Goal: Information Seeking & Learning: Learn about a topic

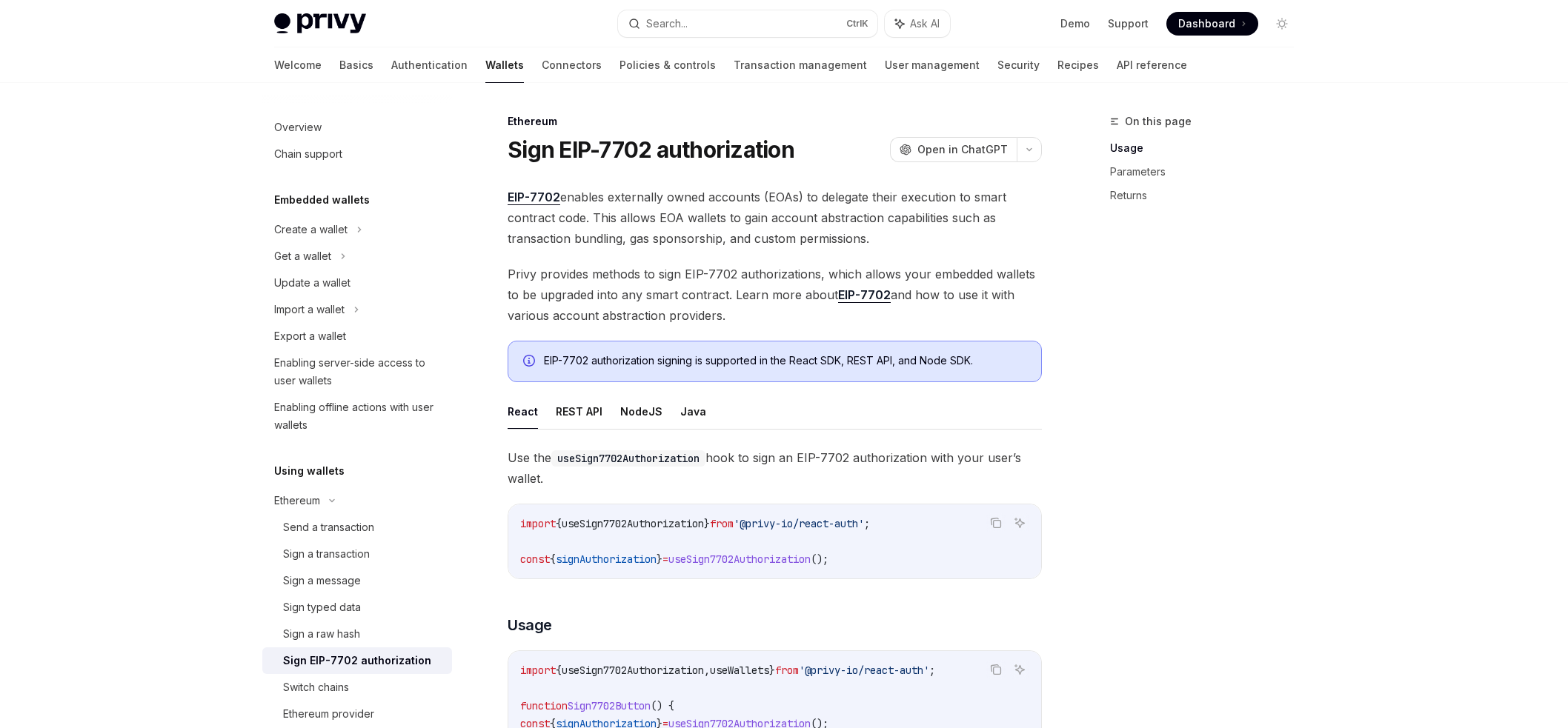
click at [769, 25] on button "Search... Ctrl K" at bounding box center [748, 24] width 260 height 27
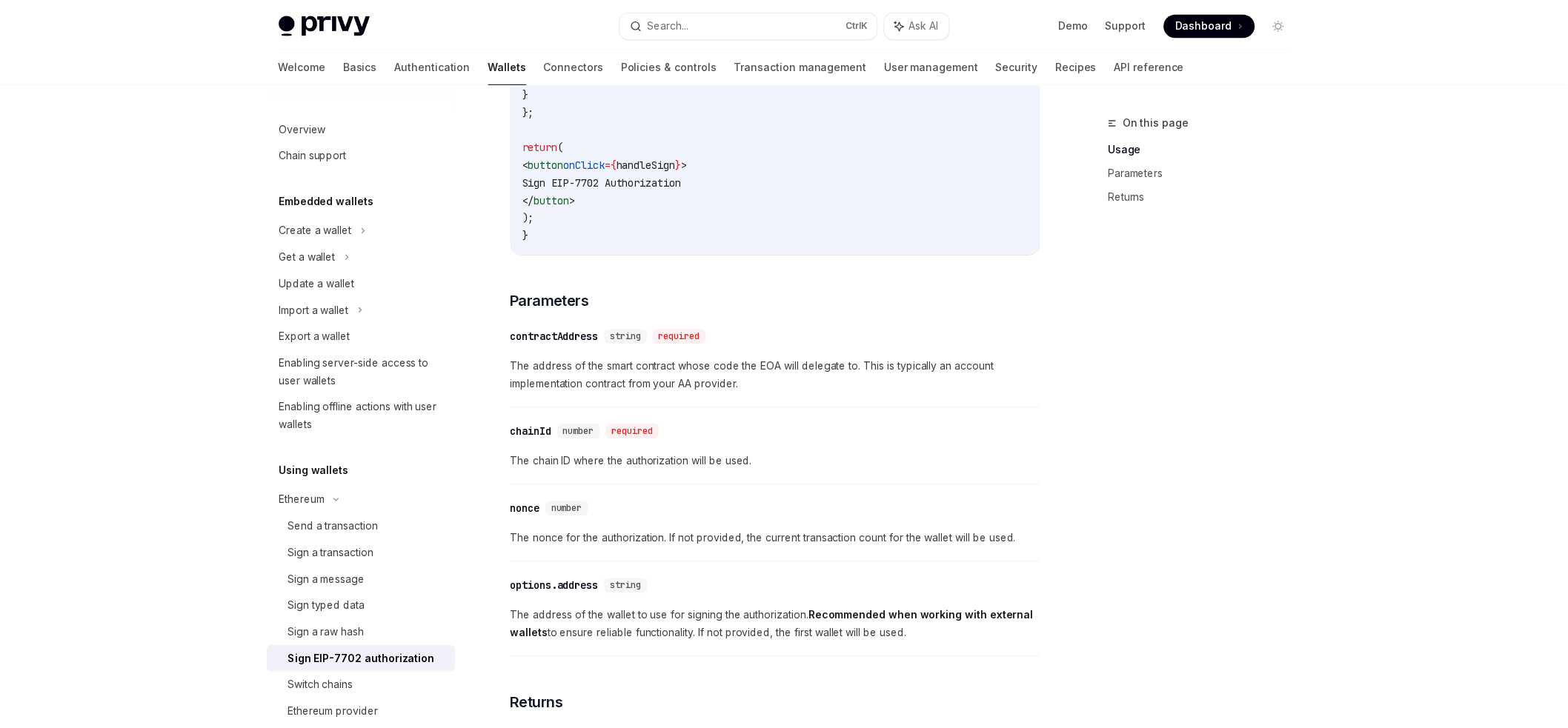
scroll to position [389, 0]
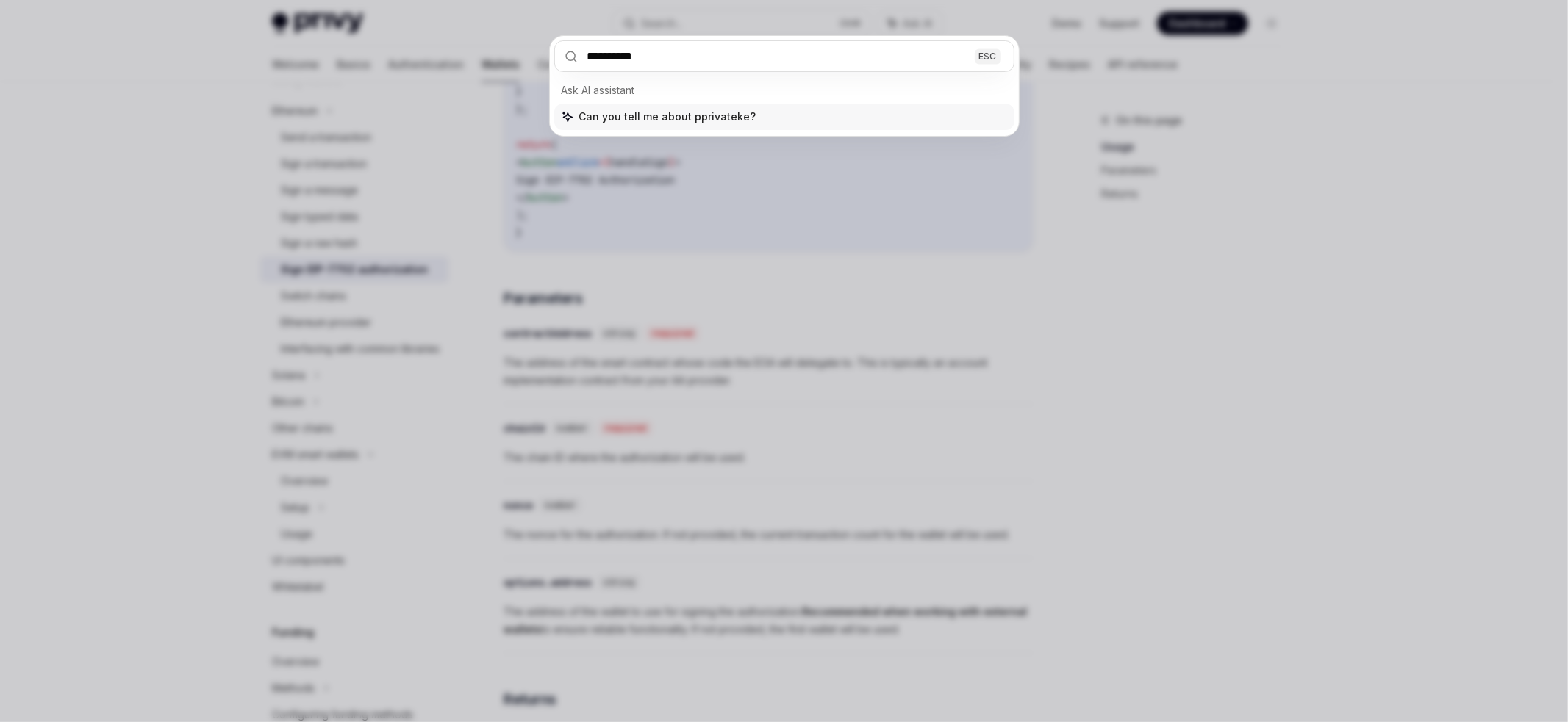
type input "**********"
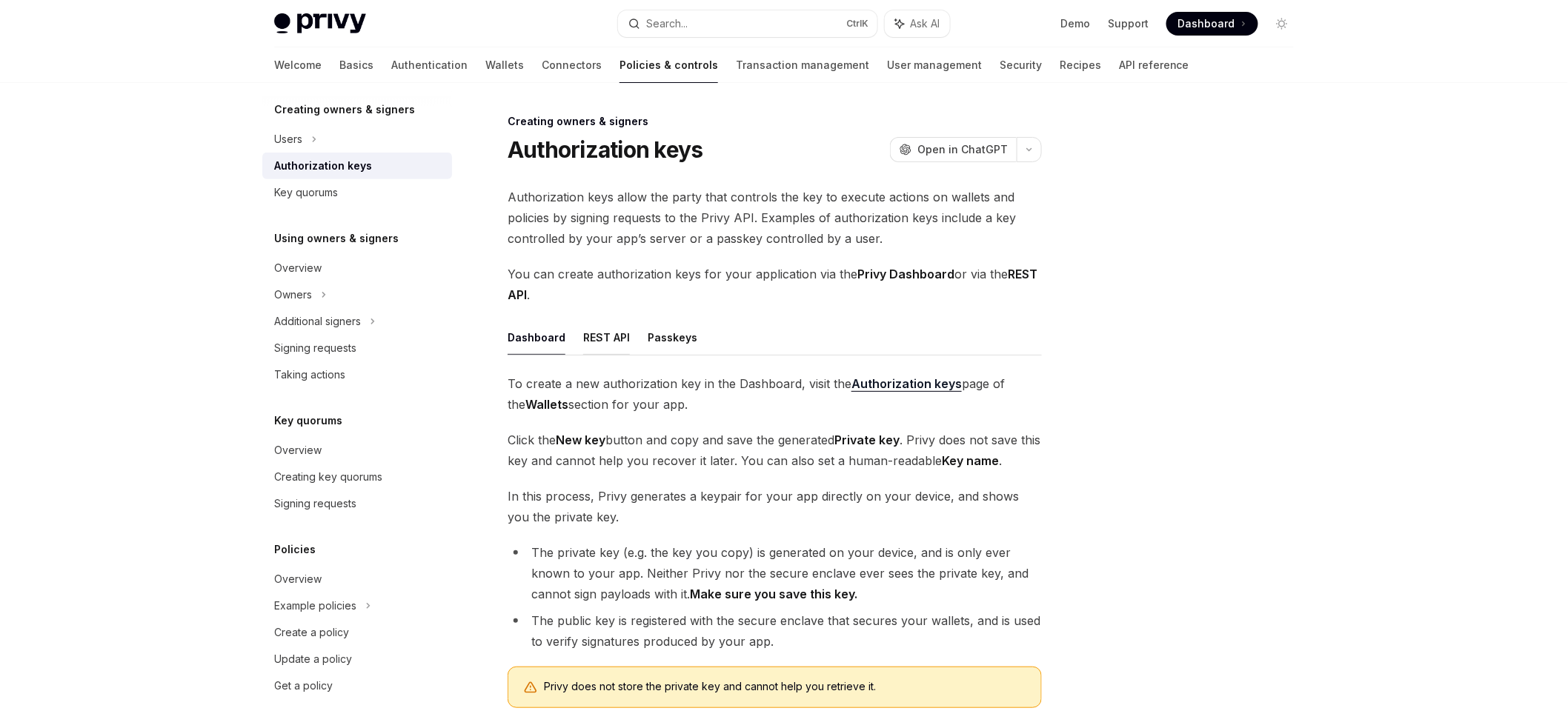
click at [621, 326] on button "REST API" at bounding box center [607, 337] width 47 height 35
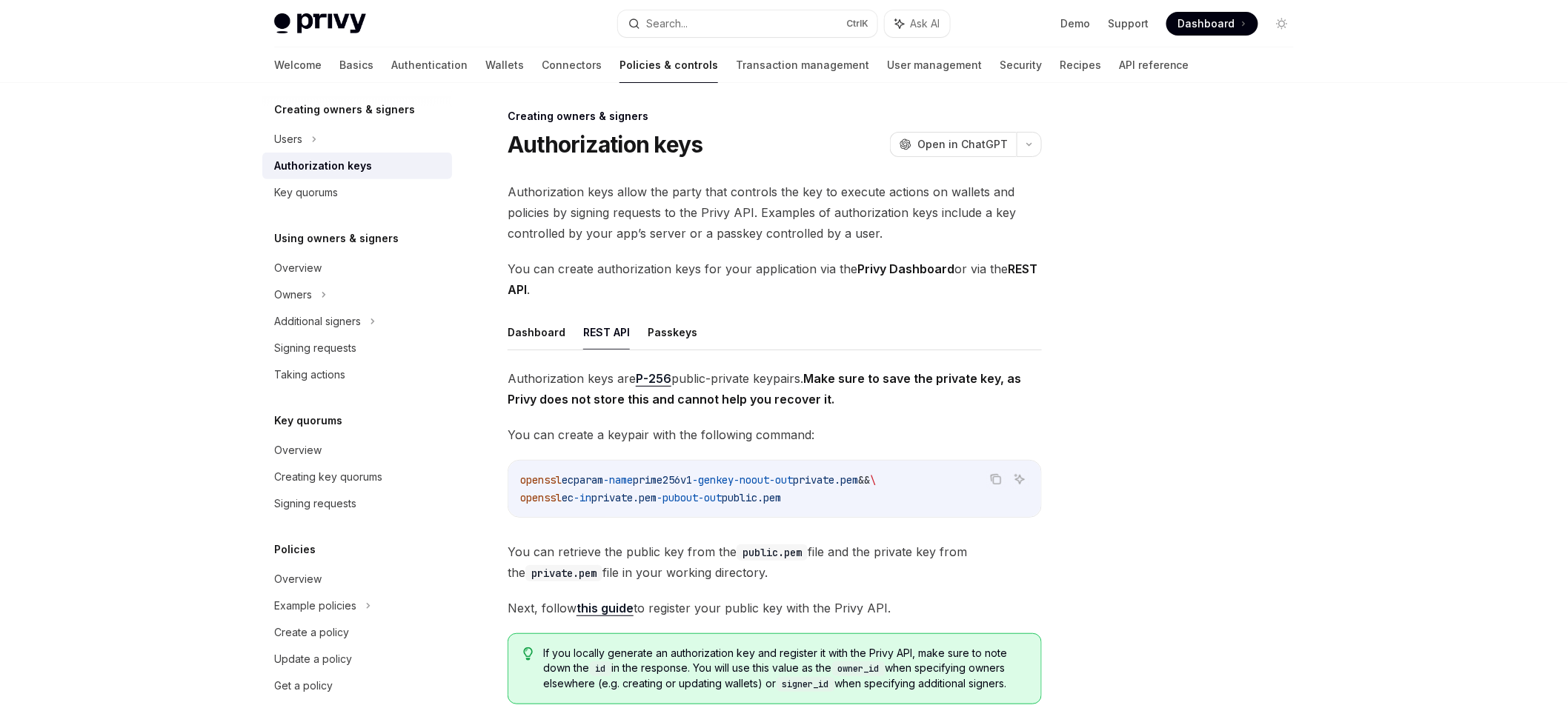
scroll to position [212, 0]
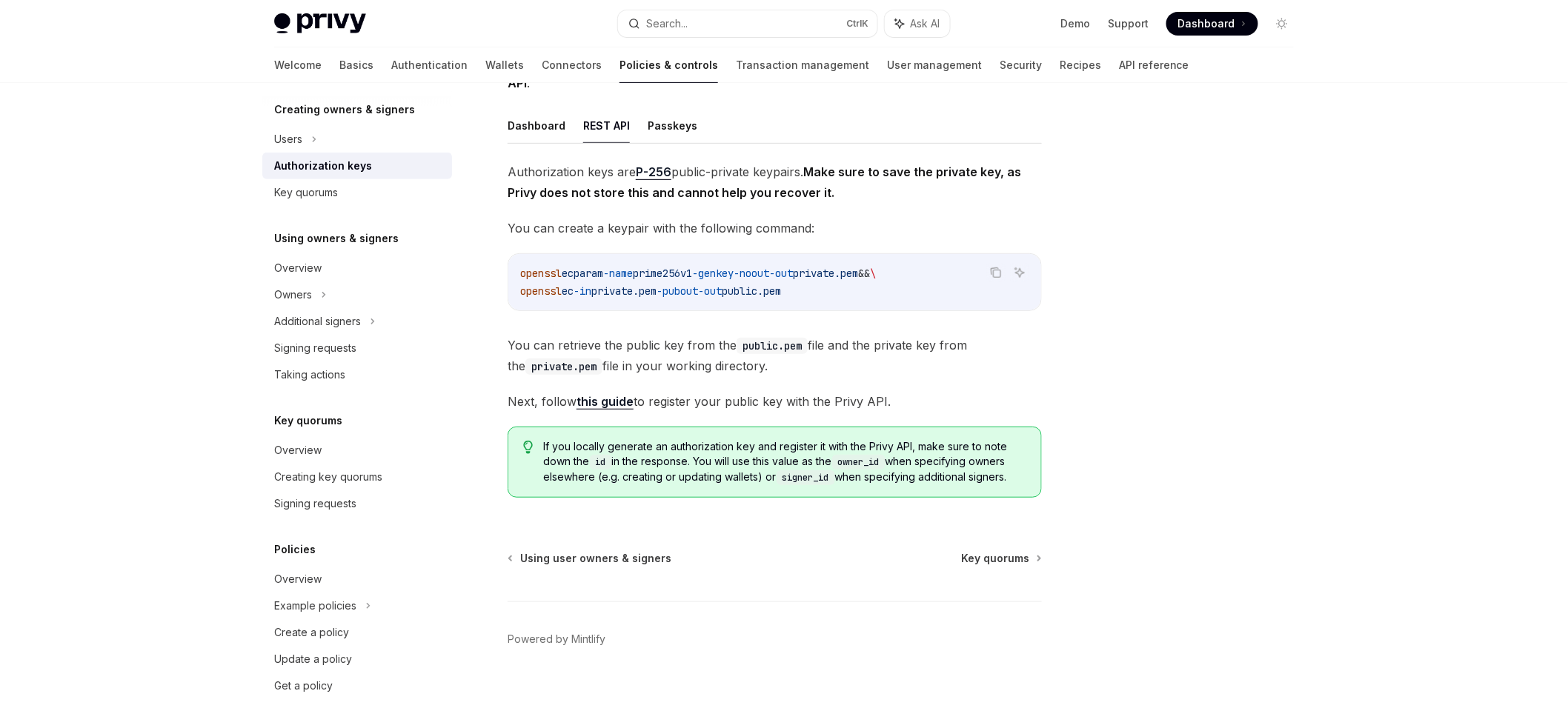
click at [614, 399] on link "this guide" at bounding box center [605, 402] width 57 height 16
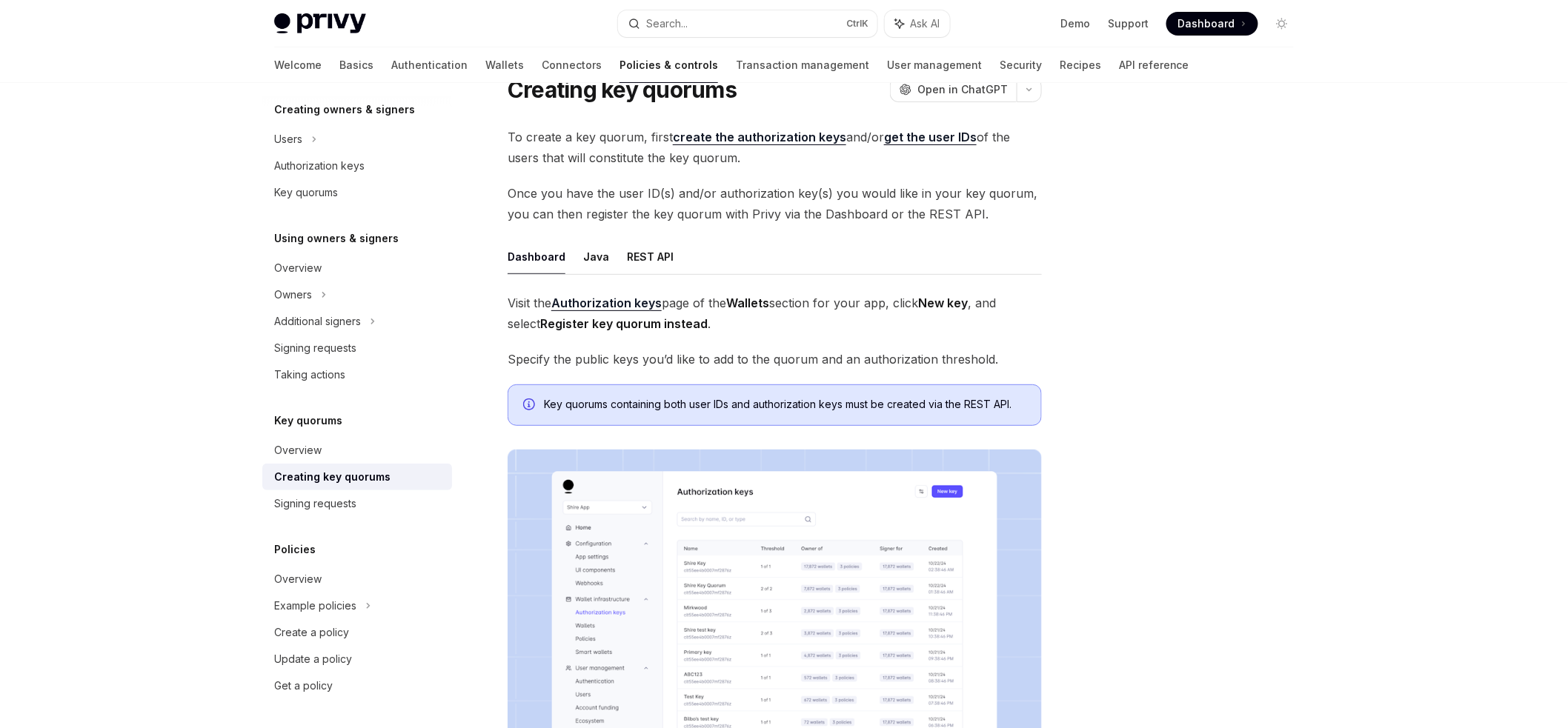
scroll to position [11, 0]
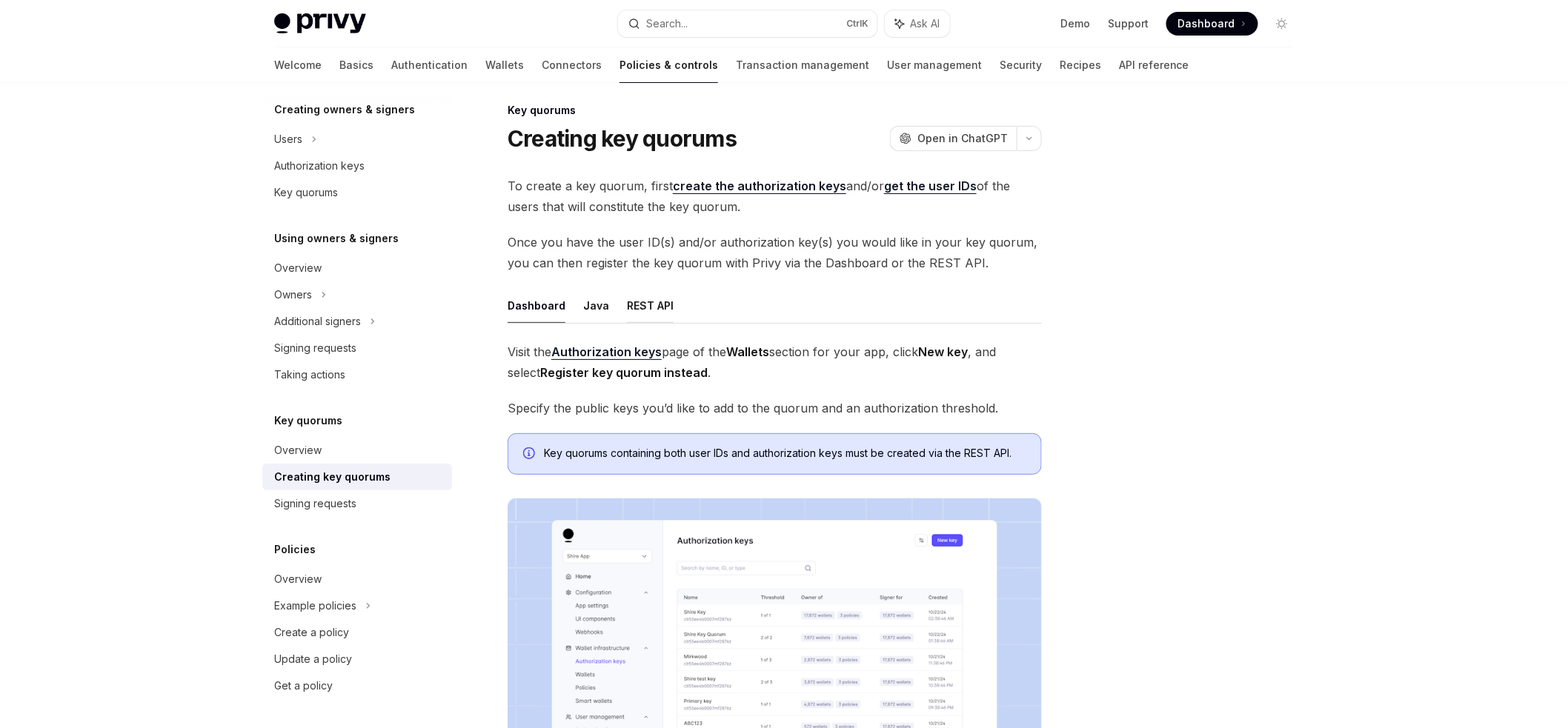
click at [647, 300] on button "REST API" at bounding box center [651, 305] width 47 height 35
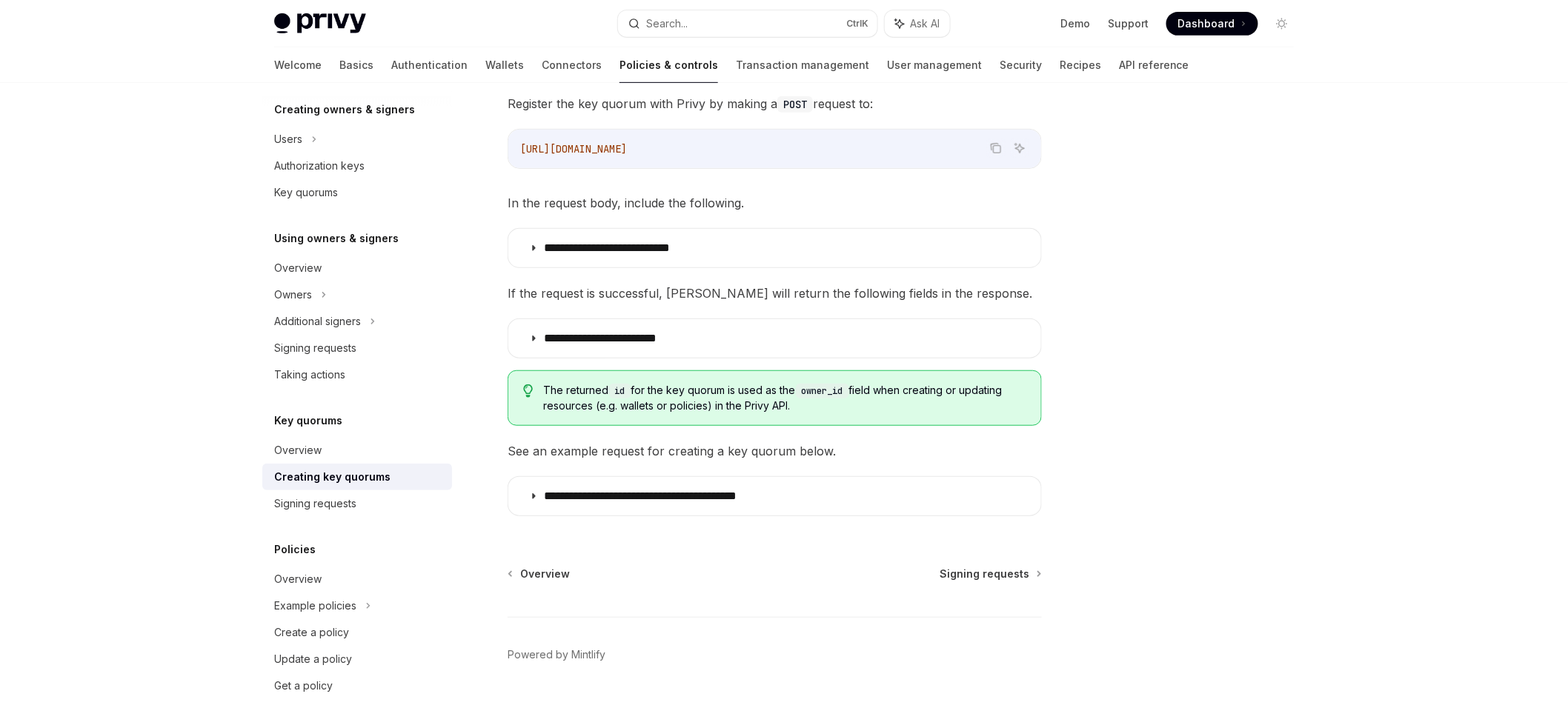
scroll to position [276, 0]
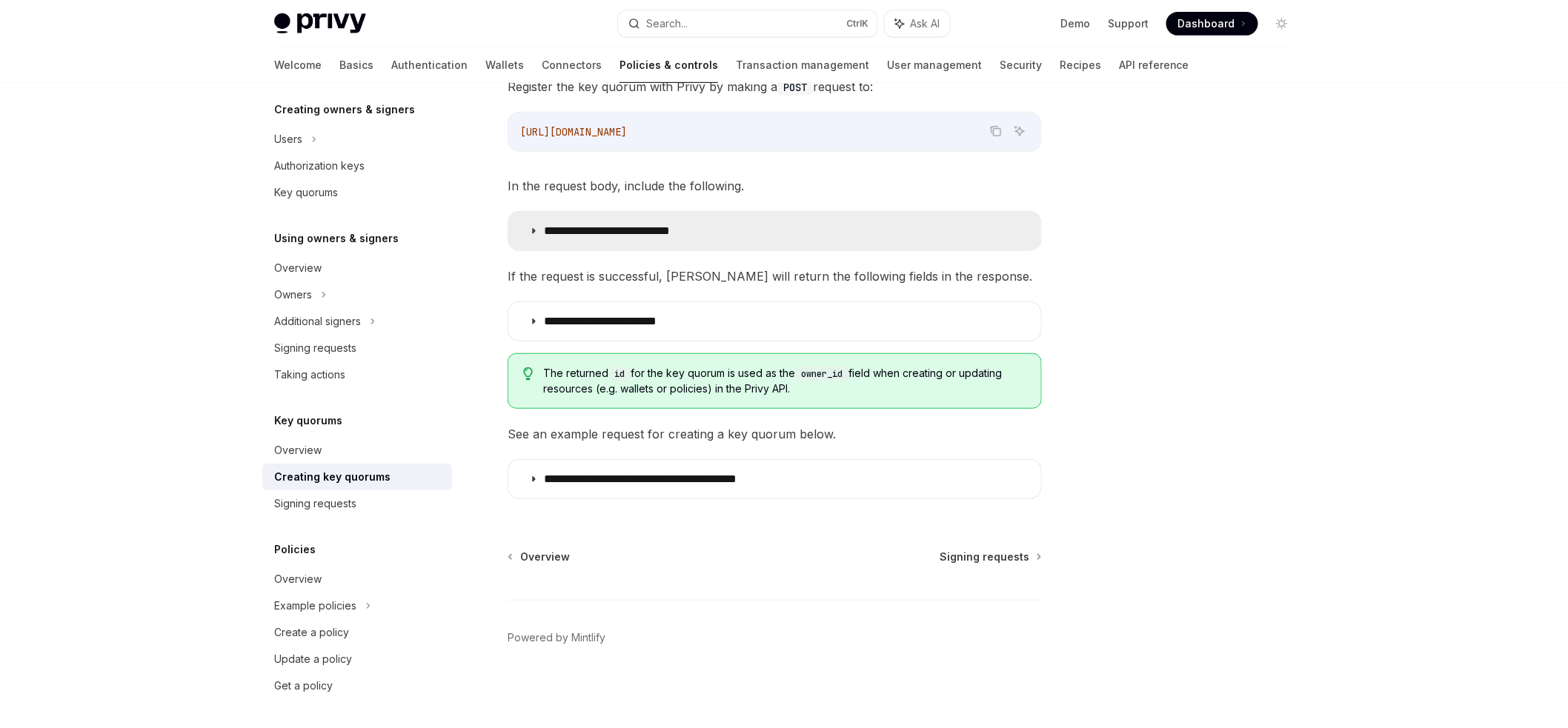
click at [704, 246] on summary "**********" at bounding box center [775, 231] width 533 height 38
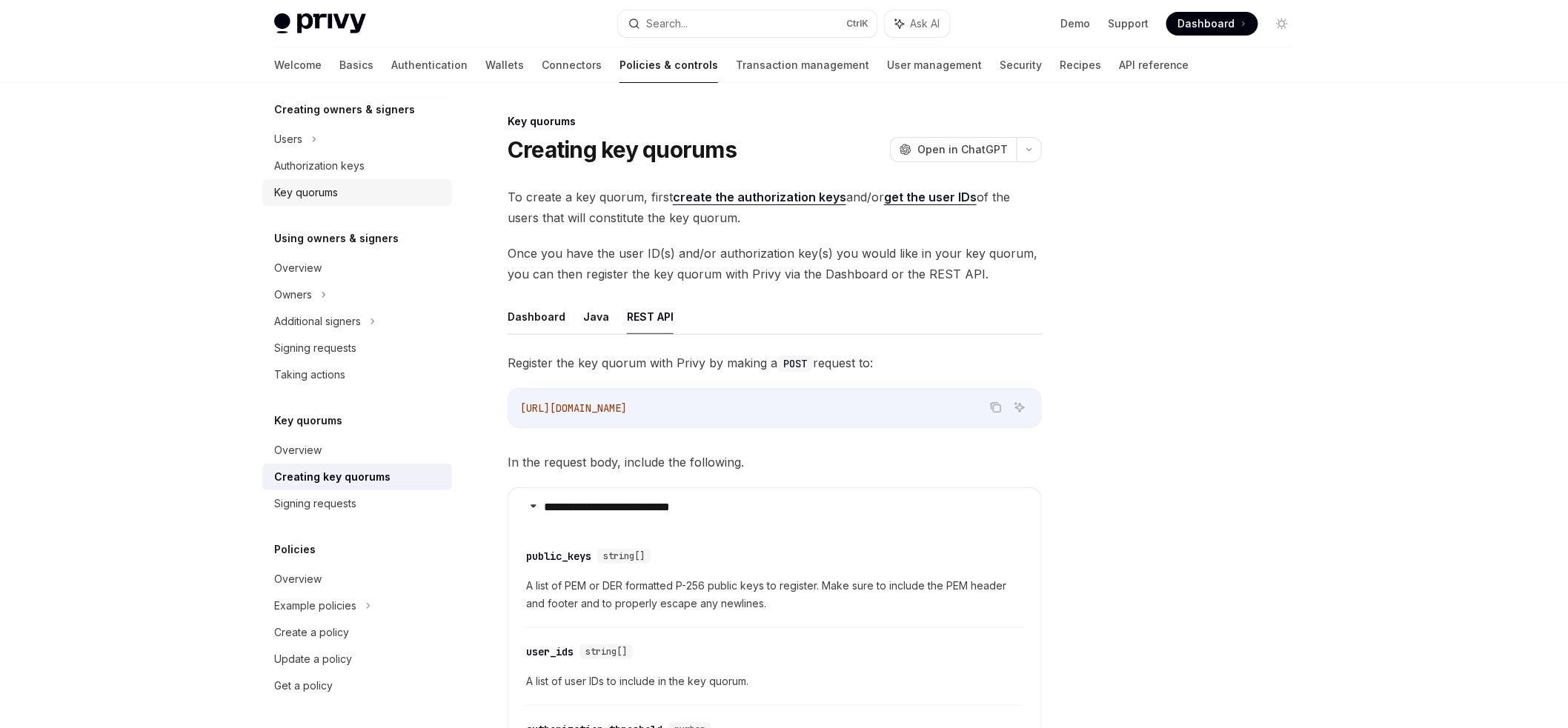
click at [352, 196] on div "Key quorums" at bounding box center [358, 192] width 169 height 18
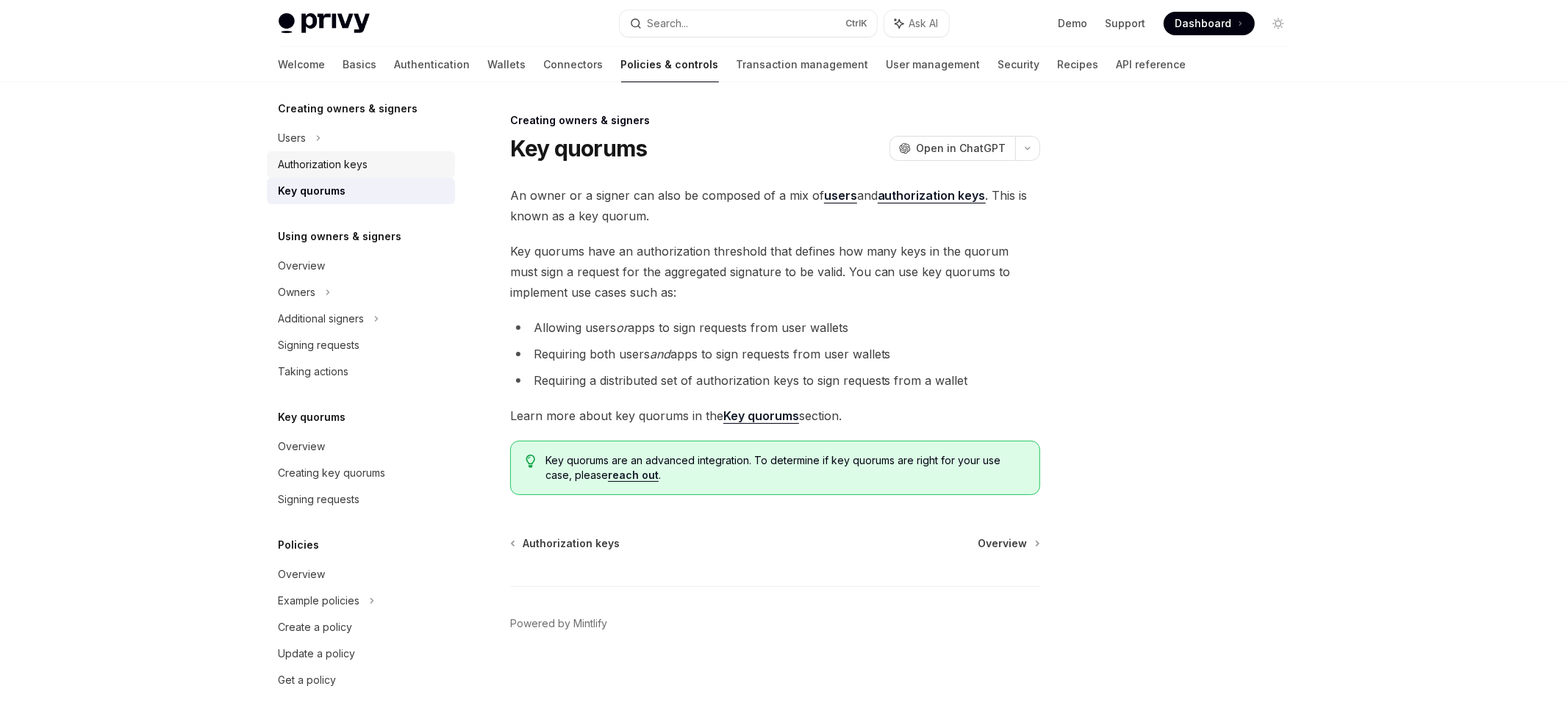
click at [389, 164] on div "Authorization keys" at bounding box center [362, 164] width 167 height 18
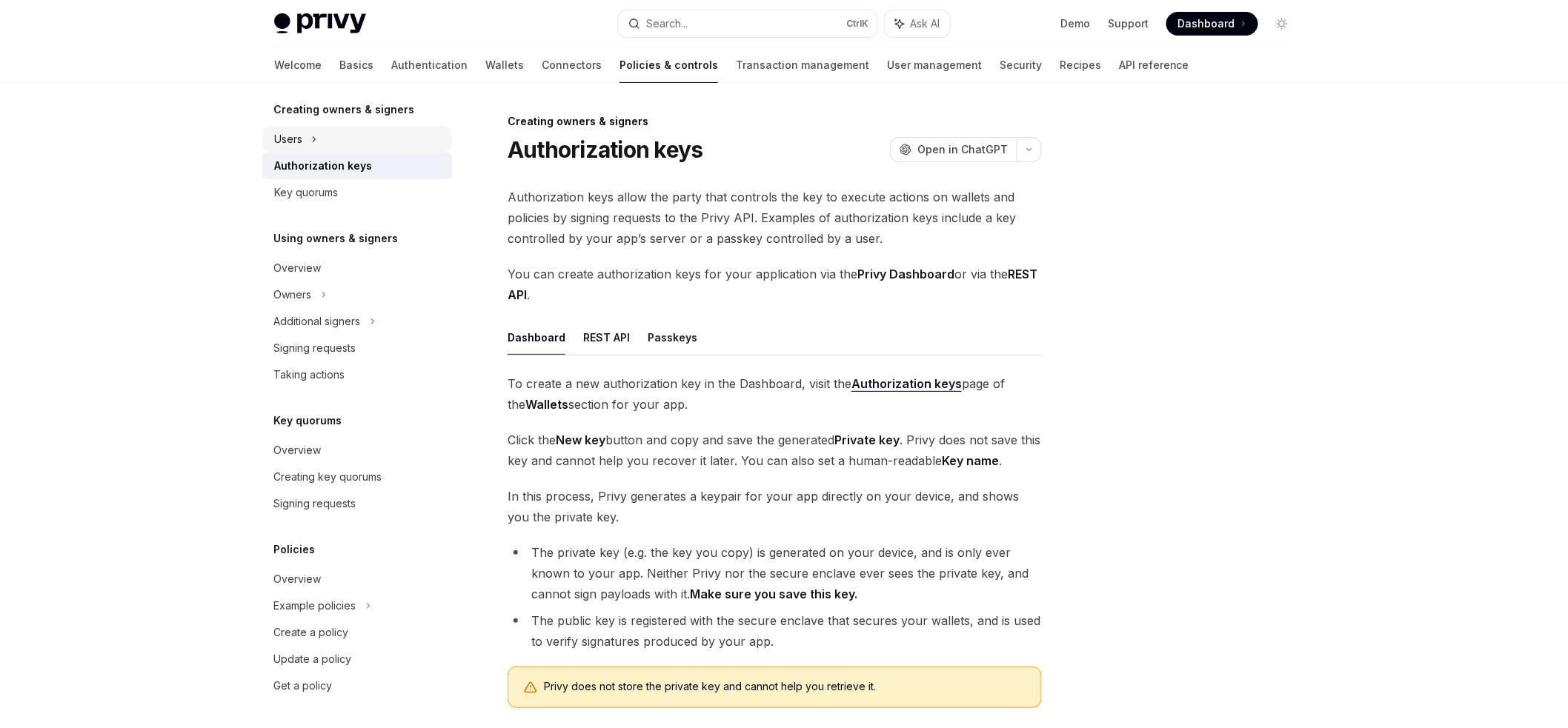
click at [308, 146] on div "Users" at bounding box center [357, 140] width 190 height 27
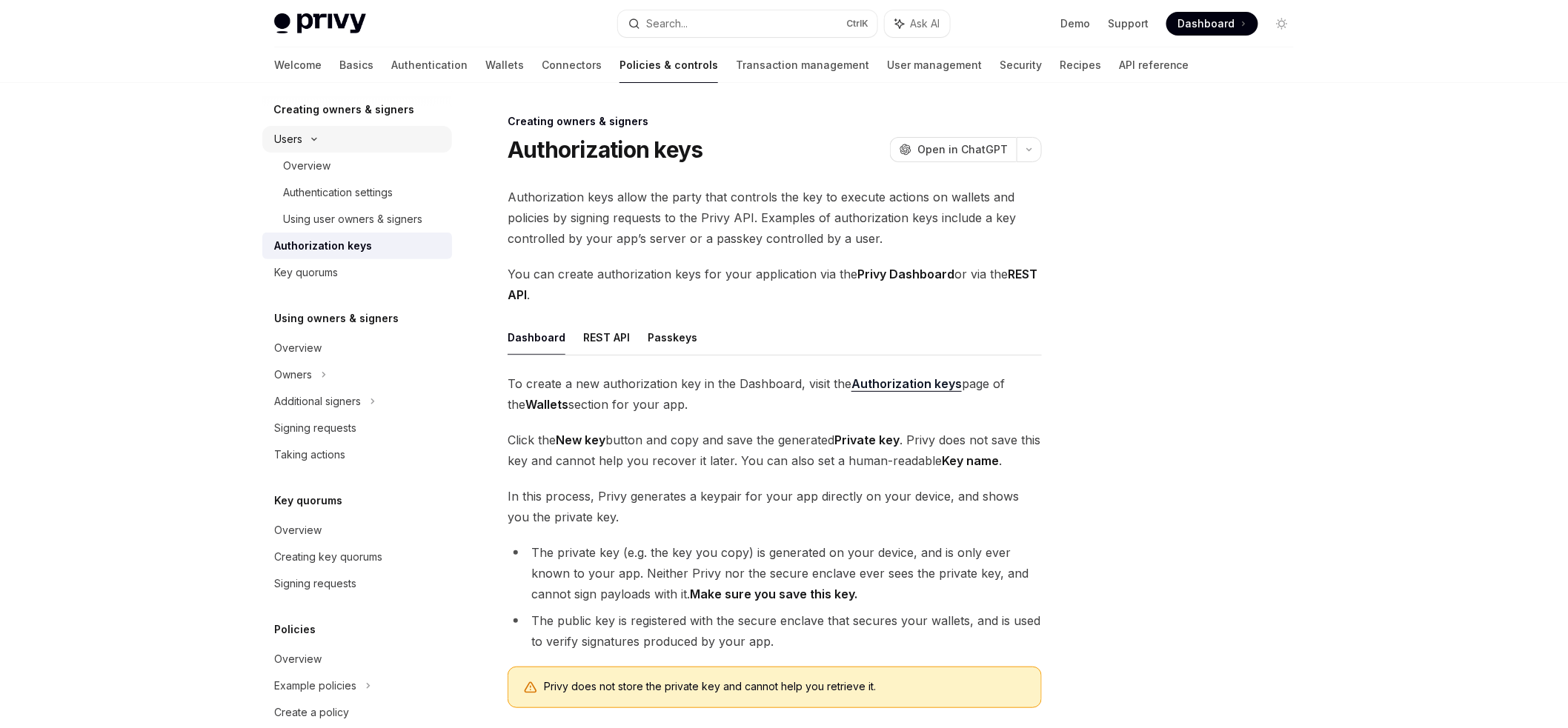
type textarea "*"
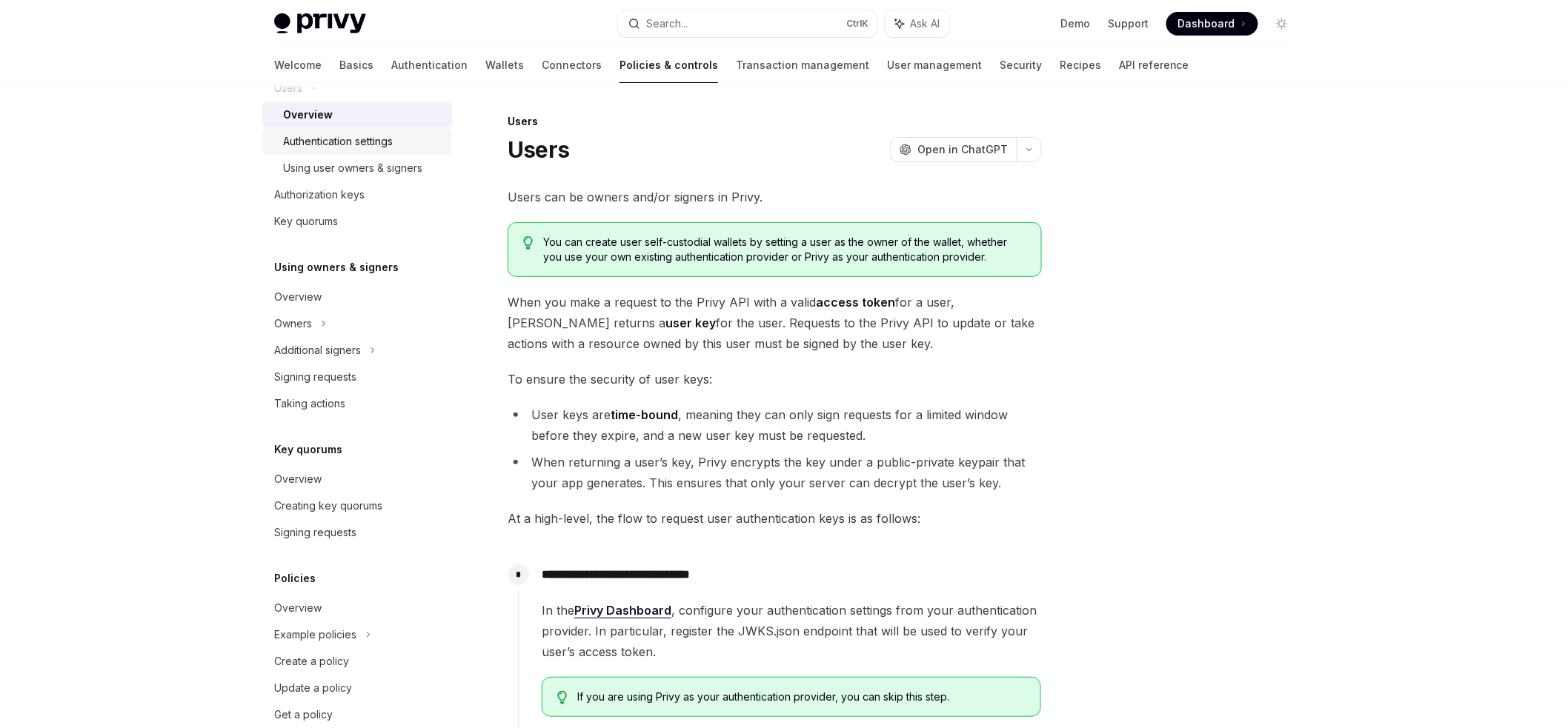
scroll to position [394, 0]
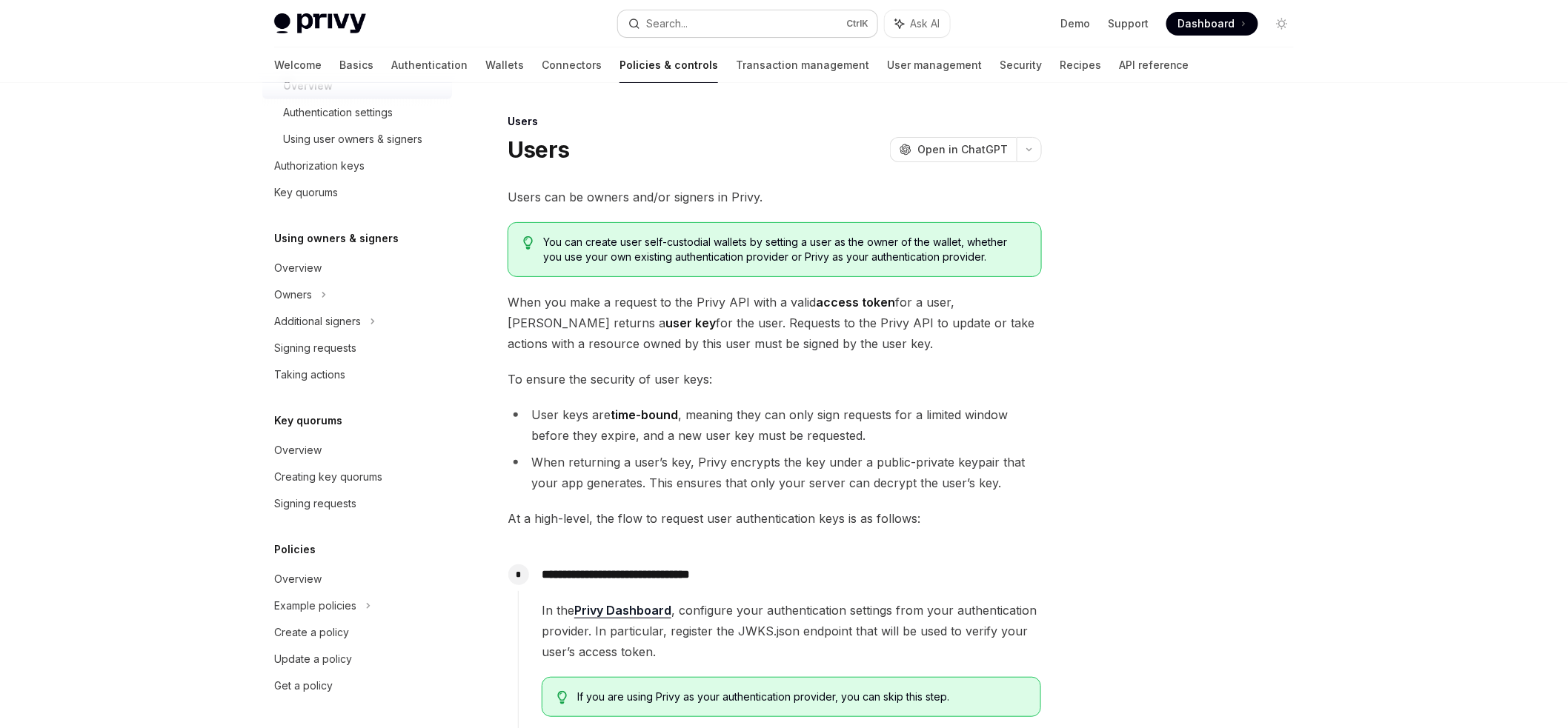
click at [751, 20] on button "Search... Ctrl K" at bounding box center [748, 24] width 260 height 27
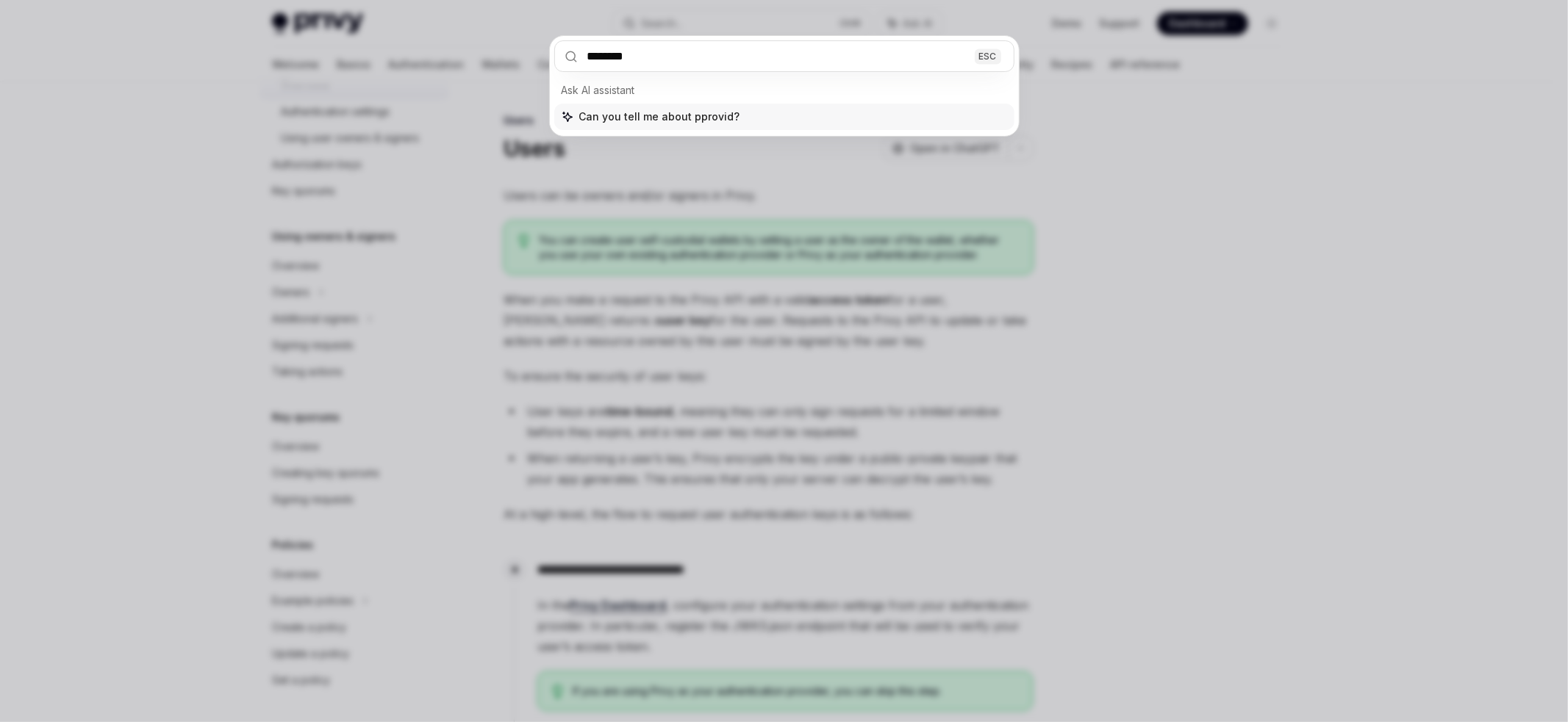
type input "********"
type textarea "*"
type input "*********"
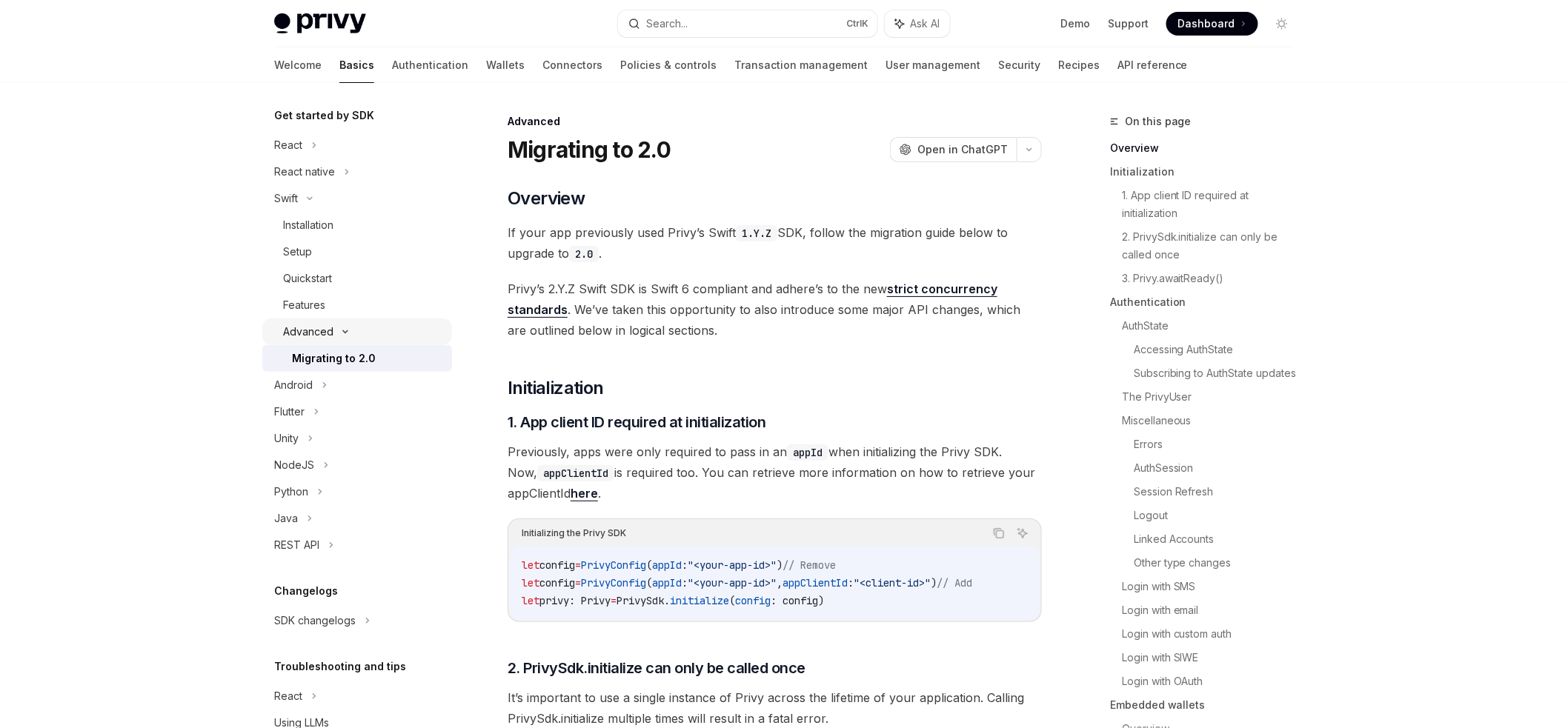
scroll to position [120, 0]
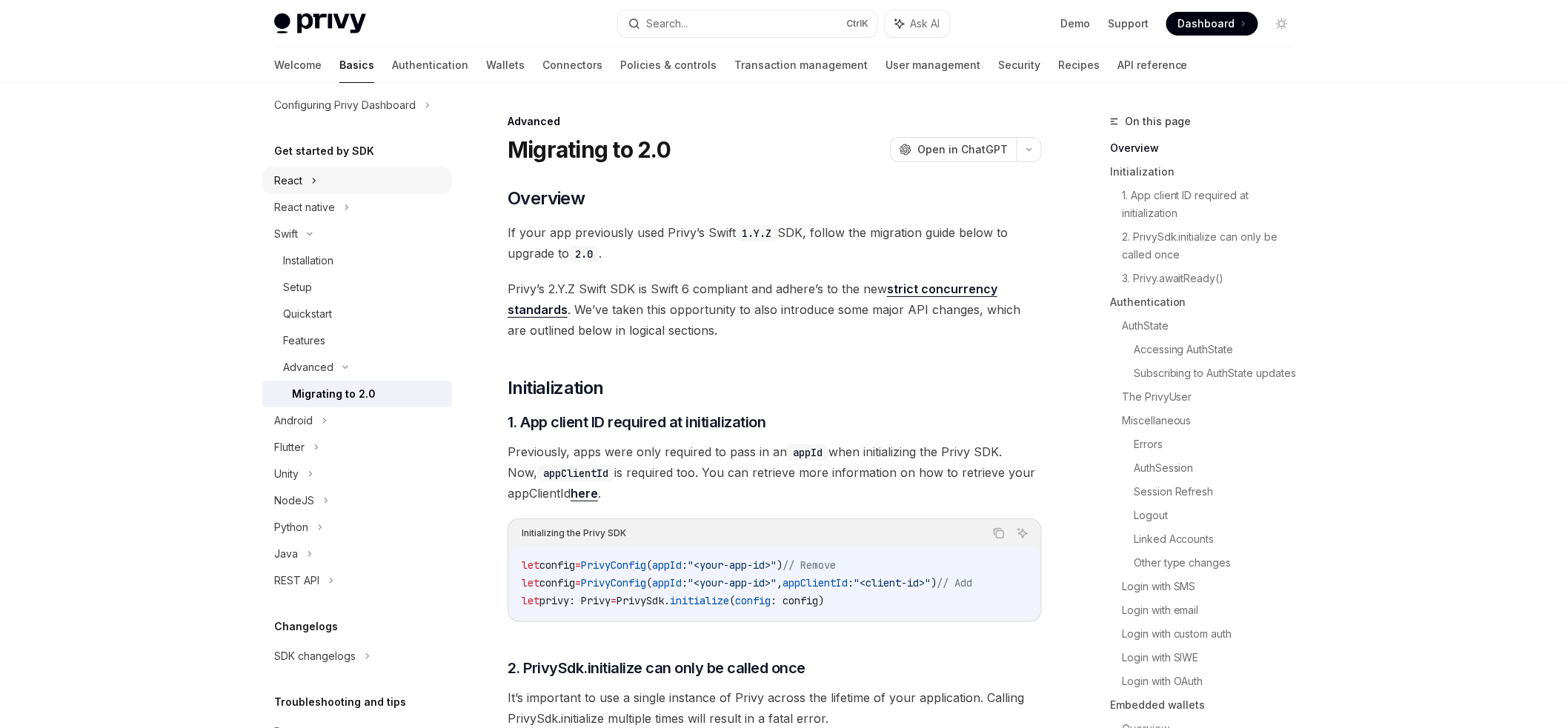
click at [339, 179] on div "React" at bounding box center [357, 180] width 190 height 27
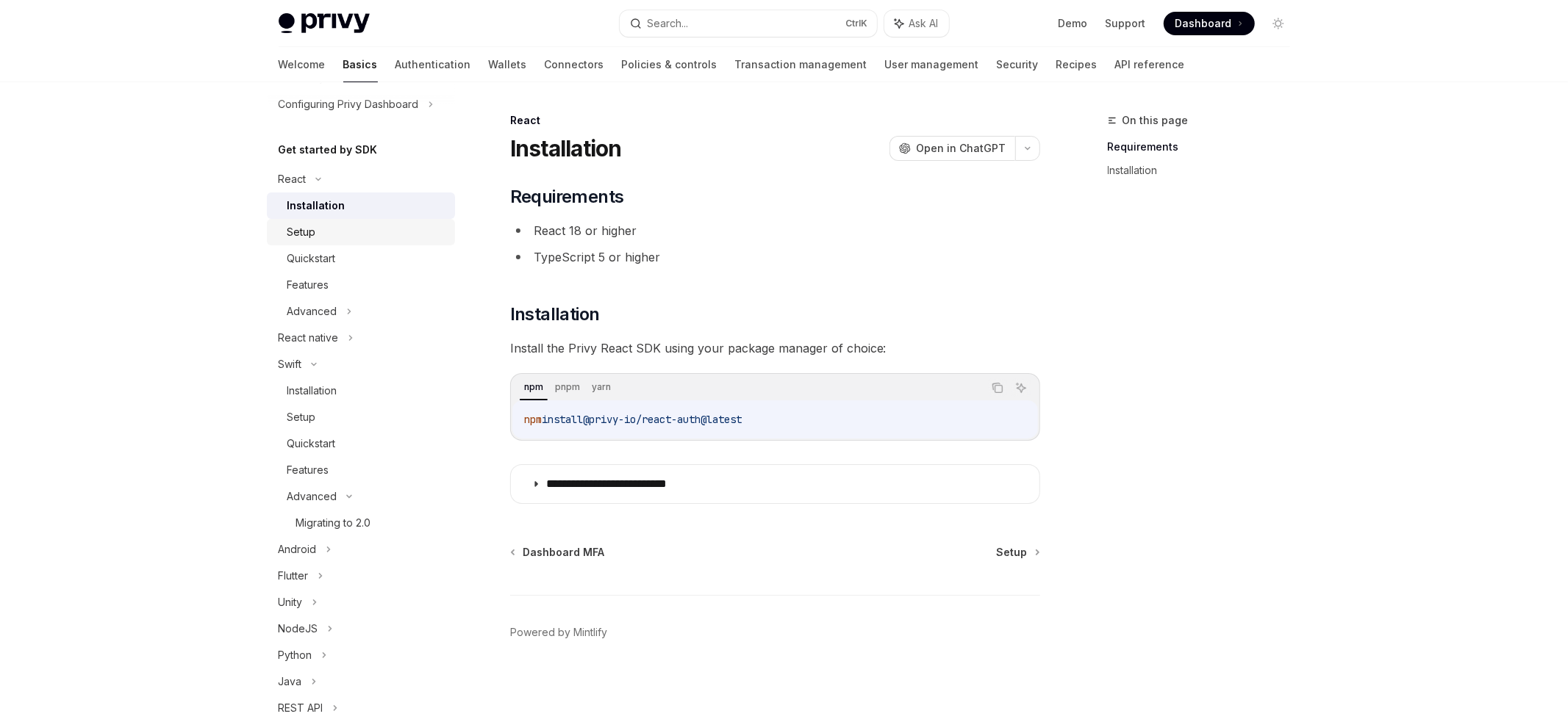
click at [364, 230] on div "Setup" at bounding box center [367, 232] width 159 height 18
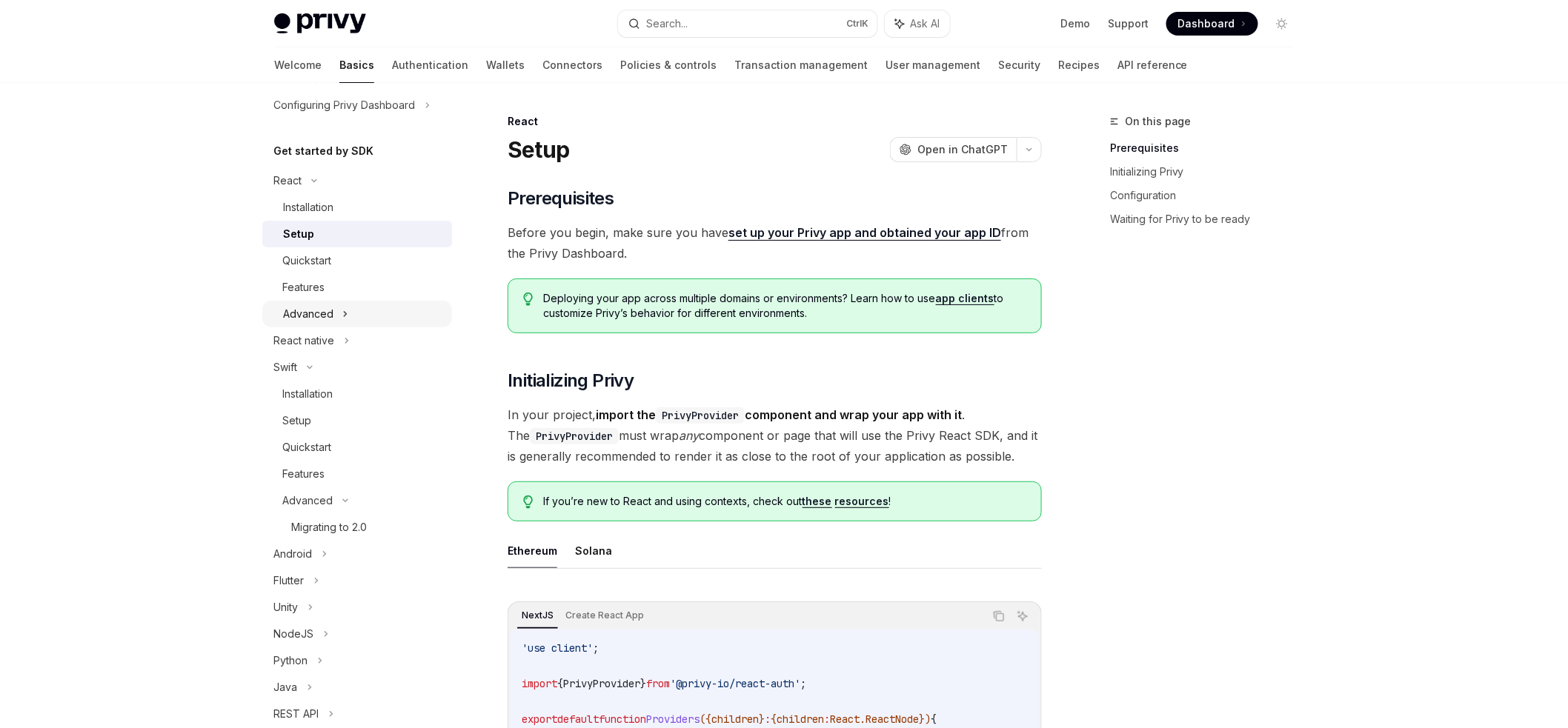
click at [341, 321] on div "Advanced" at bounding box center [357, 314] width 190 height 27
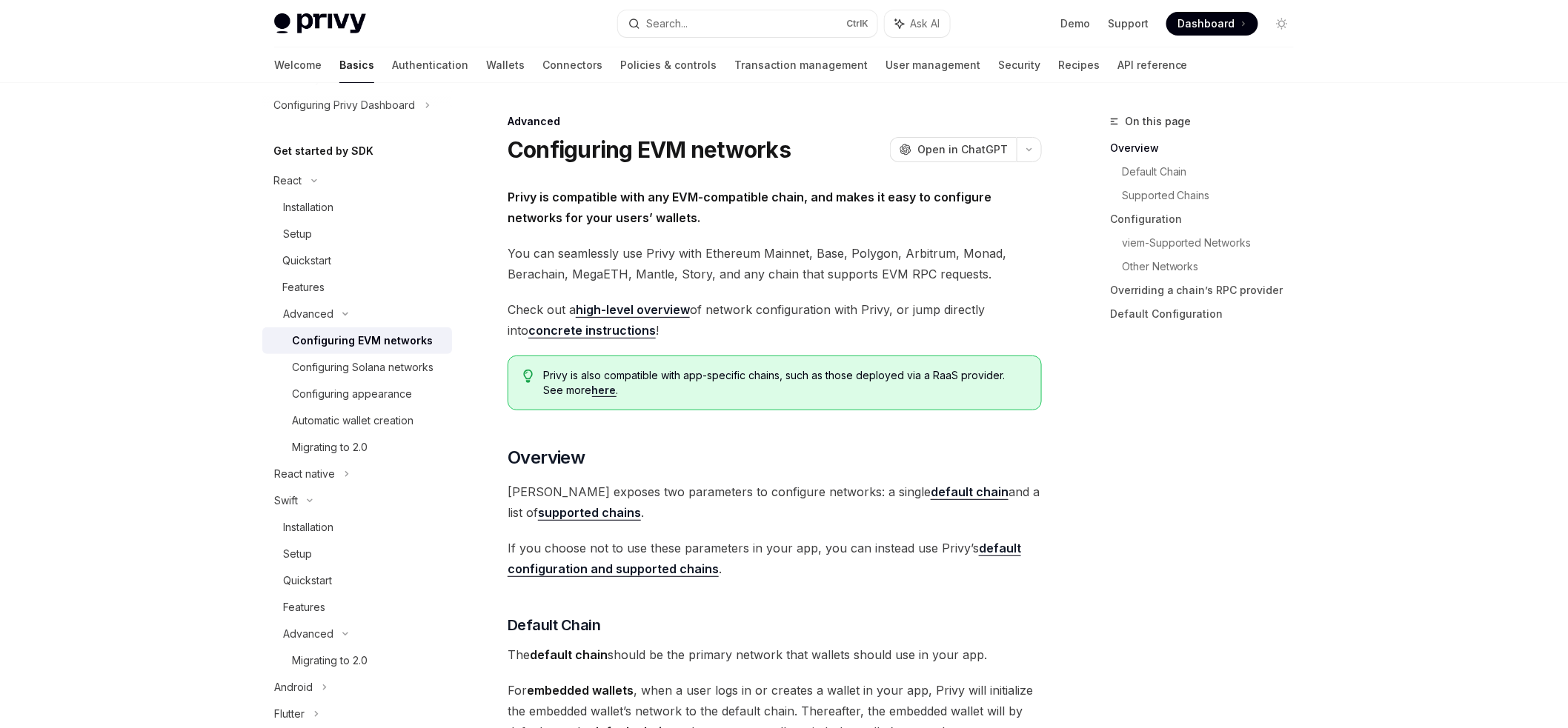
drag, startPoint x: 371, startPoint y: 359, endPoint x: 394, endPoint y: 340, distance: 29.8
click at [394, 340] on ul "Configuring EVM networks Configuring Solana networks Configuring appearance Aut…" at bounding box center [357, 394] width 190 height 133
click at [394, 340] on div "Configuring EVM networks" at bounding box center [362, 340] width 140 height 18
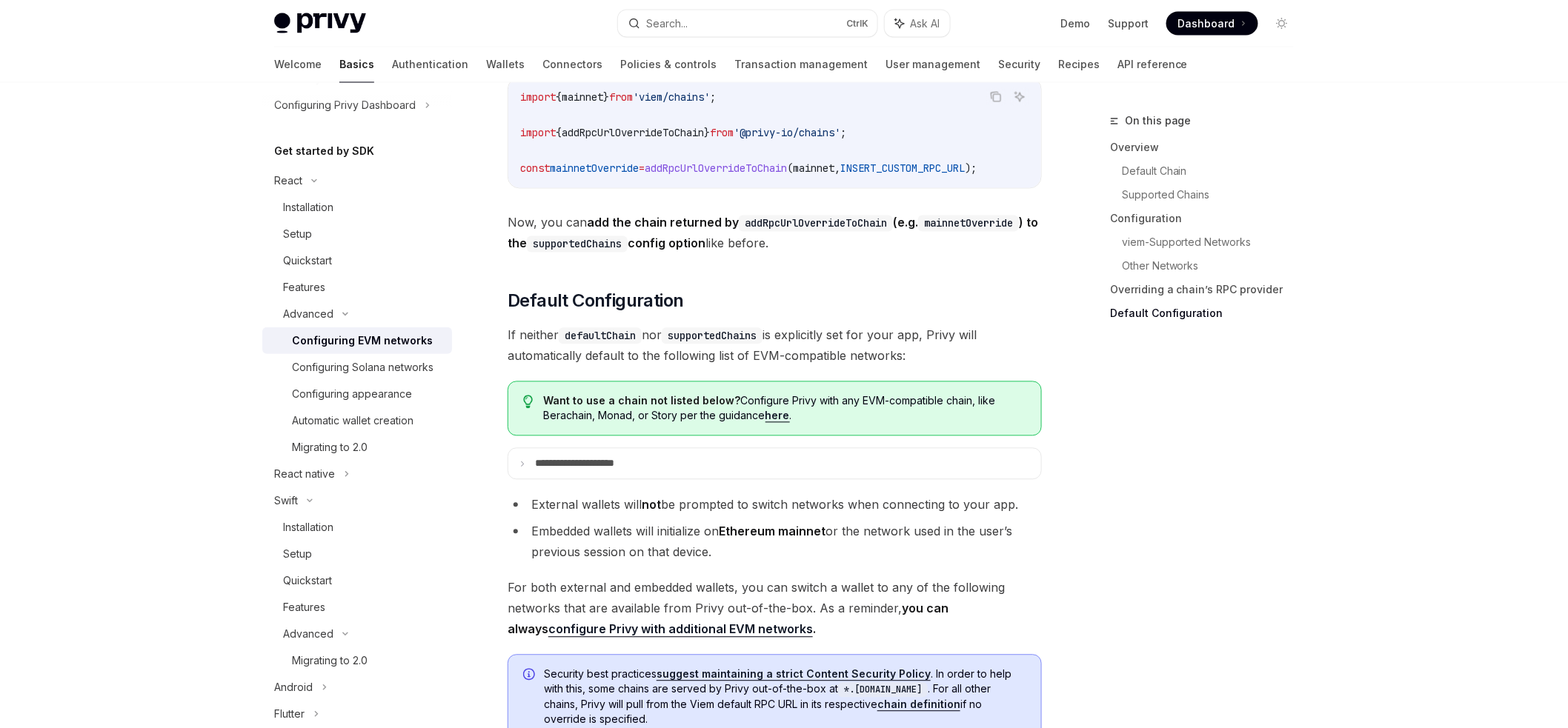
scroll to position [3742, 0]
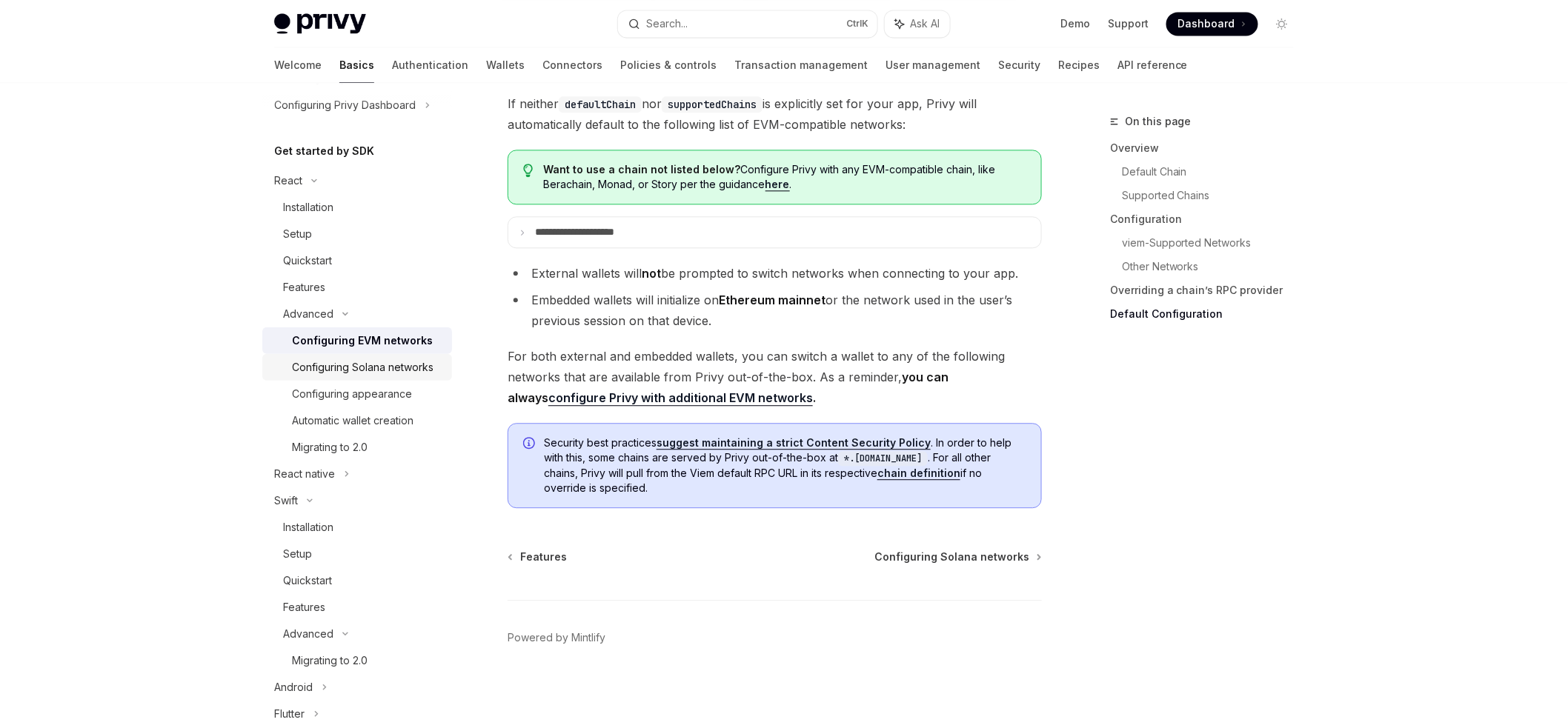
click at [318, 373] on div "Configuring Solana networks" at bounding box center [363, 367] width 141 height 18
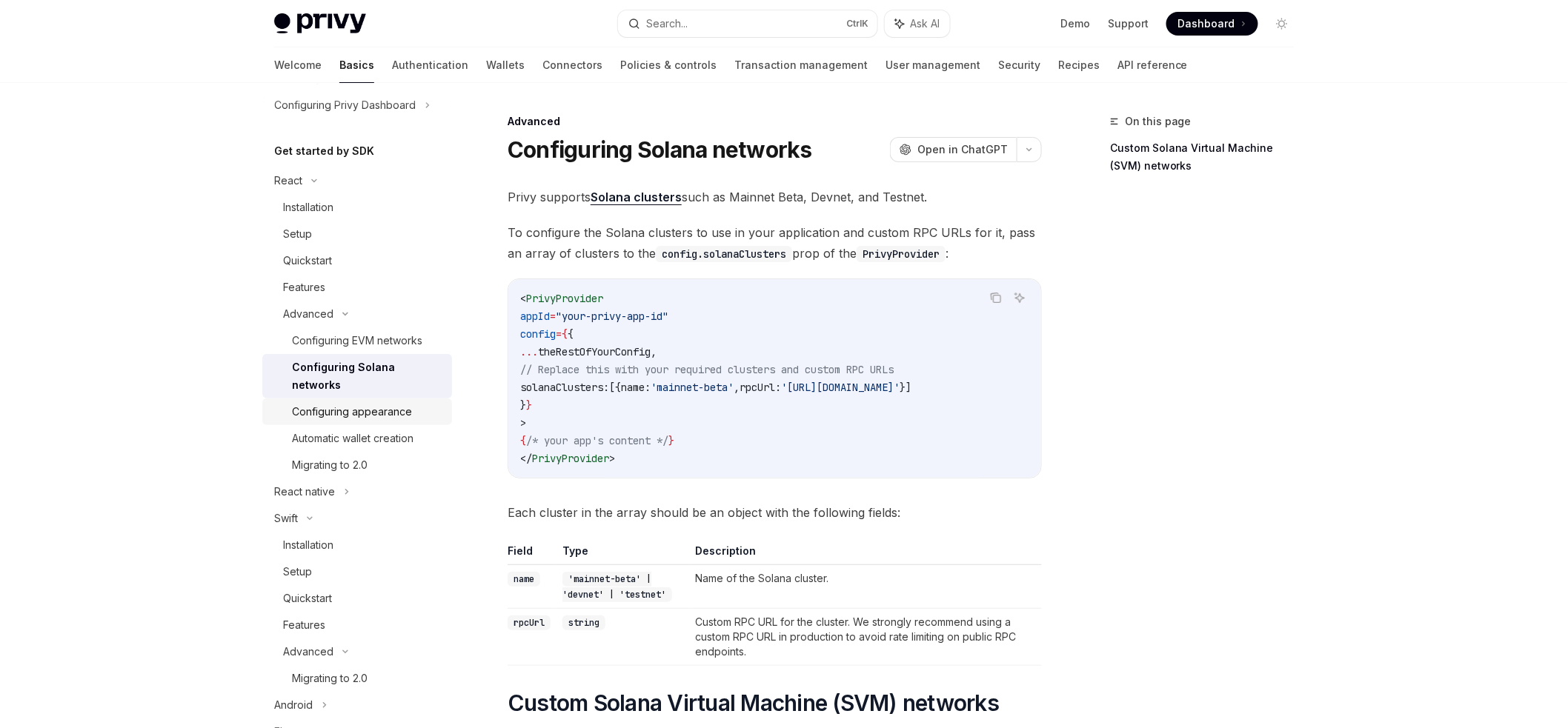
click at [359, 418] on div "Configuring appearance" at bounding box center [352, 412] width 120 height 18
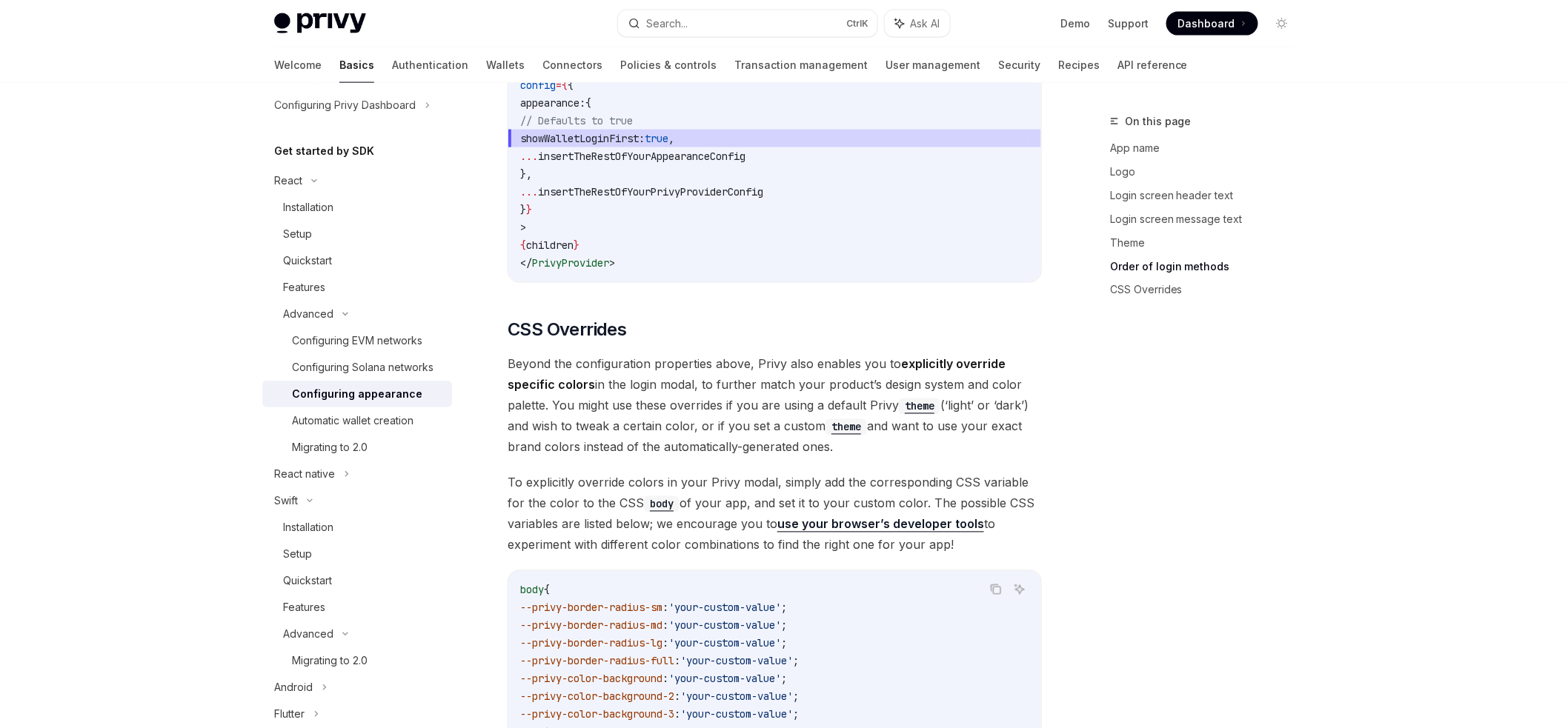
scroll to position [3260, 0]
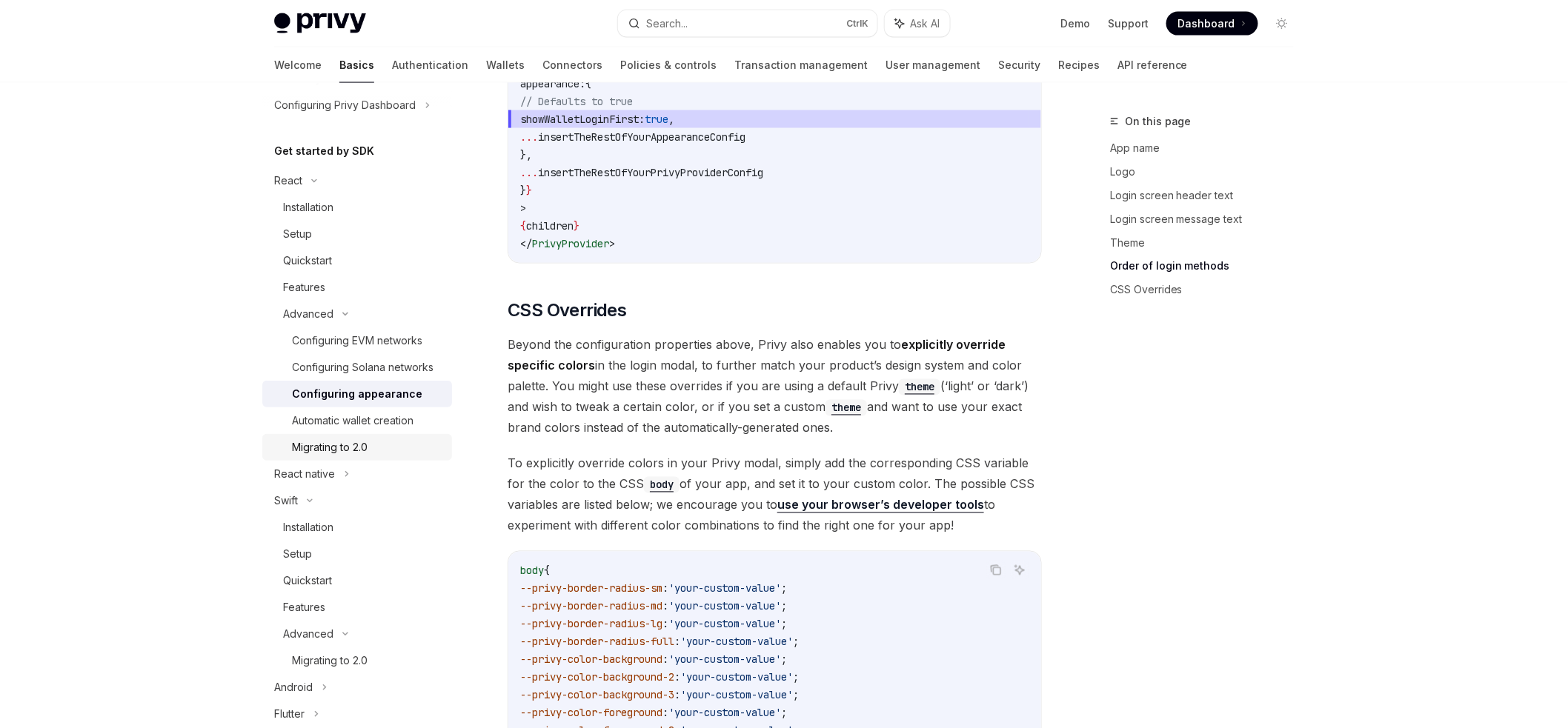
click at [386, 457] on div "Migrating to 2.0" at bounding box center [367, 447] width 151 height 18
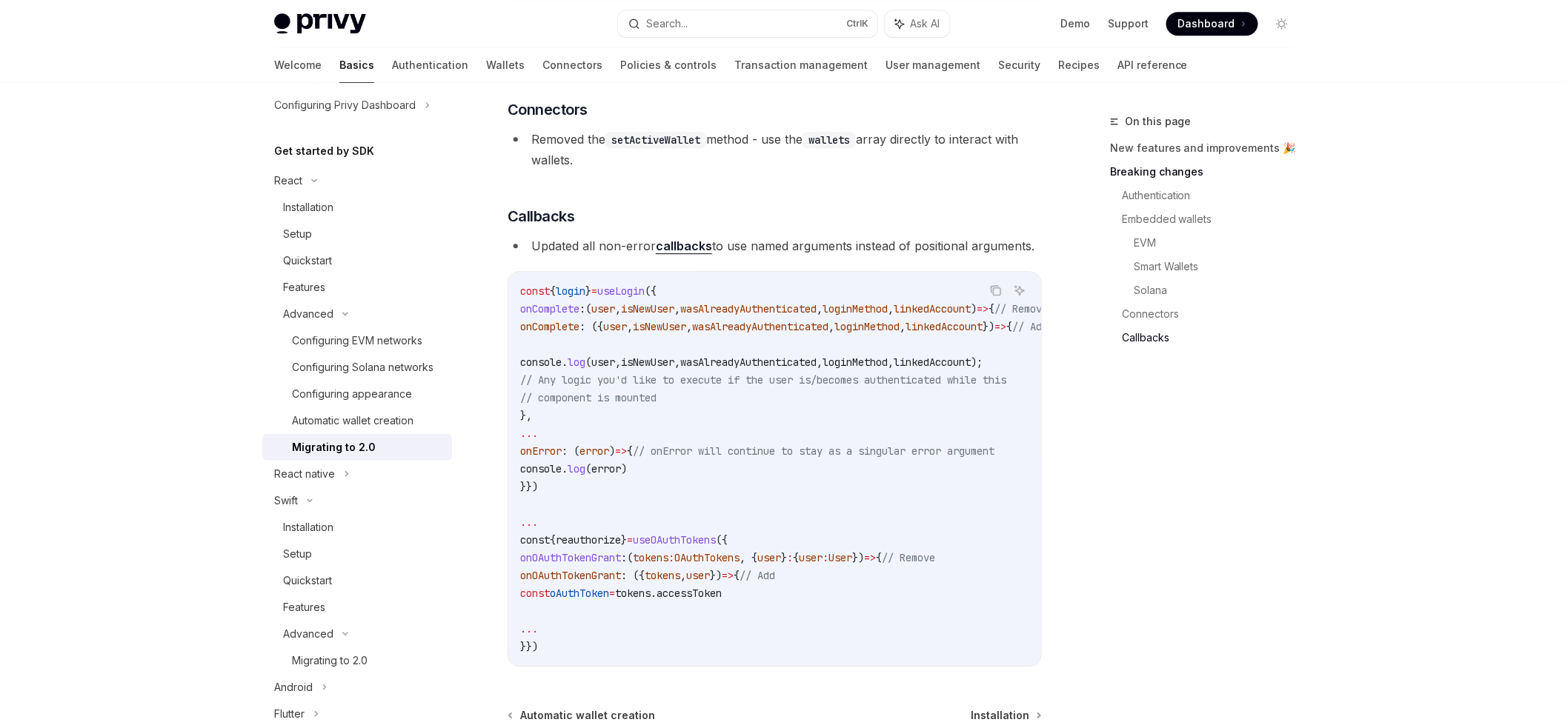
scroll to position [4270, 0]
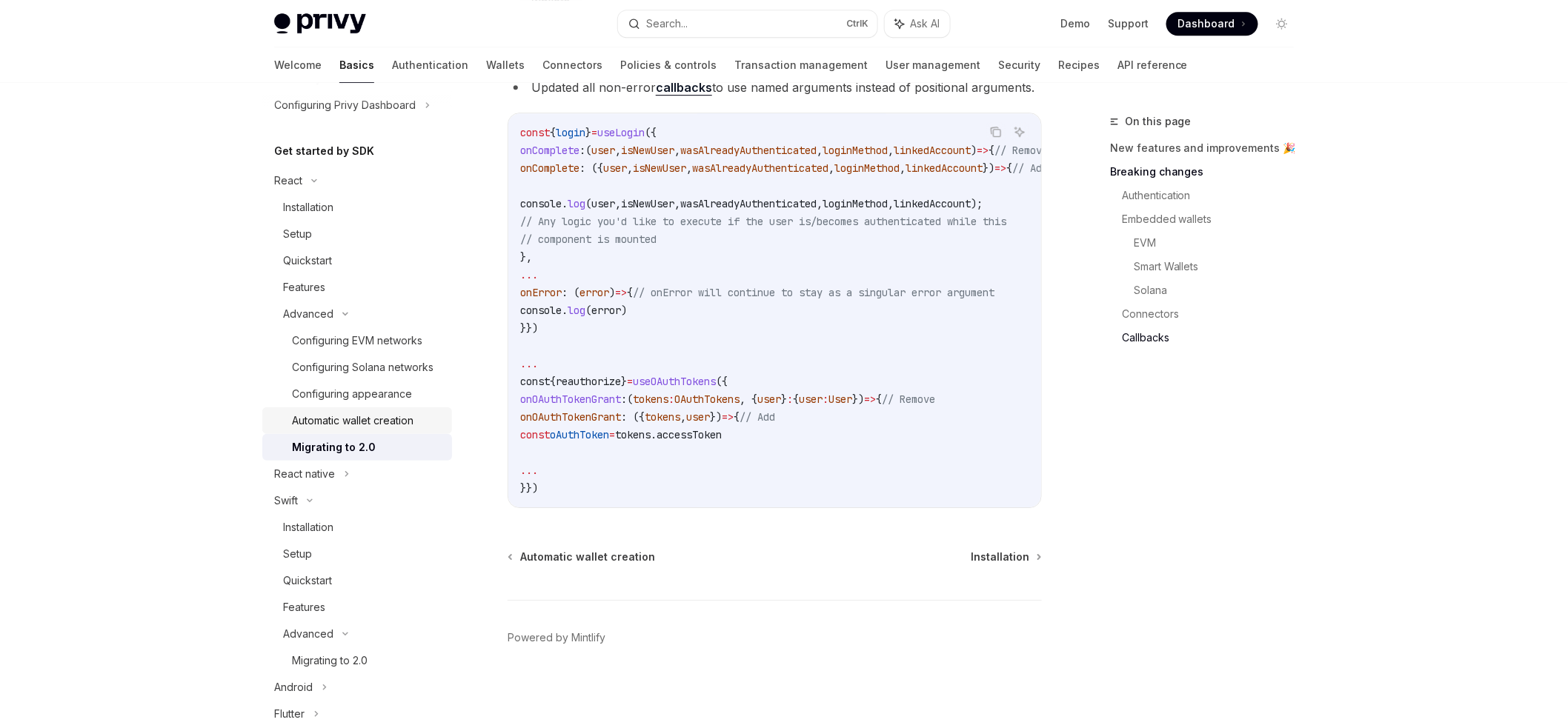
click at [343, 430] on div "Automatic wallet creation" at bounding box center [352, 420] width 122 height 18
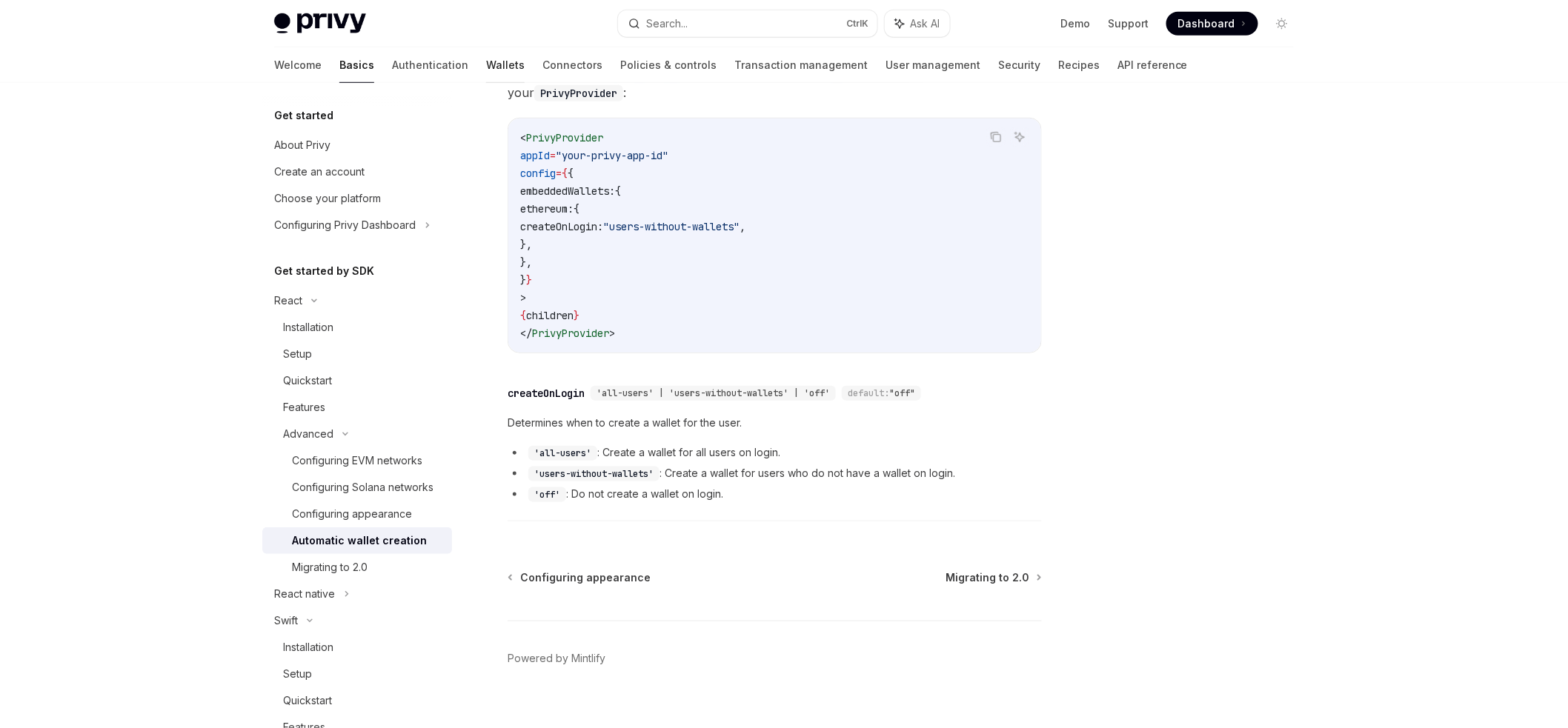
click at [487, 71] on link "Wallets" at bounding box center [505, 64] width 38 height 35
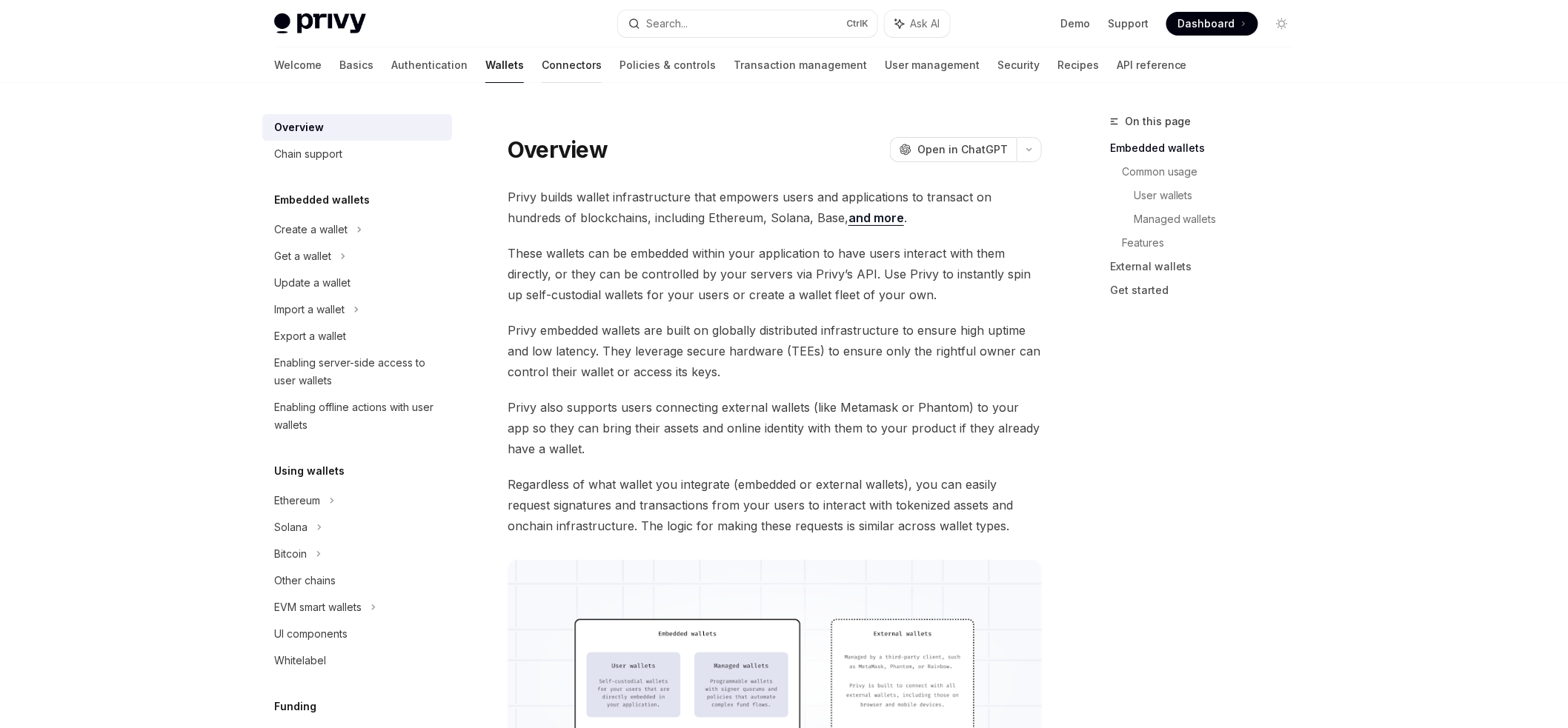
click at [542, 74] on link "Connectors" at bounding box center [571, 64] width 60 height 35
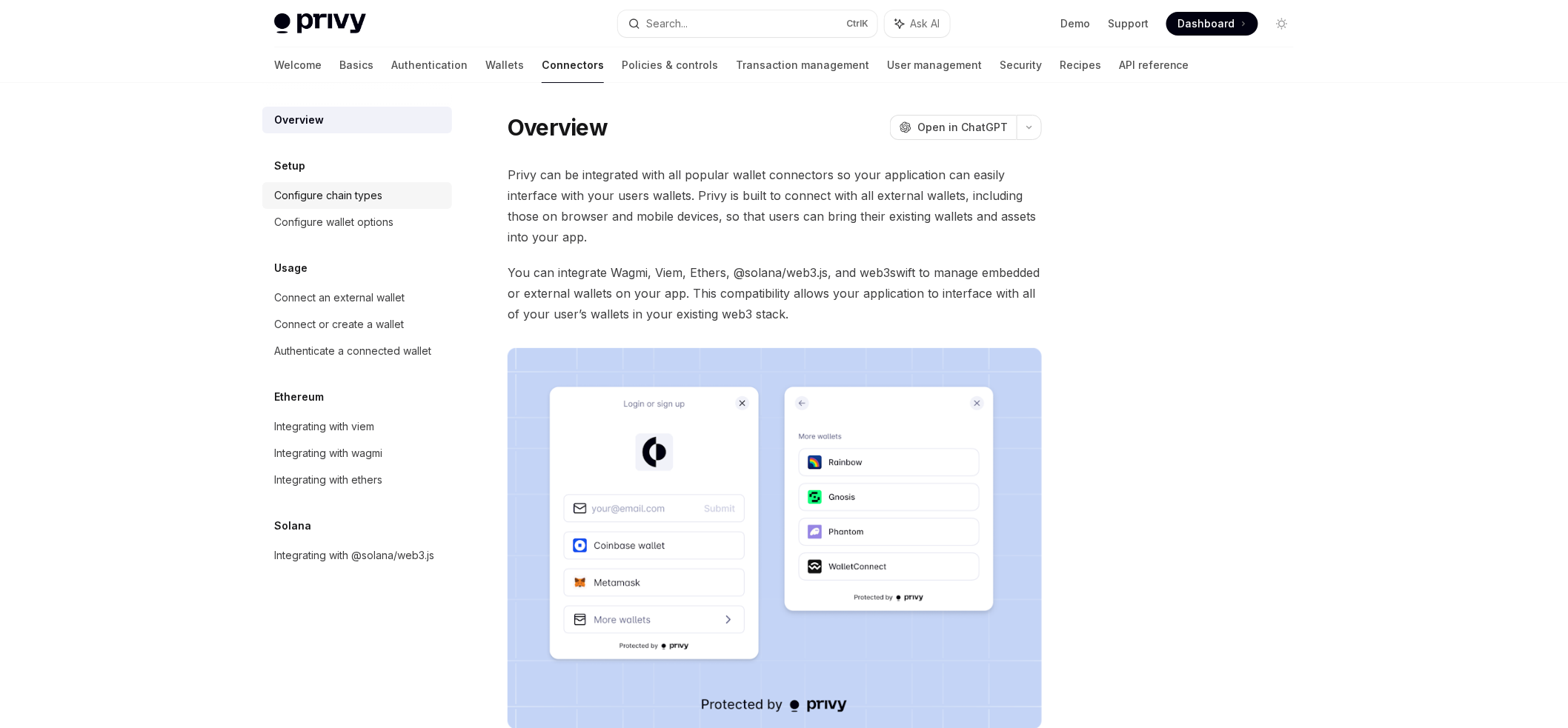
click at [370, 188] on div "Configure chain types" at bounding box center [328, 195] width 108 height 18
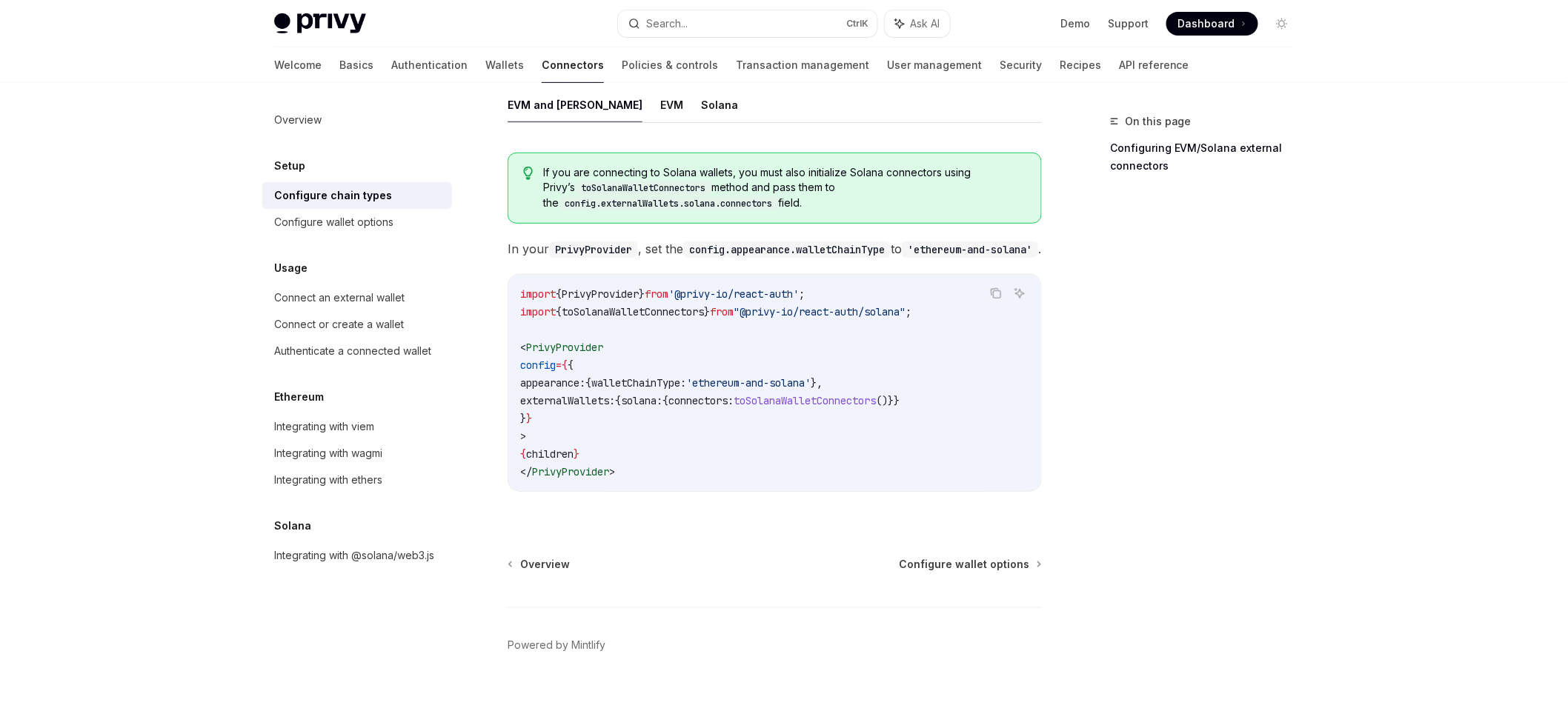
scroll to position [140, 0]
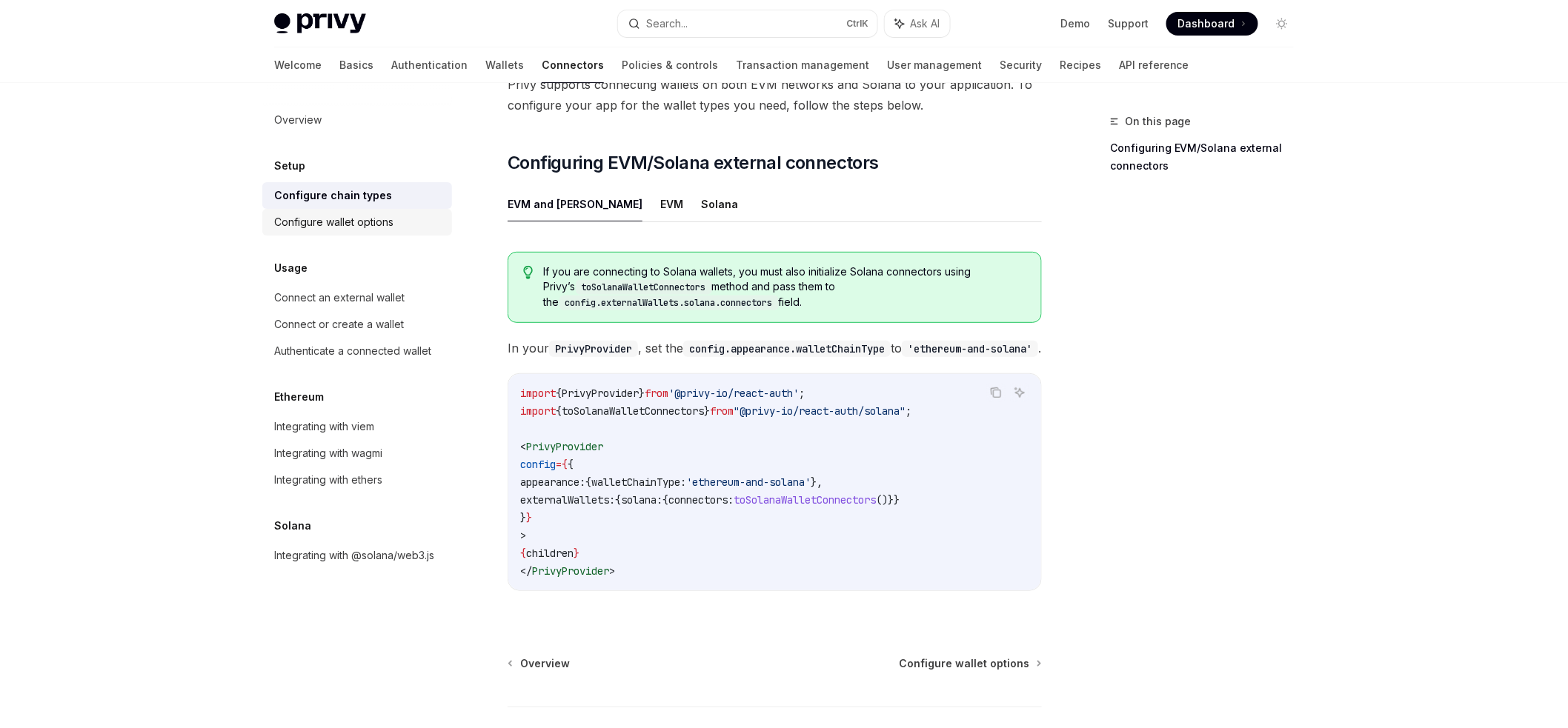
click at [362, 225] on div "Configure wallet options" at bounding box center [334, 222] width 119 height 18
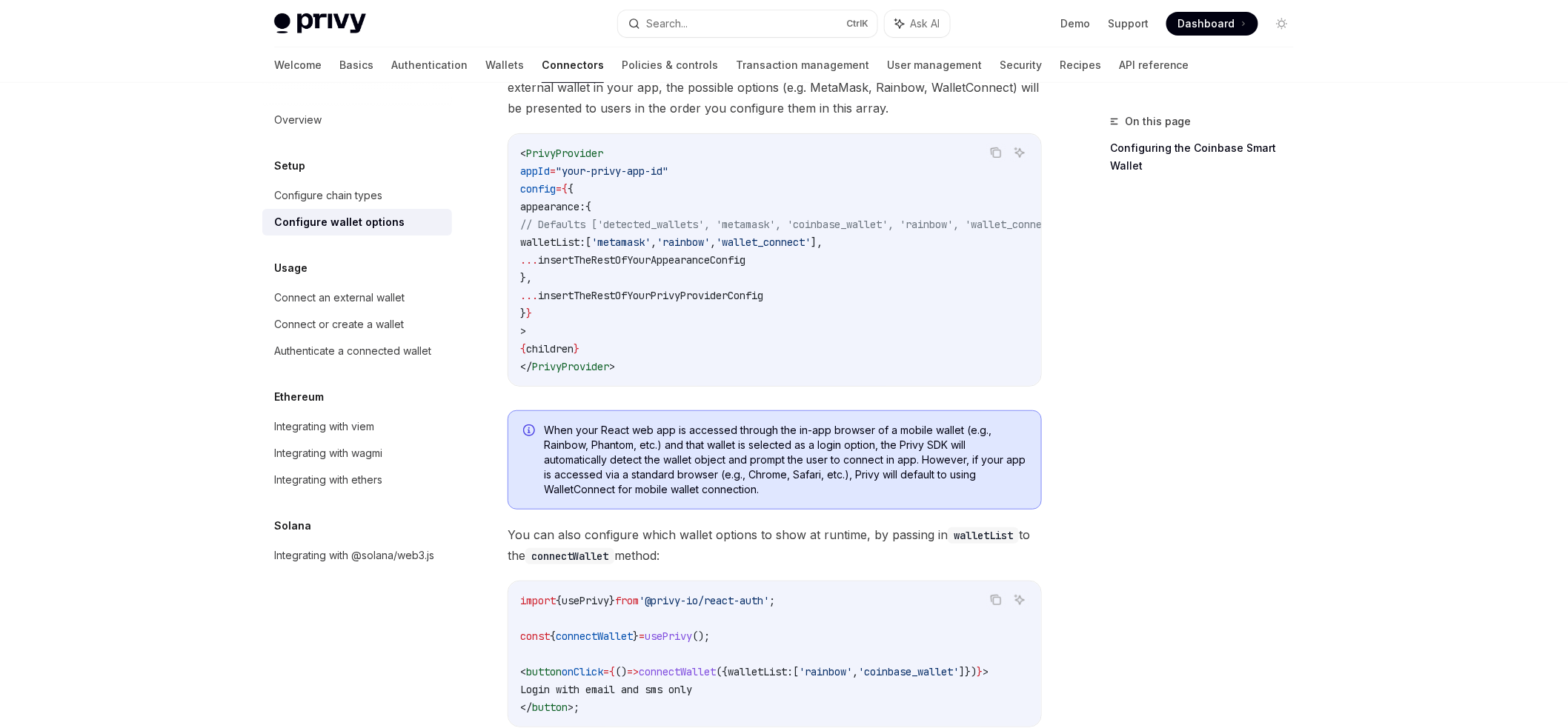
scroll to position [197, 0]
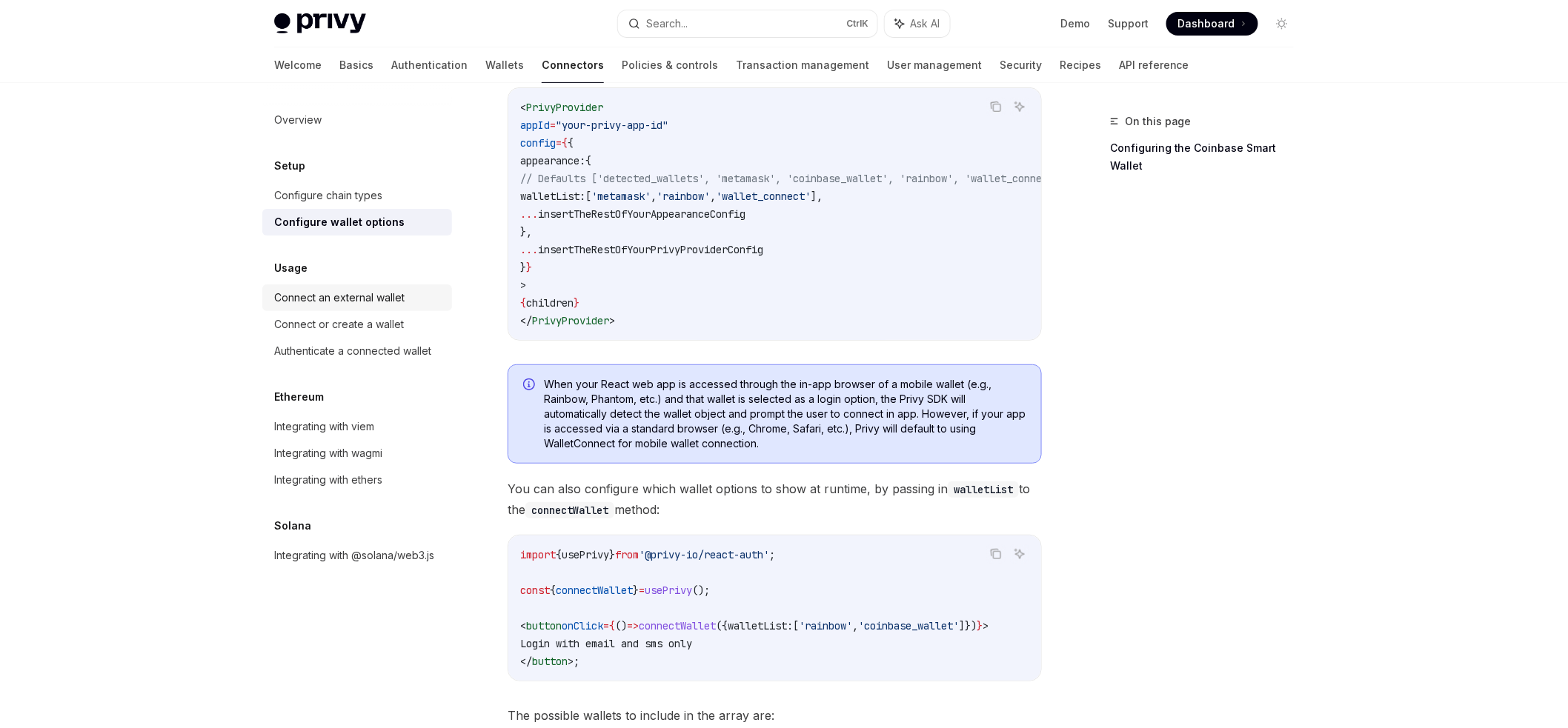
click at [364, 297] on div "Connect an external wallet" at bounding box center [339, 297] width 130 height 18
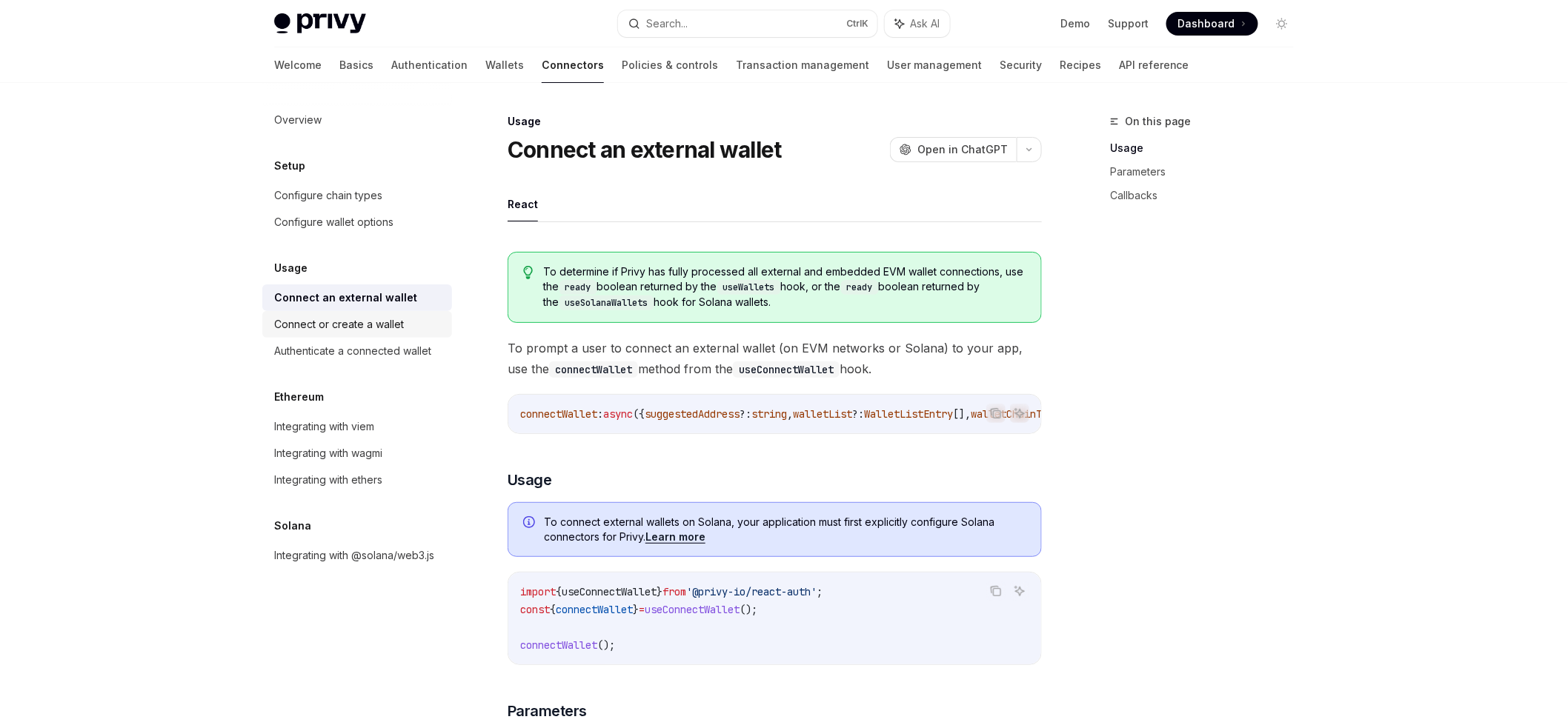
click at [396, 331] on div "Connect or create a wallet" at bounding box center [338, 324] width 129 height 18
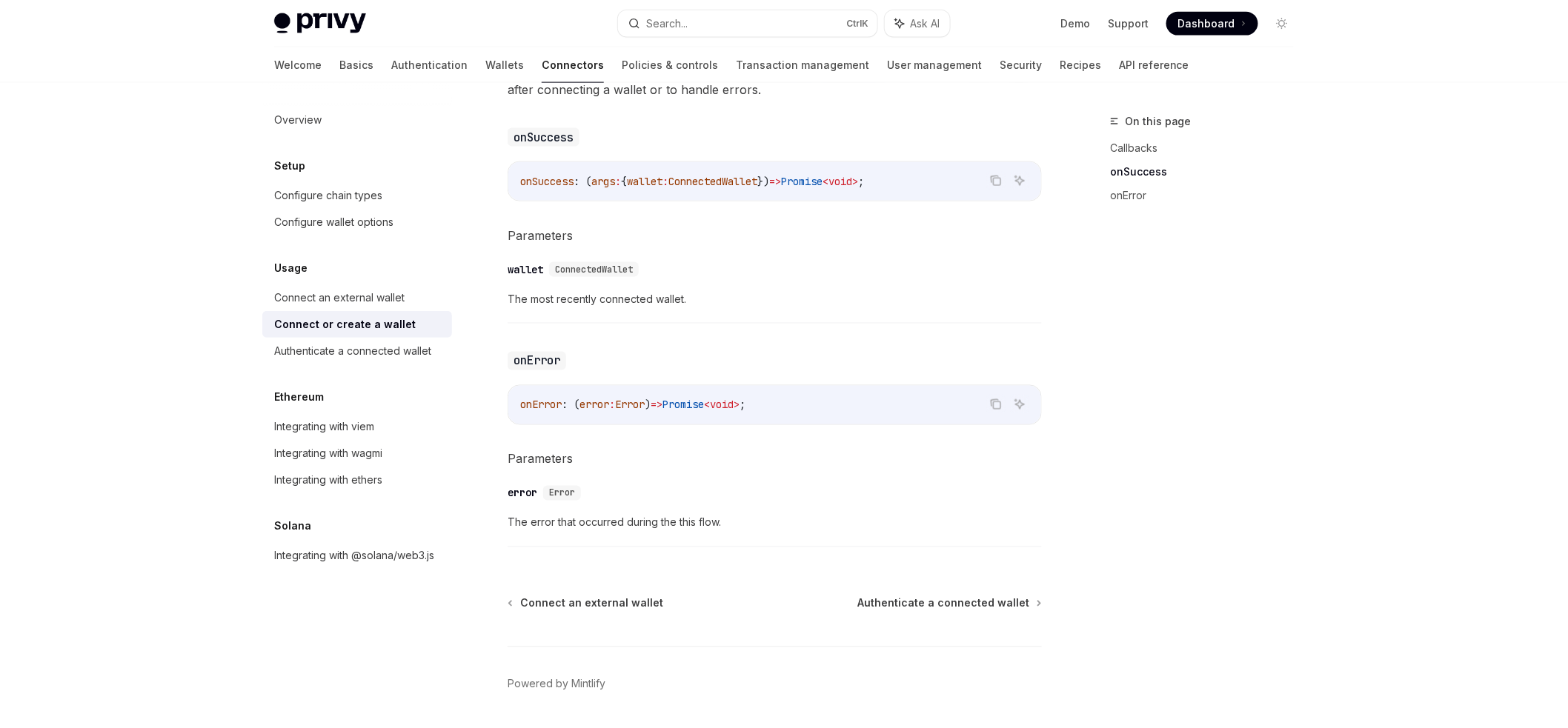
scroll to position [914, 0]
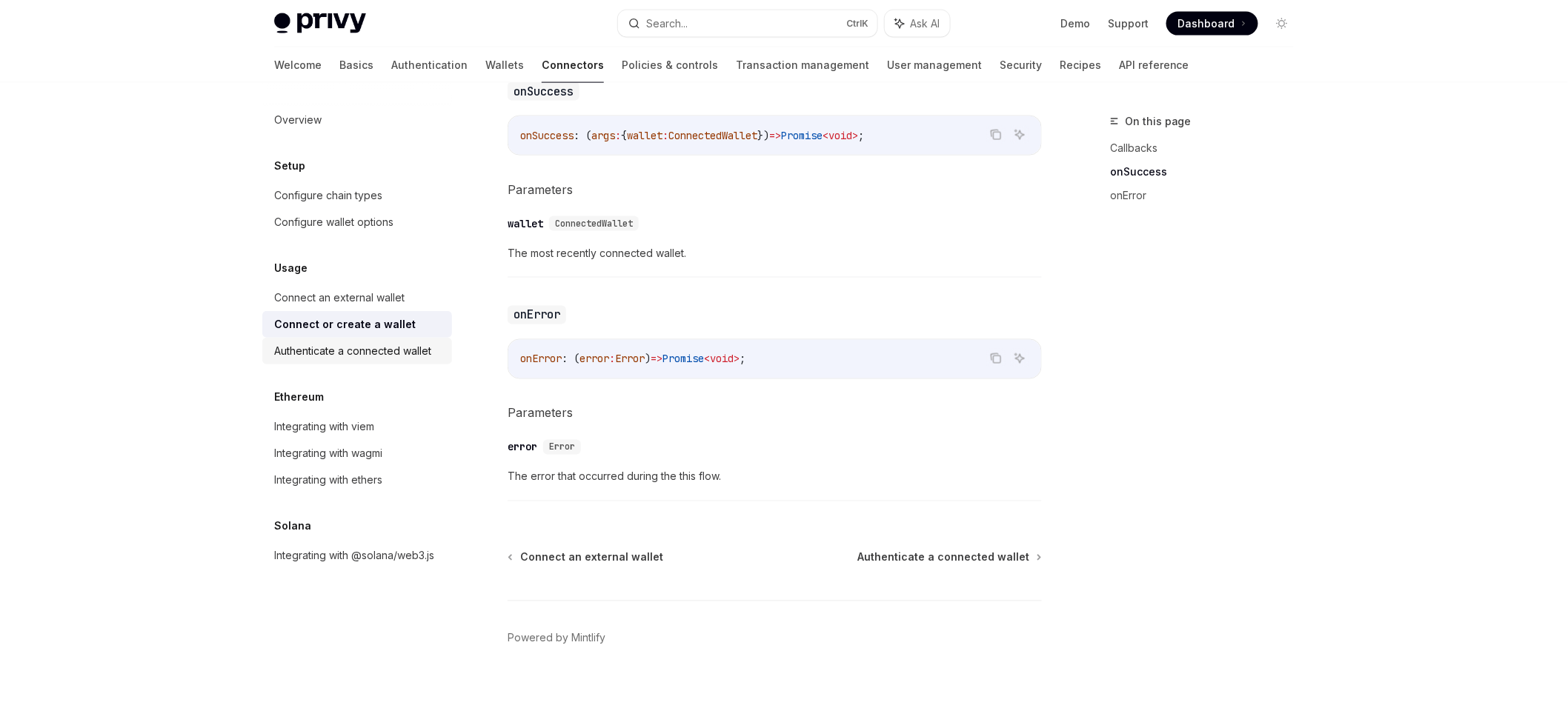
click at [337, 352] on div "Authenticate a connected wallet" at bounding box center [352, 351] width 157 height 18
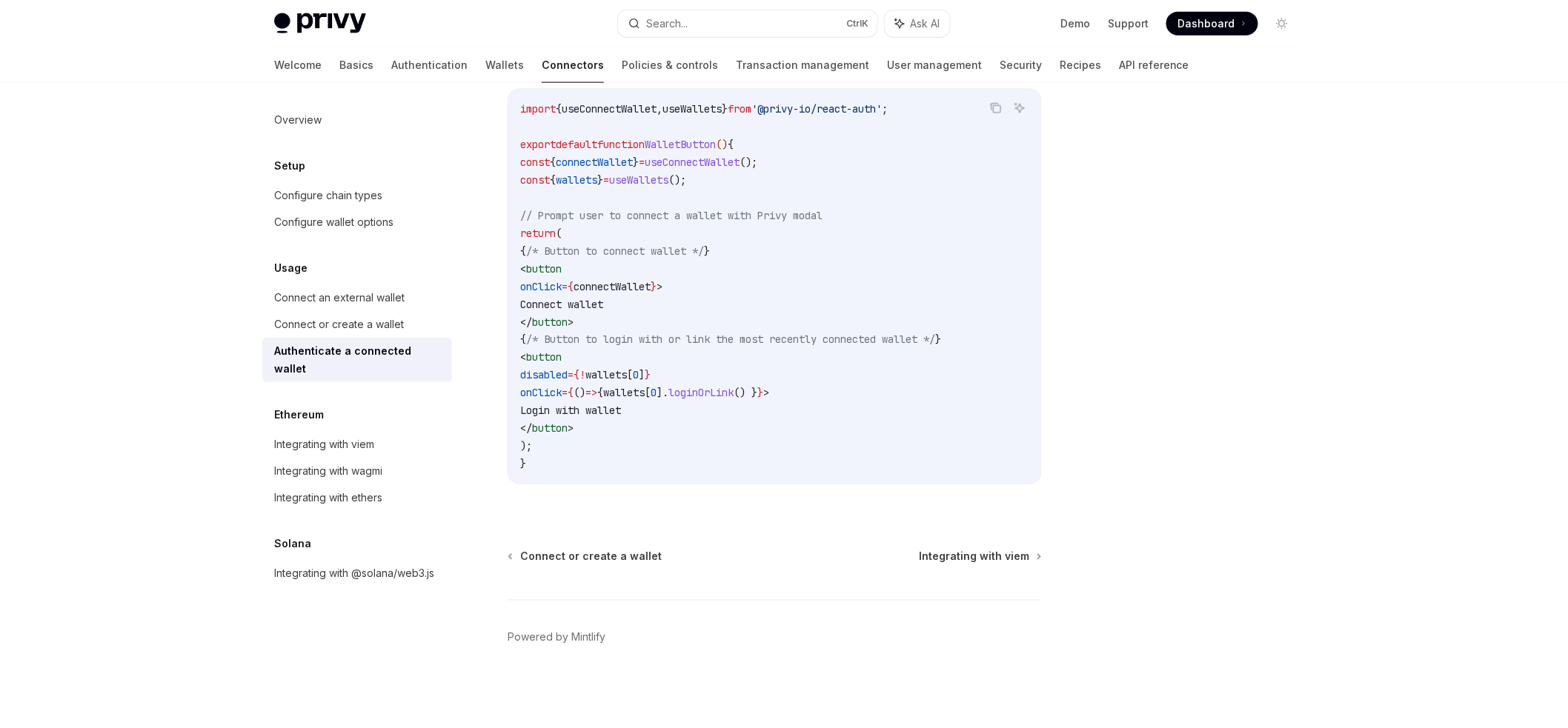
scroll to position [838, 0]
click at [328, 435] on div "Integrating with viem" at bounding box center [324, 444] width 100 height 18
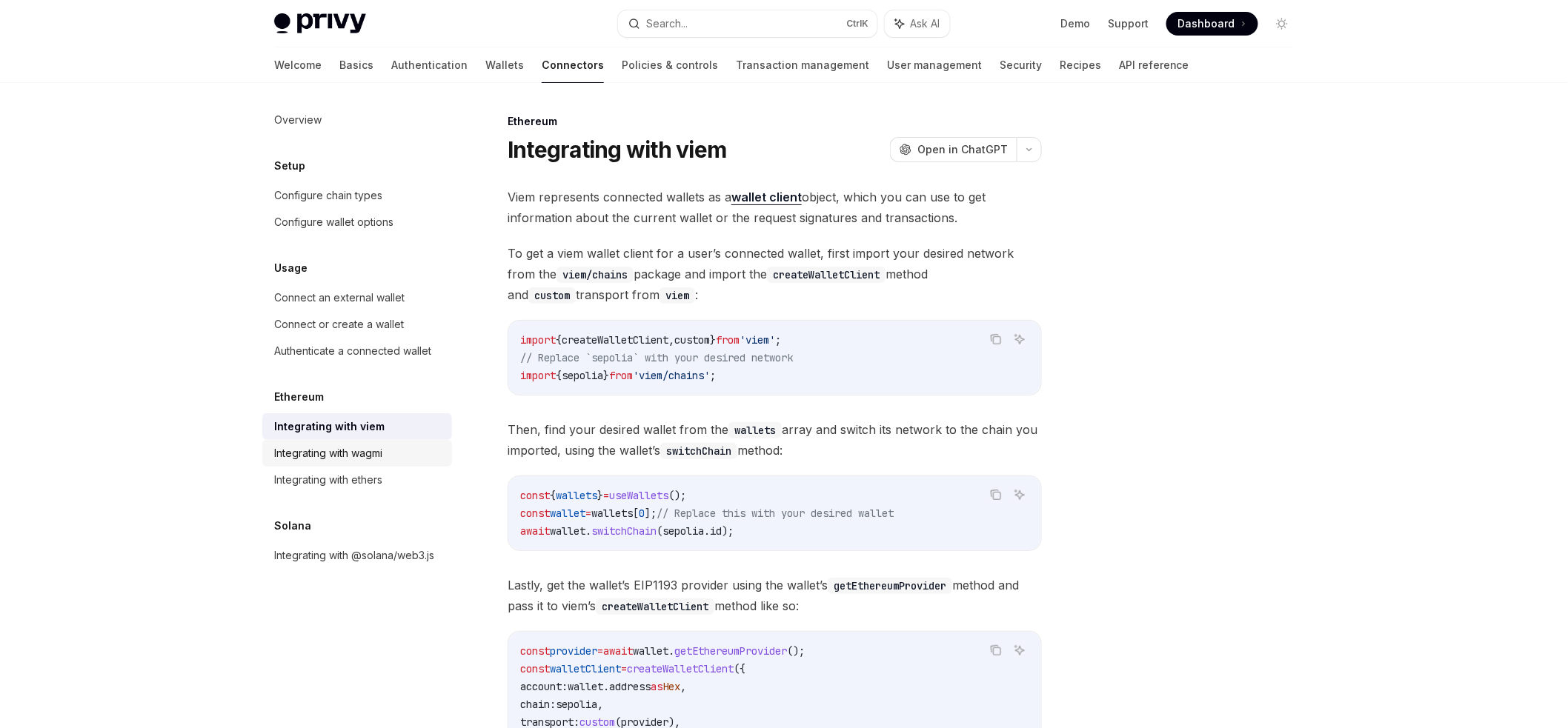
click at [357, 462] on link "Integrating with wagmi" at bounding box center [357, 453] width 190 height 27
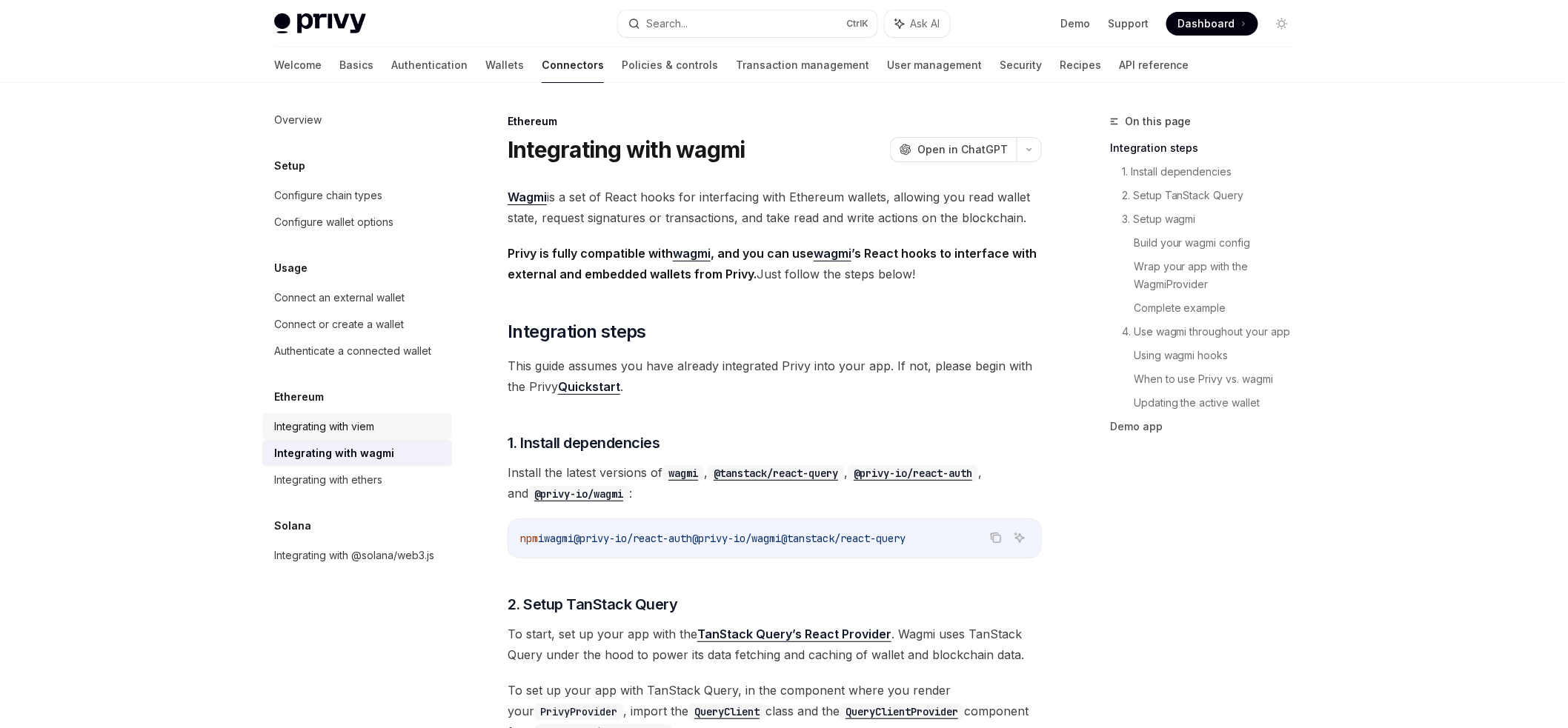
click at [373, 420] on div "Integrating with viem" at bounding box center [324, 427] width 100 height 18
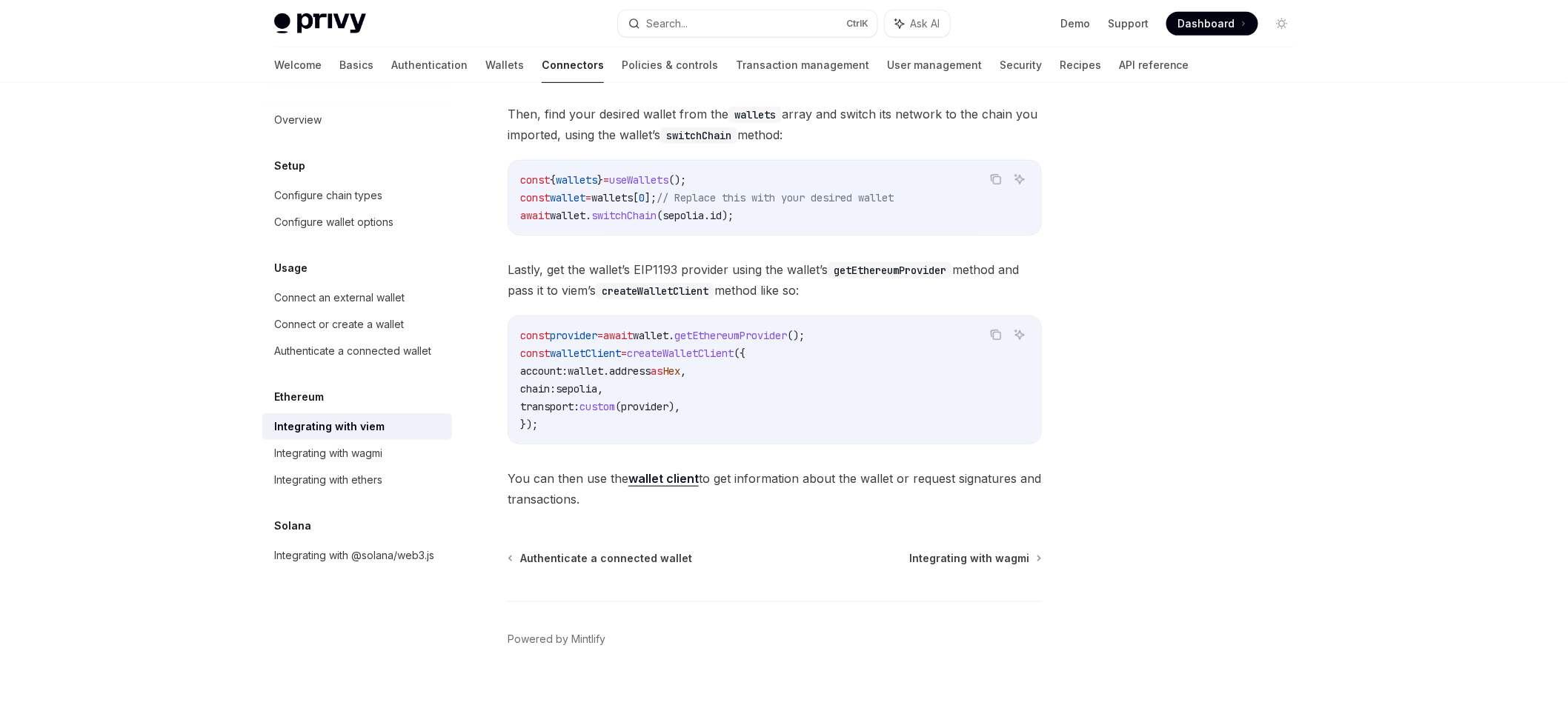
scroll to position [316, 0]
click at [596, 342] on code "const provider = await wallet . getEthereumProvider (); const walletClient = cr…" at bounding box center [775, 380] width 509 height 107
click at [1009, 531] on div "Ethereum Integrating with viem OpenAI Open in ChatGPT OpenAI Open in ChatGPT Vi…" at bounding box center [636, 262] width 819 height 933
click at [982, 545] on div "Ethereum Integrating with viem OpenAI Open in ChatGPT OpenAI Open in ChatGPT Vi…" at bounding box center [636, 262] width 819 height 933
click at [970, 561] on span "Integrating with wagmi" at bounding box center [969, 558] width 120 height 15
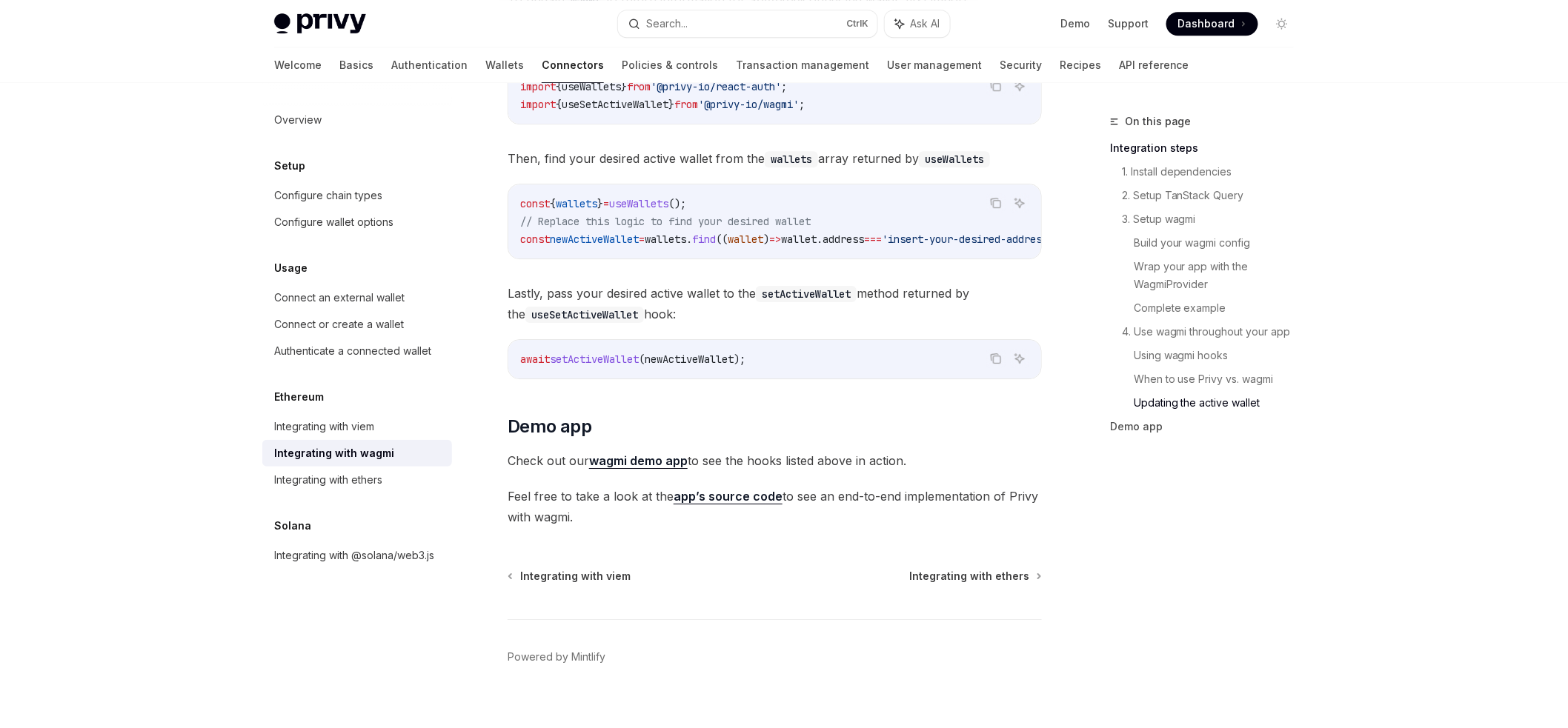
scroll to position [4180, 0]
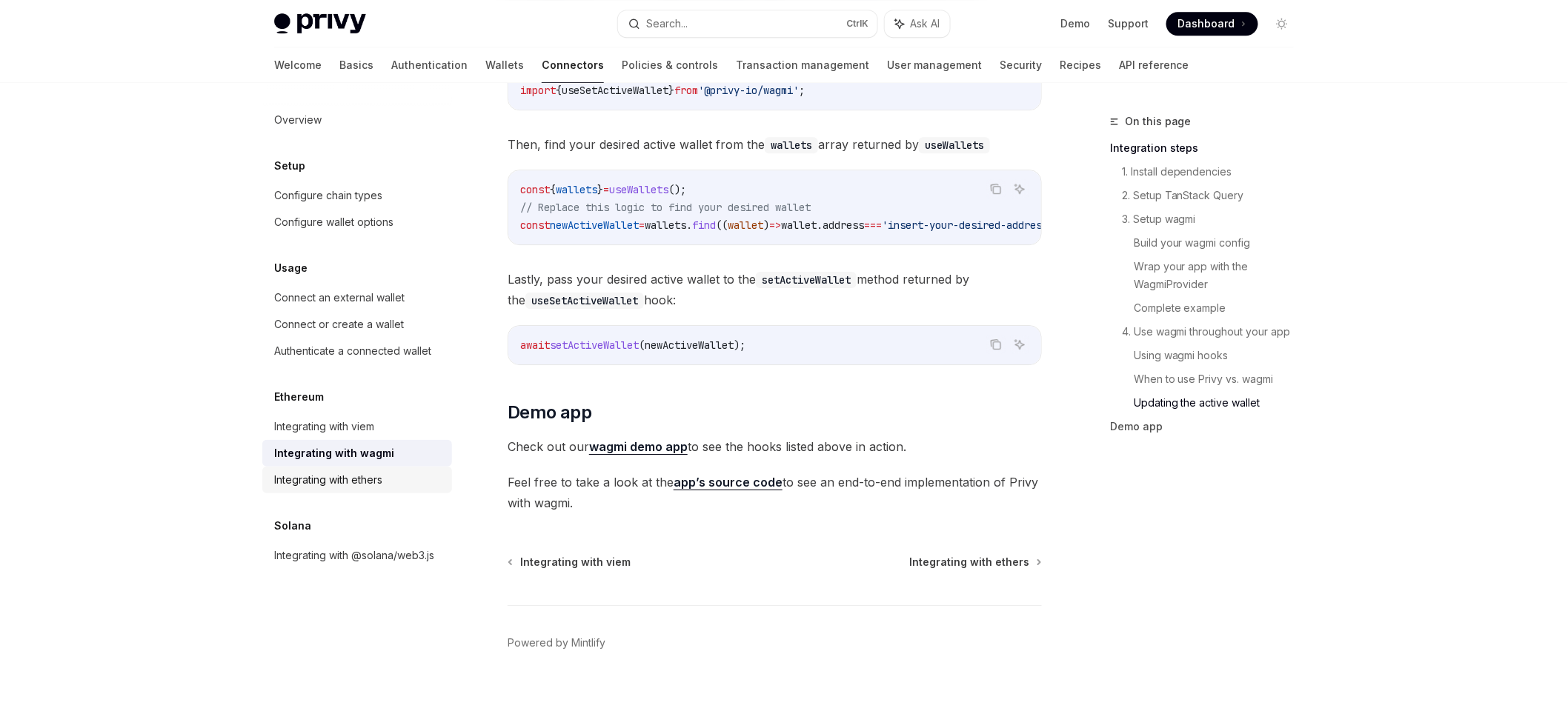
click at [329, 476] on div "Integrating with ethers" at bounding box center [328, 480] width 108 height 18
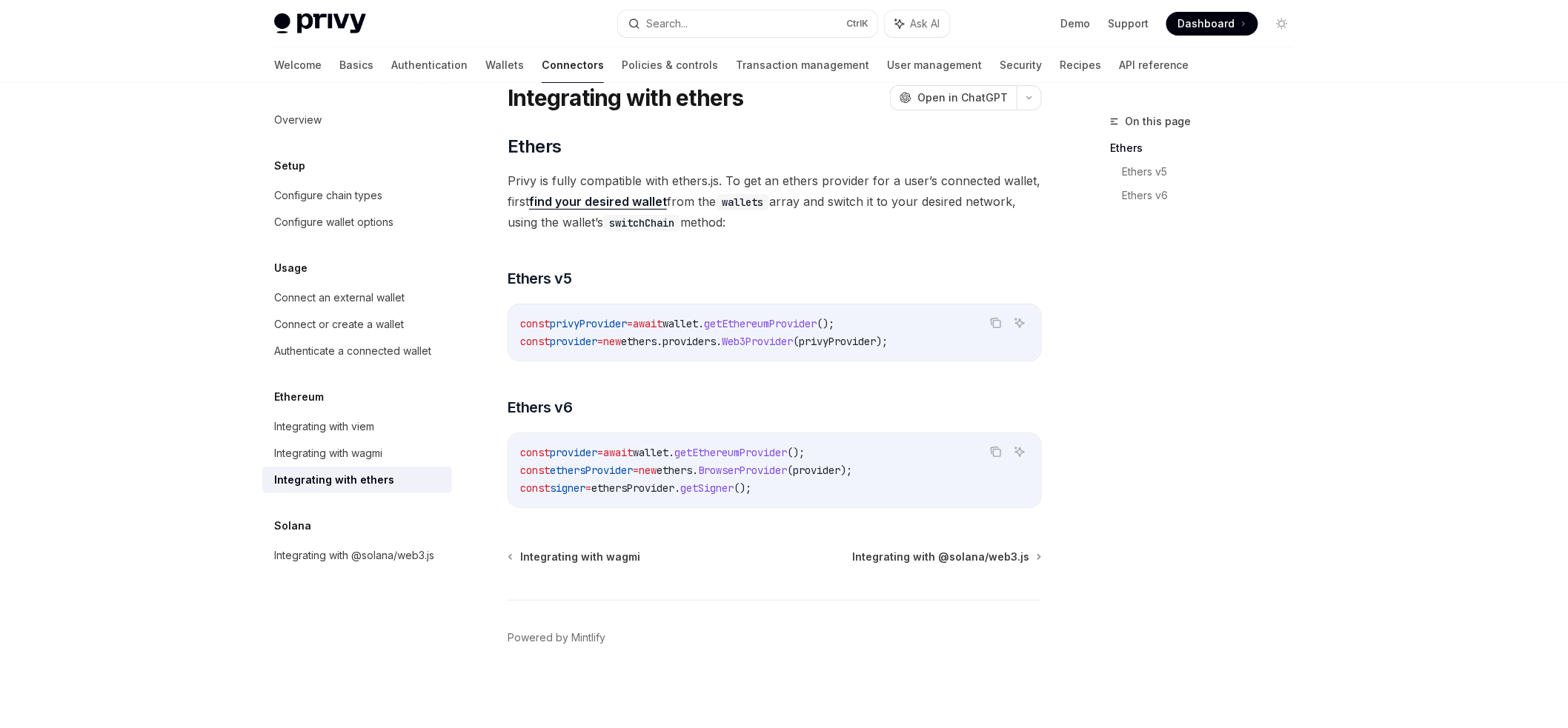
scroll to position [52, 0]
click at [360, 222] on div "Configure wallet options" at bounding box center [334, 222] width 119 height 18
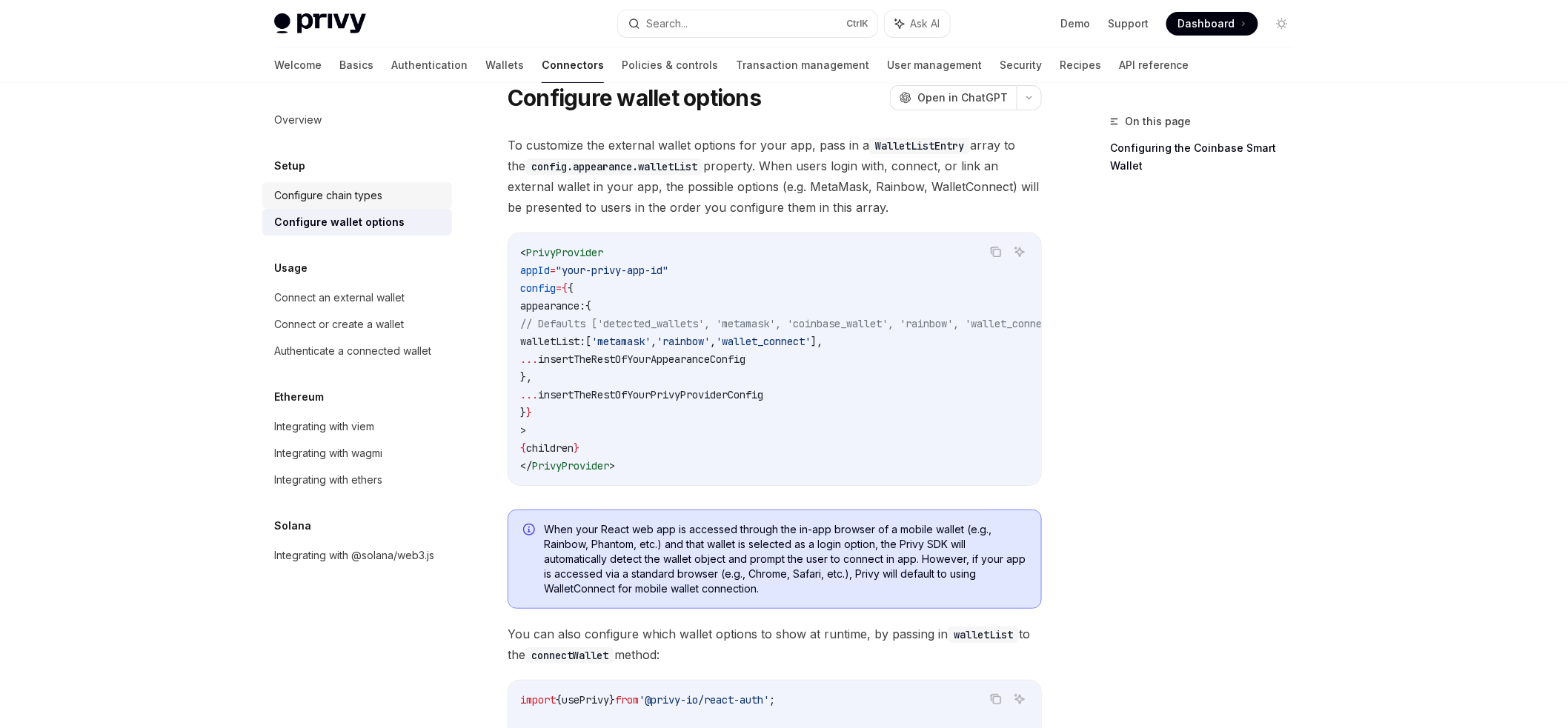
click at [394, 190] on div "Configure chain types" at bounding box center [358, 195] width 169 height 18
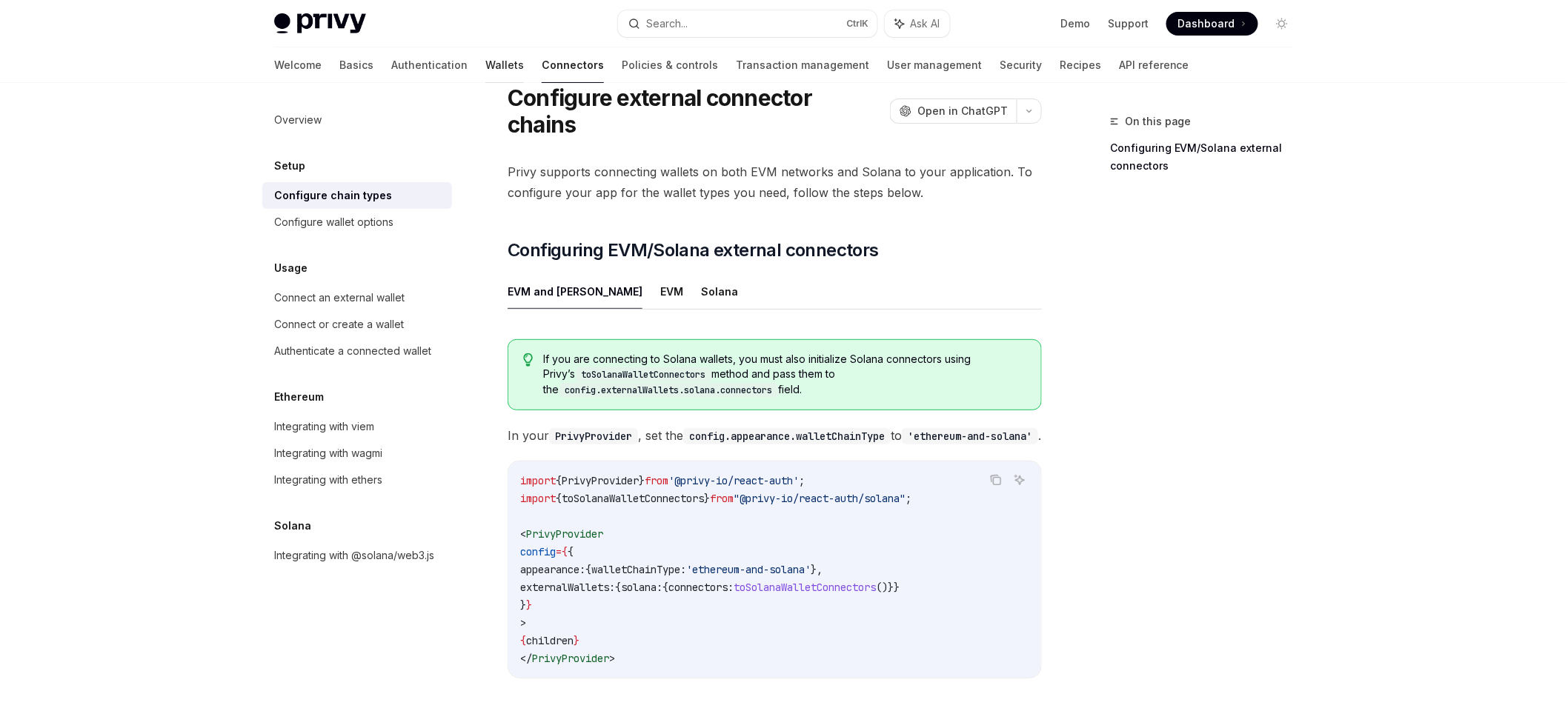
click at [486, 67] on link "Wallets" at bounding box center [505, 64] width 38 height 35
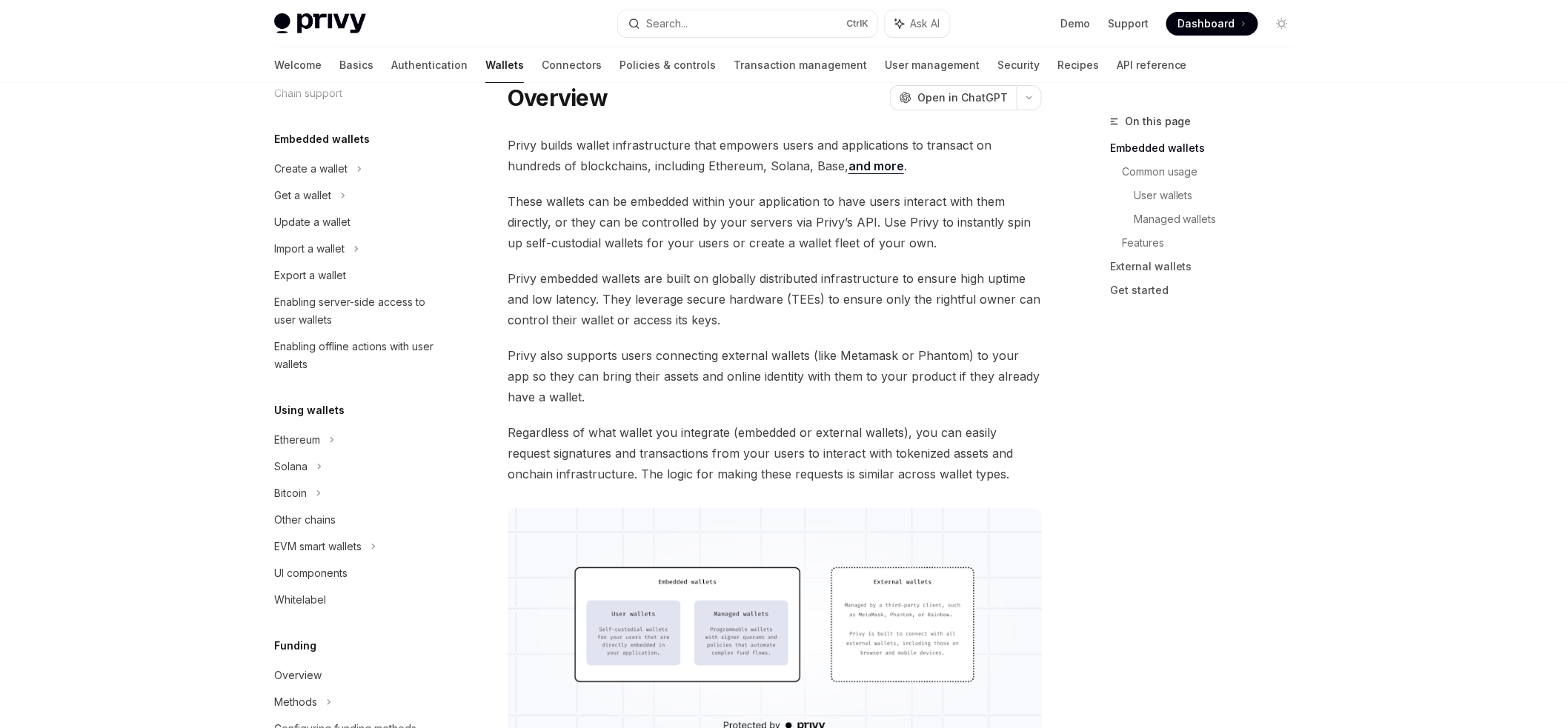
scroll to position [58, 0]
click at [345, 253] on div "Import a wallet" at bounding box center [309, 252] width 71 height 18
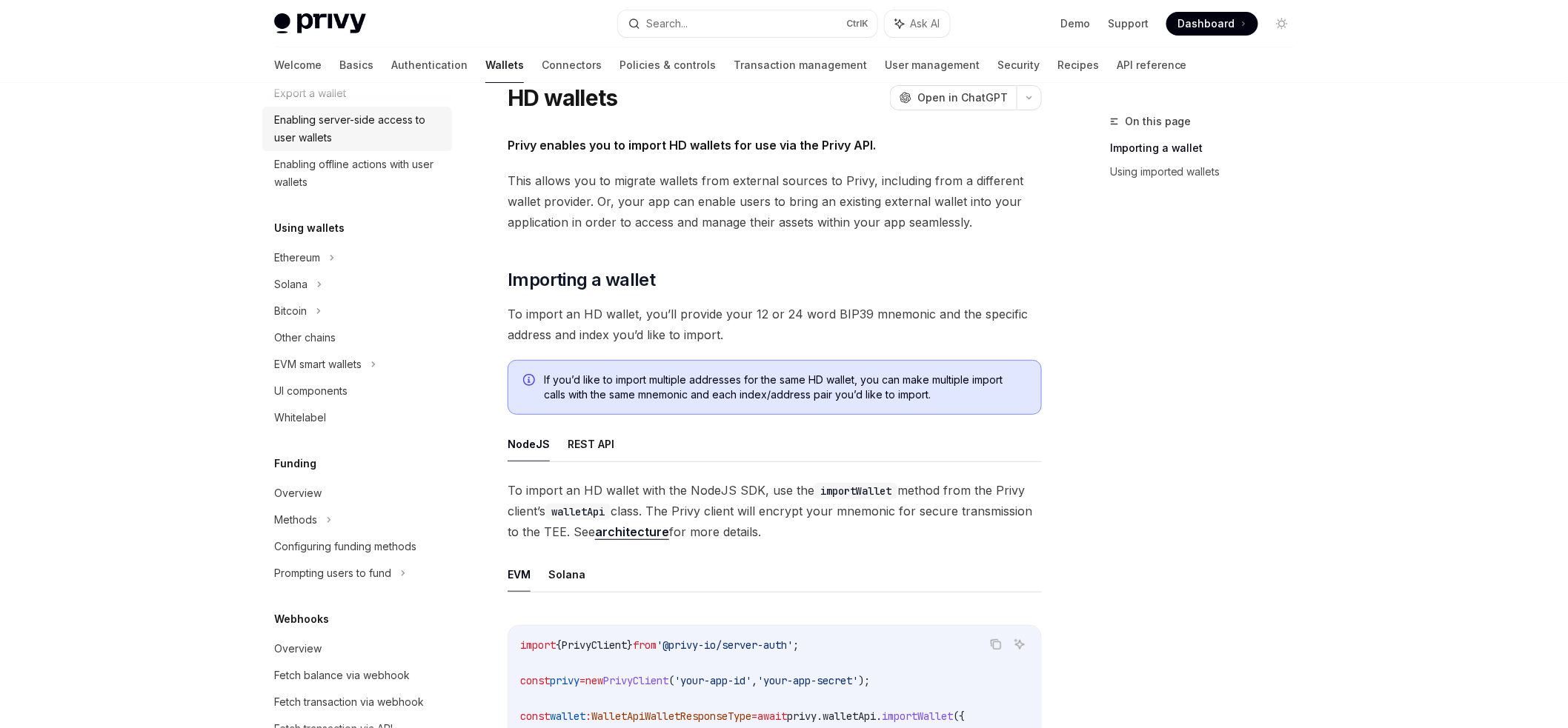
scroll to position [632, 0]
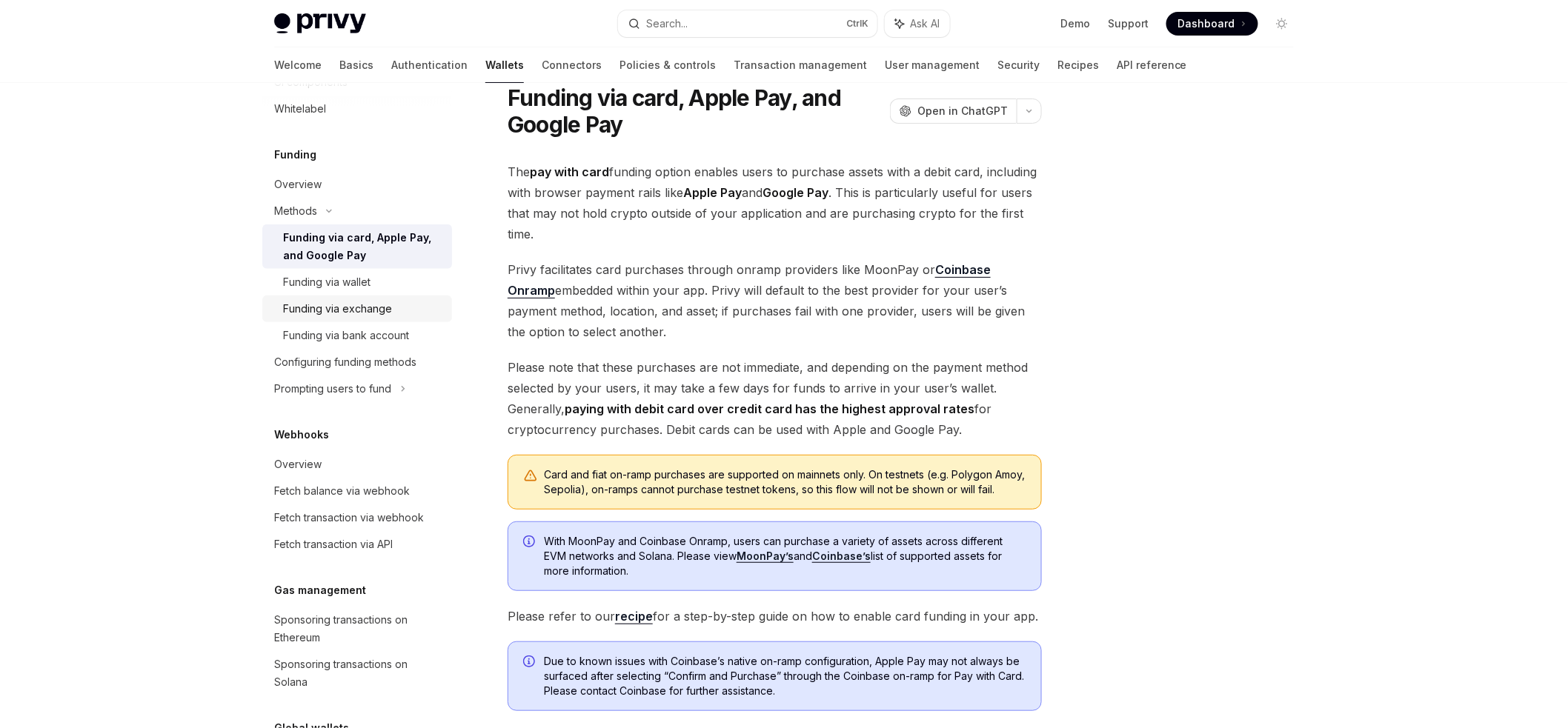
click at [362, 296] on link "Funding via exchange" at bounding box center [357, 309] width 190 height 27
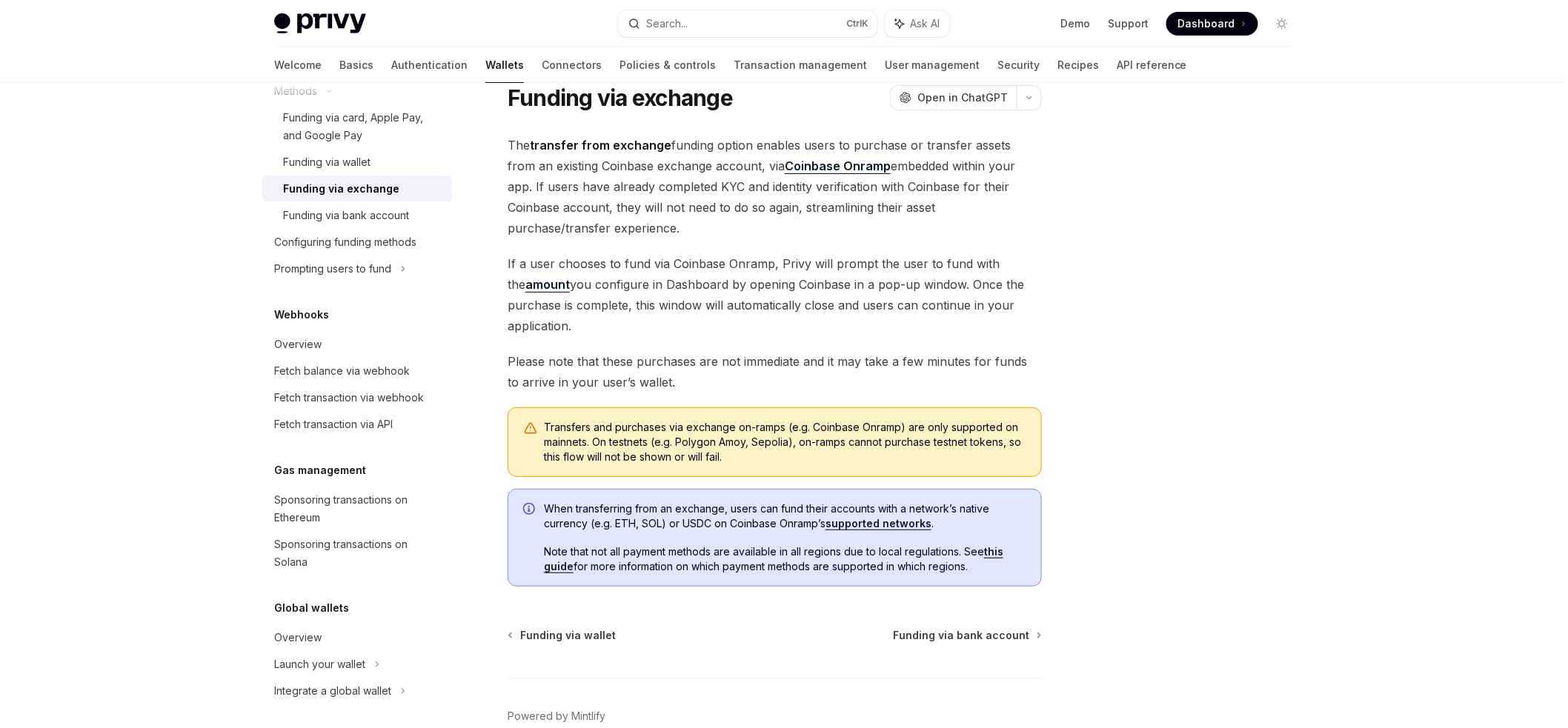
scroll to position [756, 0]
click at [377, 380] on link "Fetch transaction via webhook" at bounding box center [357, 394] width 190 height 27
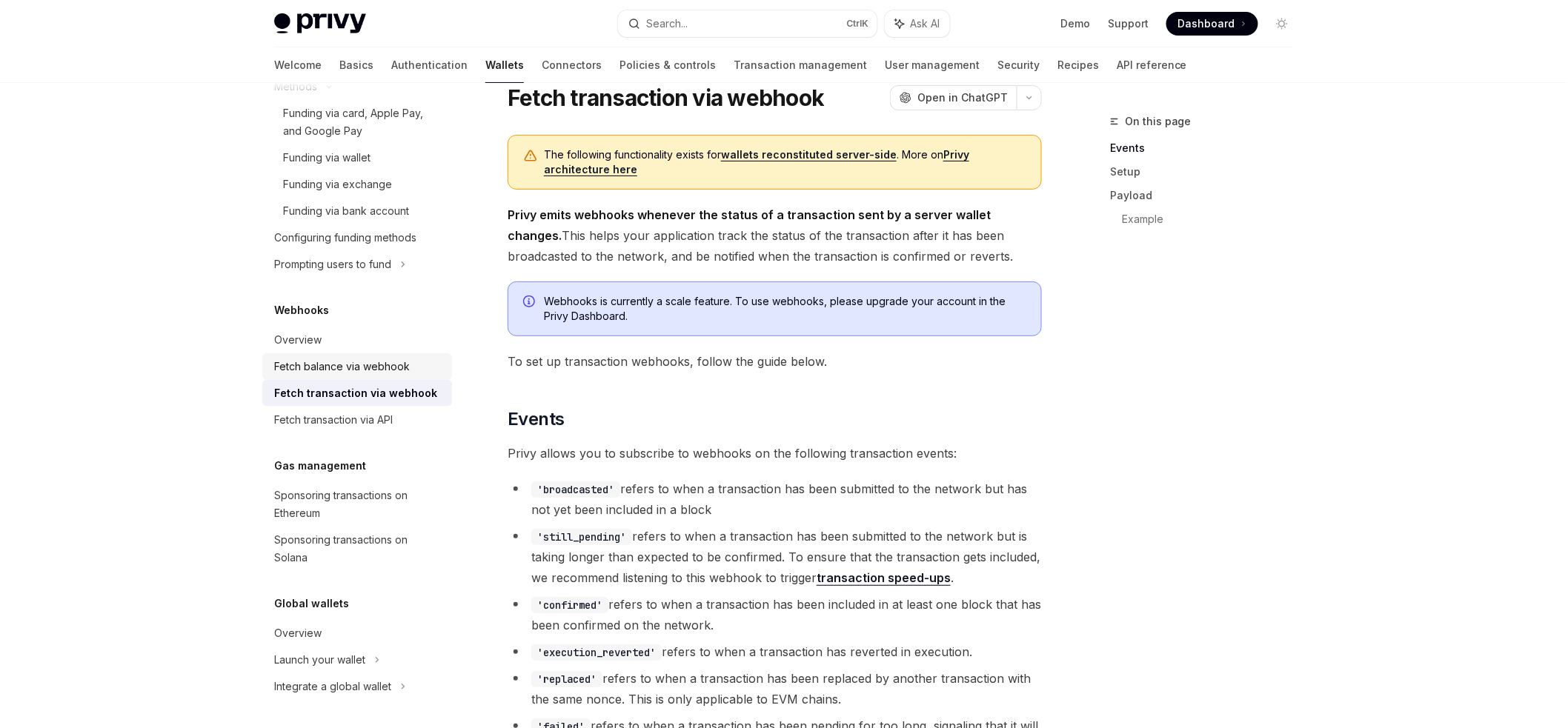
click at [384, 367] on div "Fetch balance via webhook" at bounding box center [341, 366] width 136 height 18
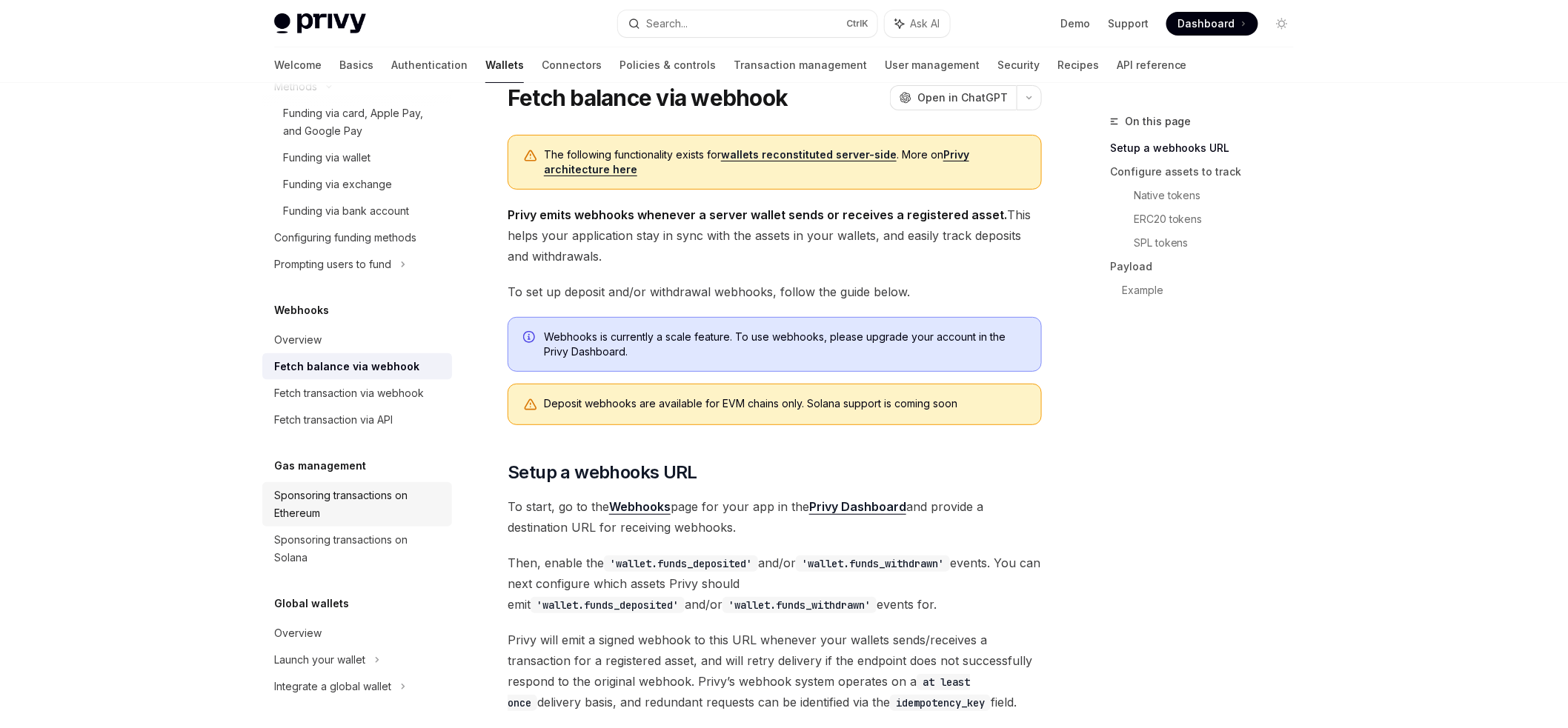
scroll to position [348, 0]
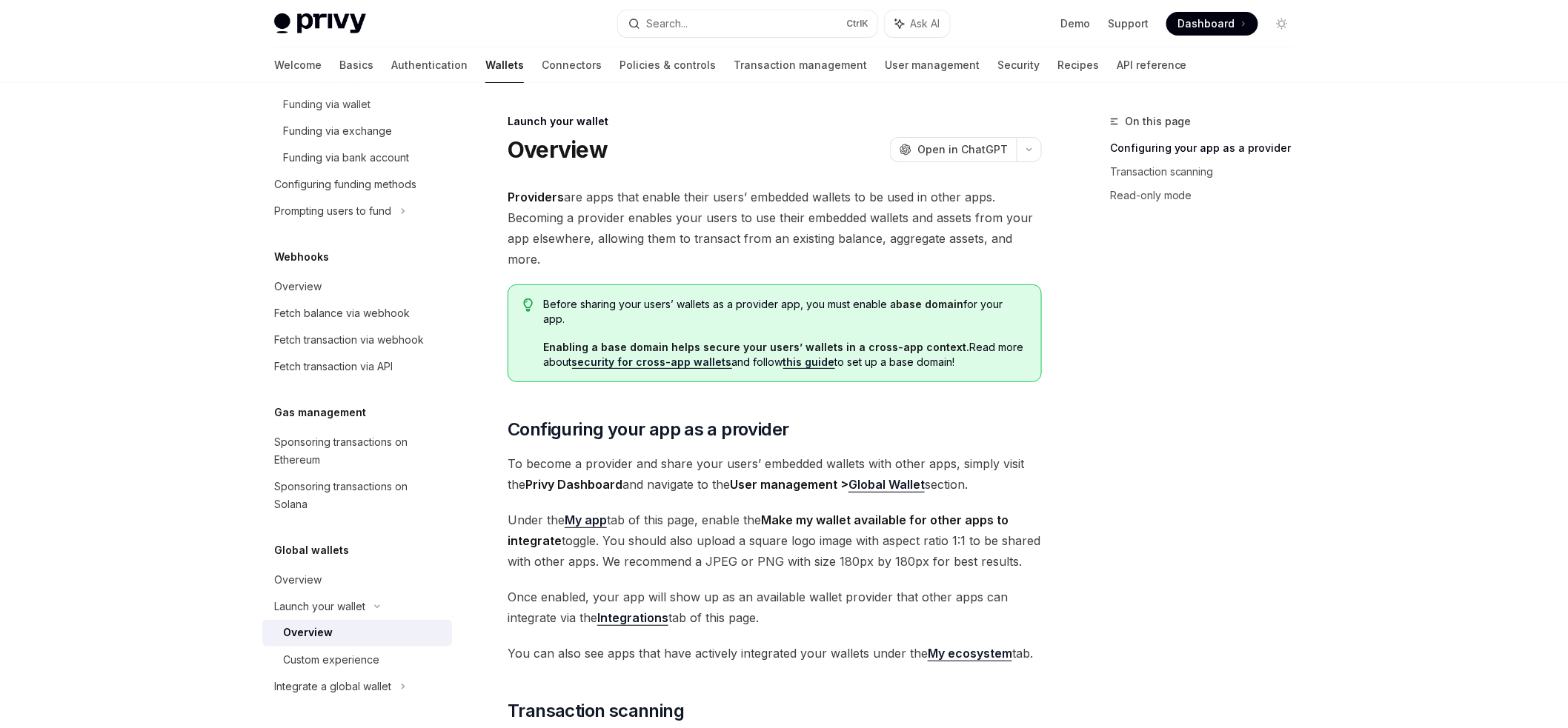
scroll to position [415, 0]
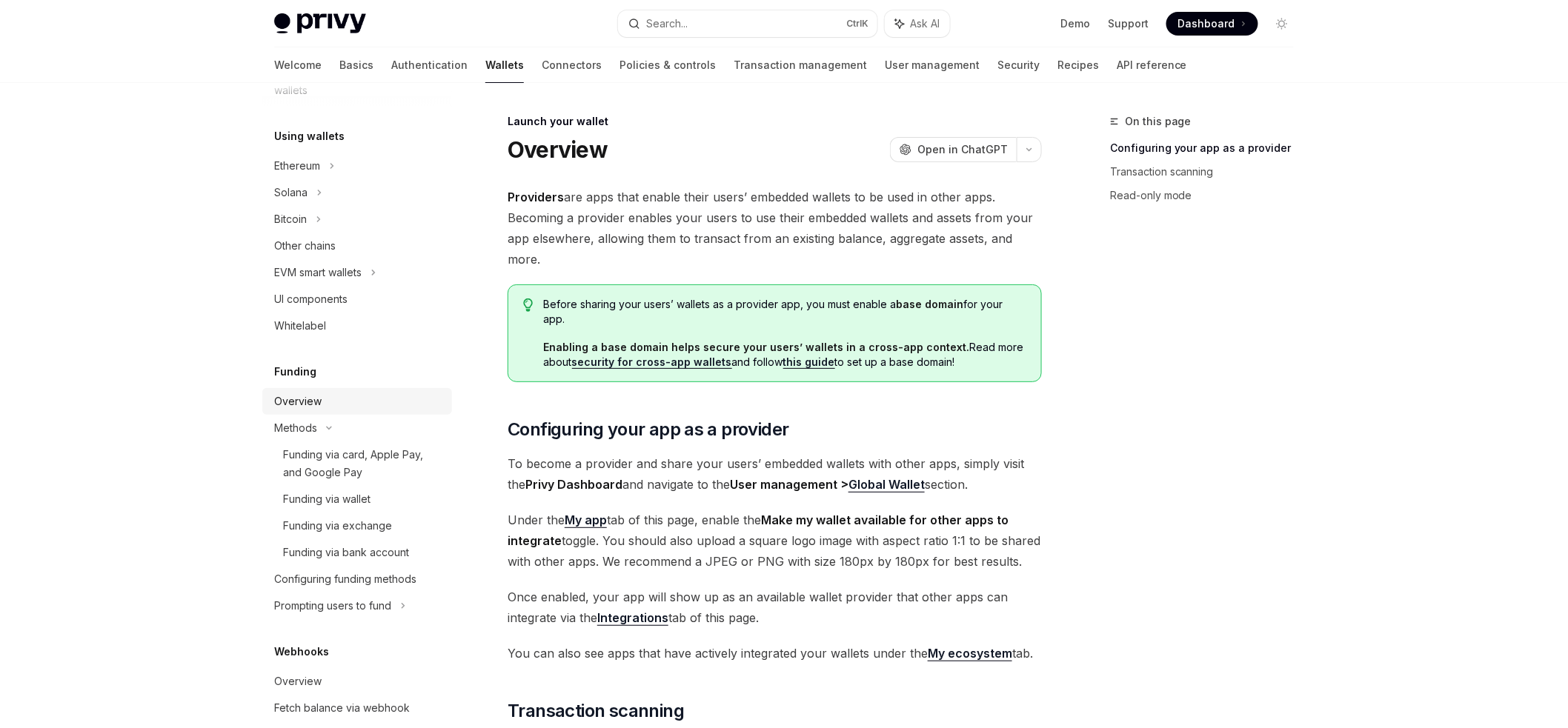
click at [363, 399] on div "Overview" at bounding box center [358, 402] width 169 height 18
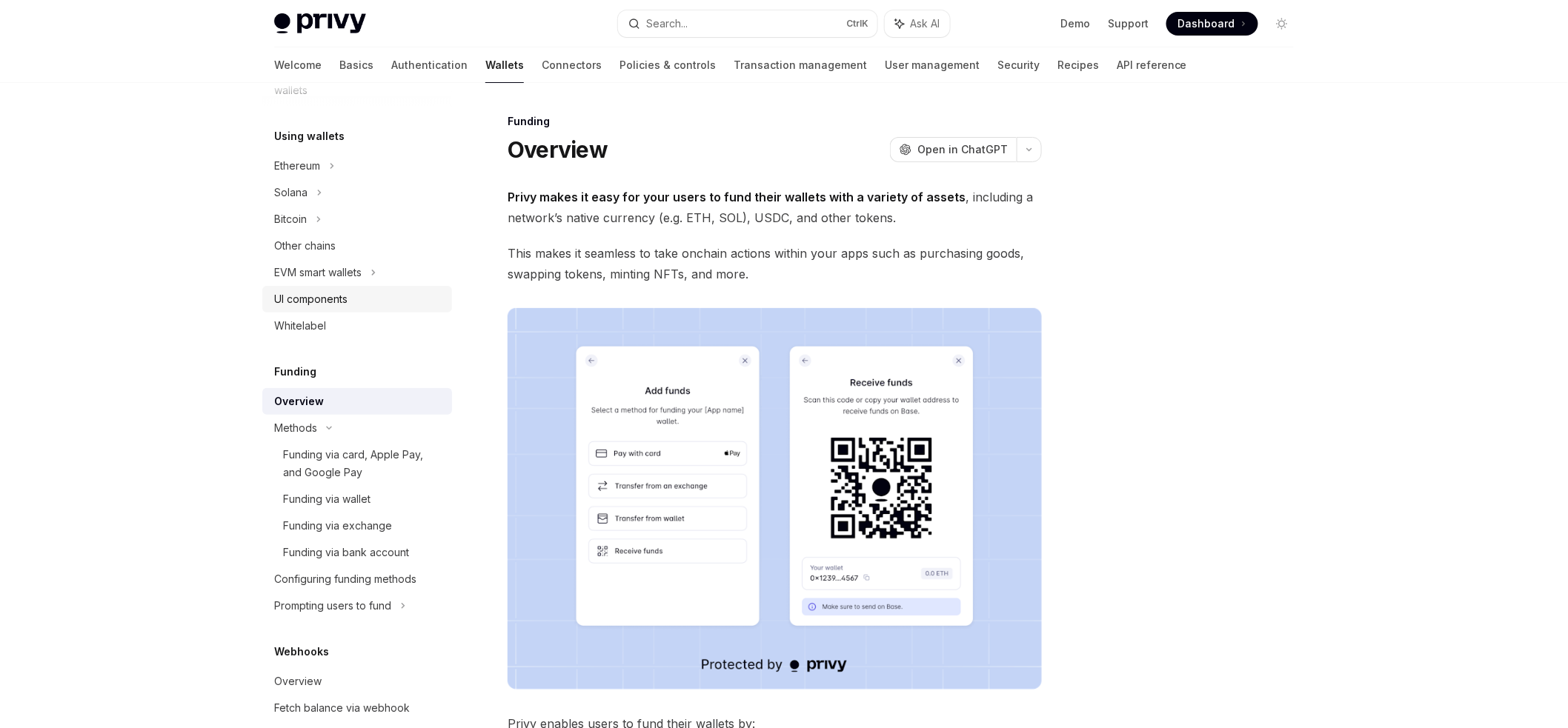
click at [381, 298] on div "UI components" at bounding box center [358, 299] width 169 height 18
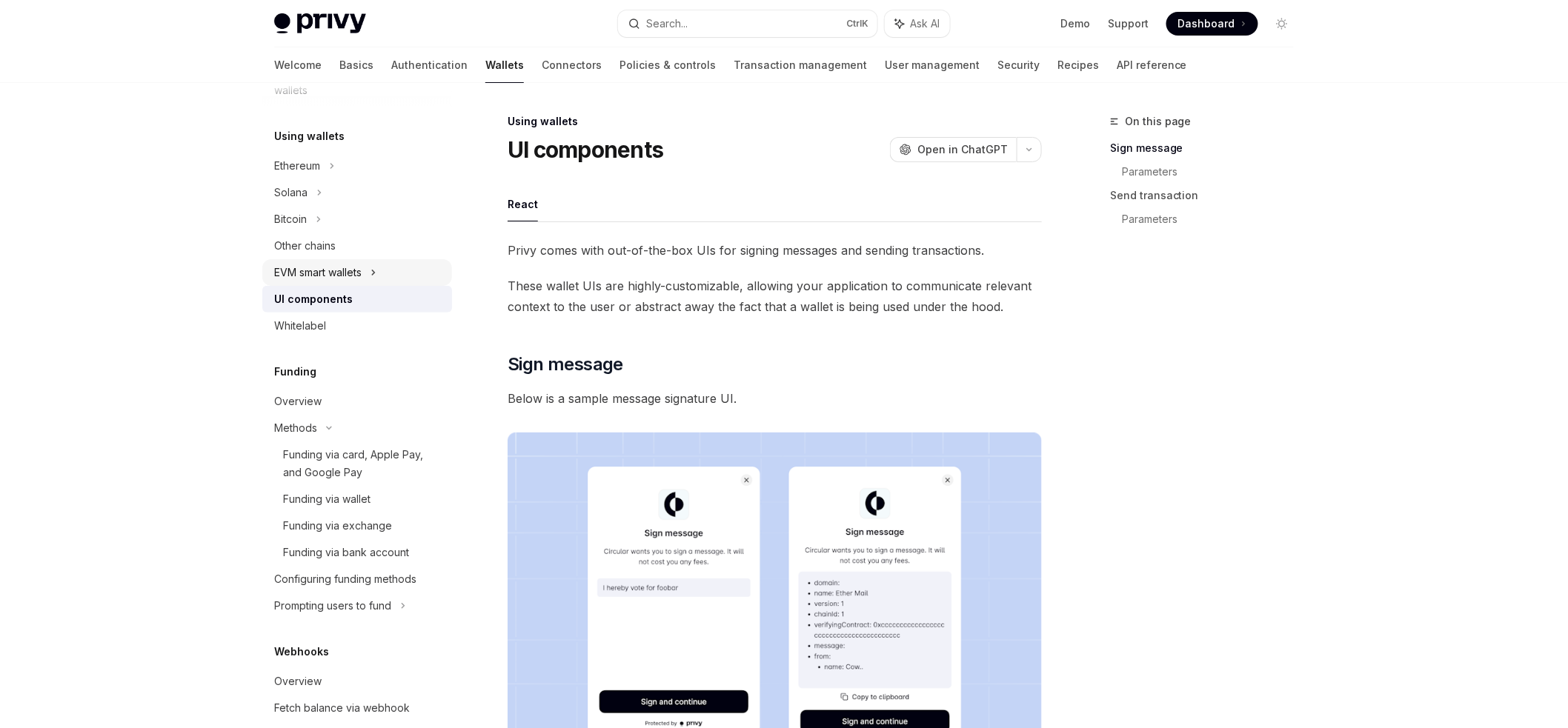
click at [381, 265] on div "EVM smart wallets" at bounding box center [357, 273] width 190 height 27
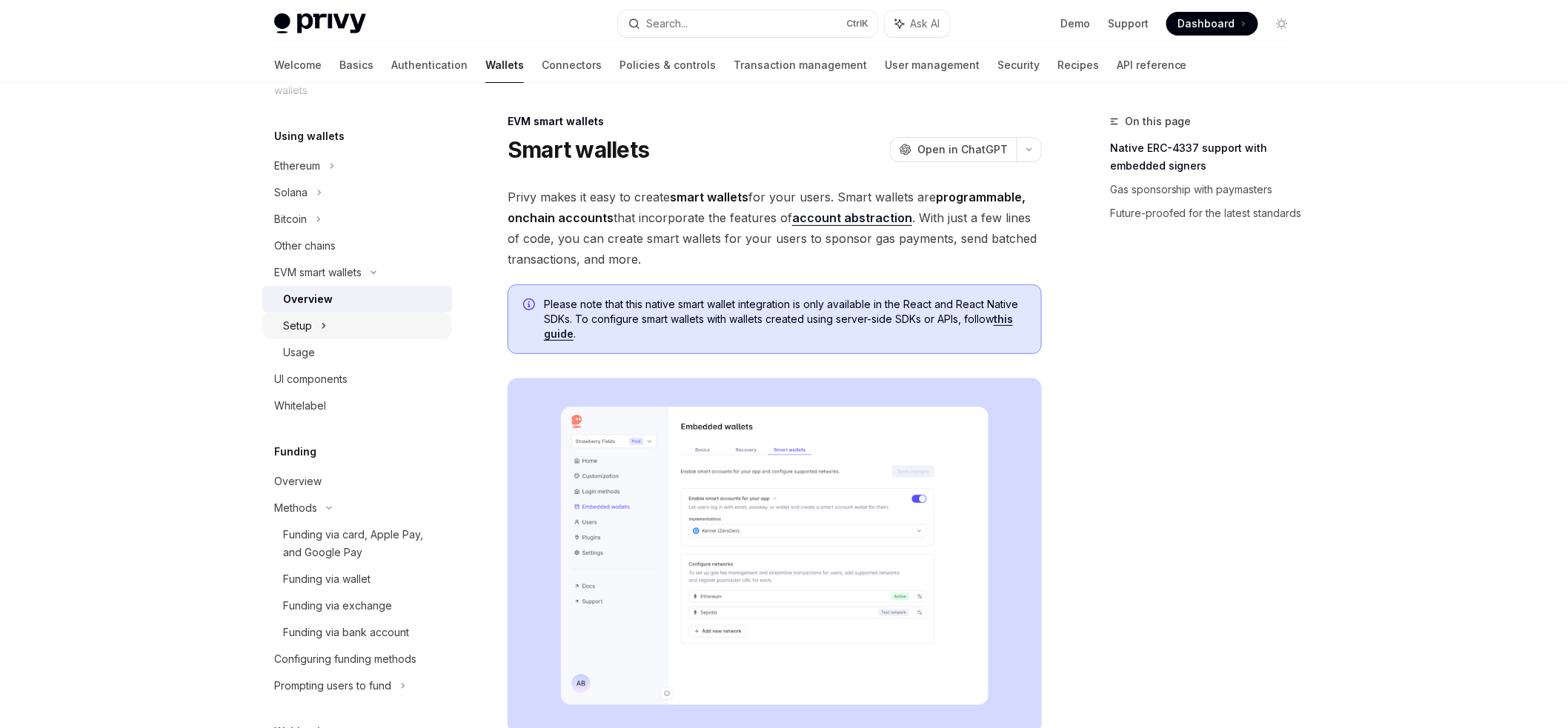
click at [352, 329] on div "Setup" at bounding box center [357, 326] width 190 height 27
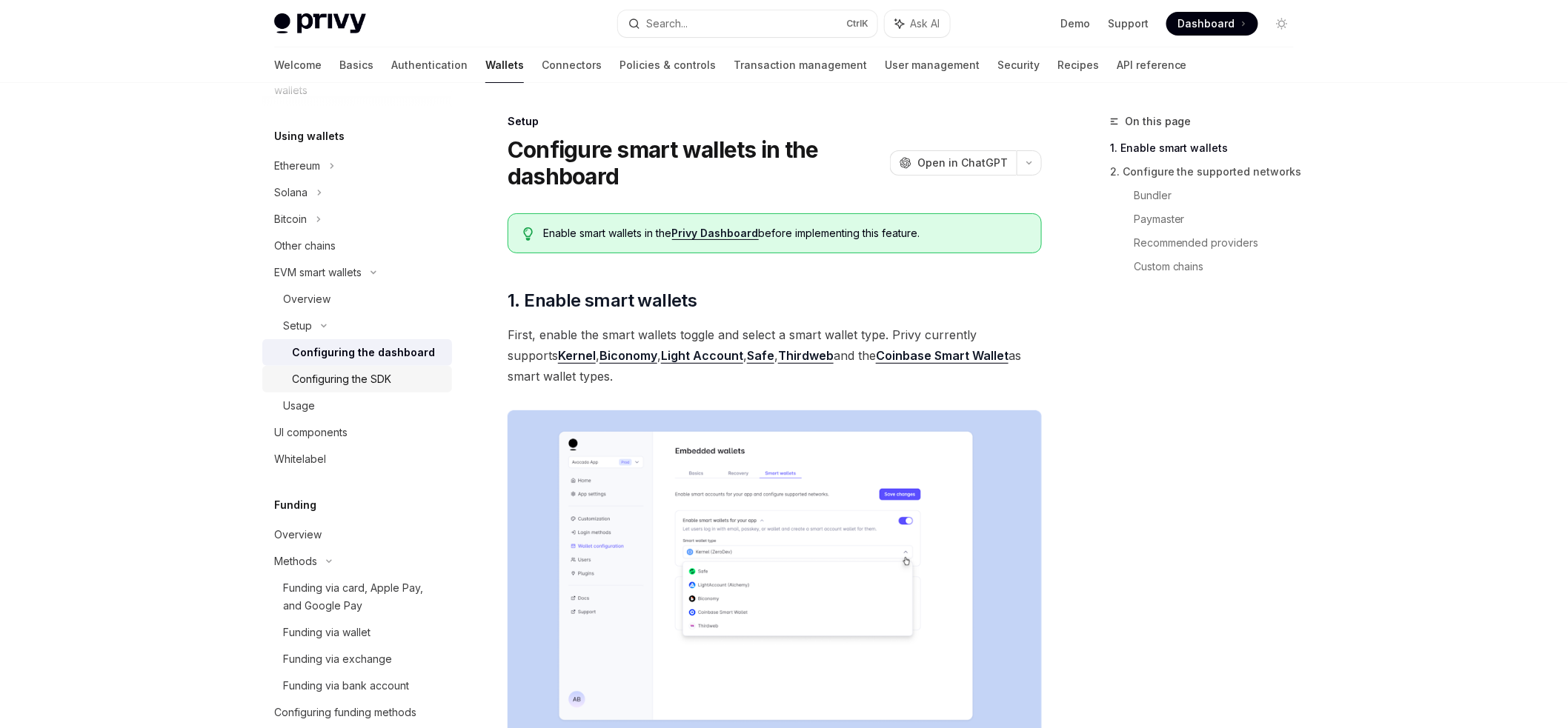
click at [356, 371] on div "Configuring the SDK" at bounding box center [341, 379] width 100 height 18
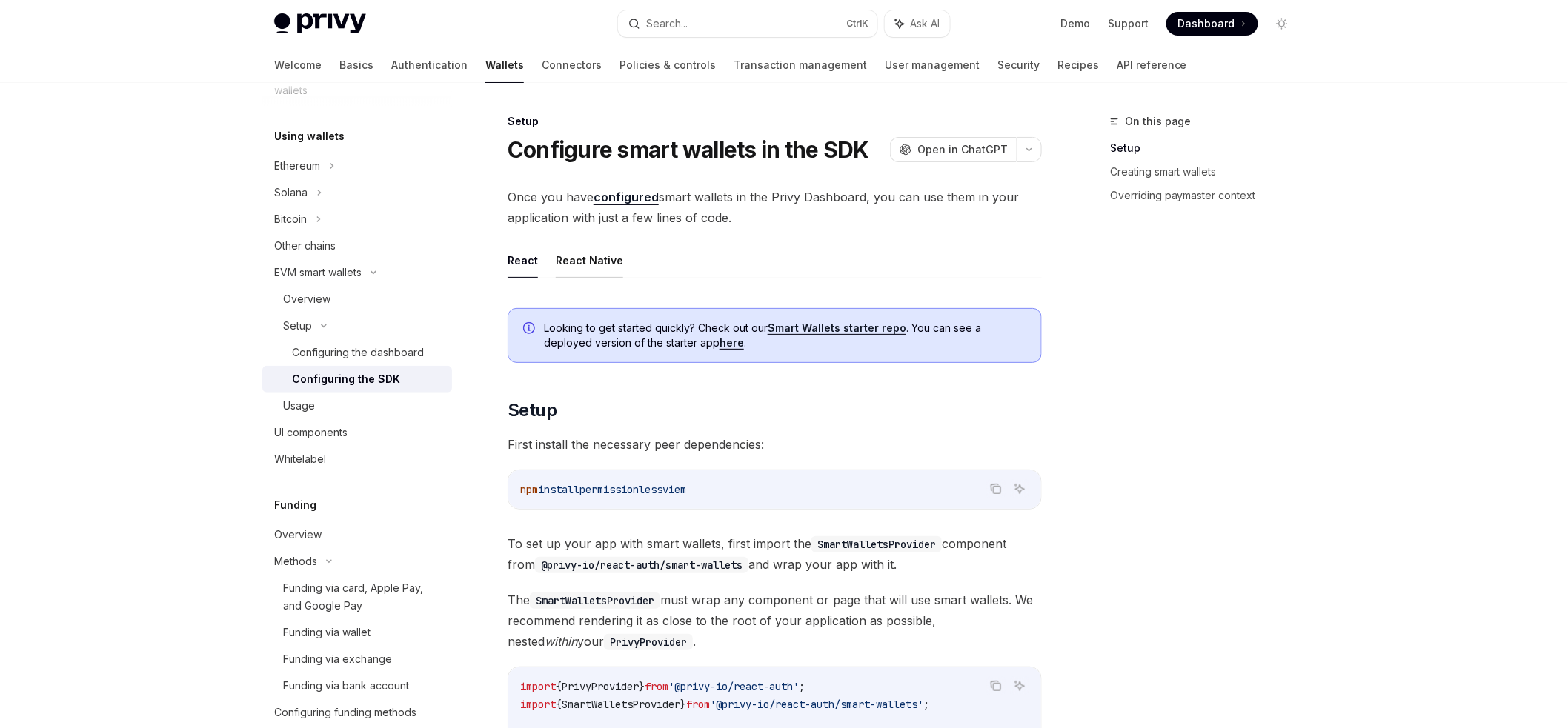
click at [618, 260] on button "React Native" at bounding box center [589, 260] width 67 height 35
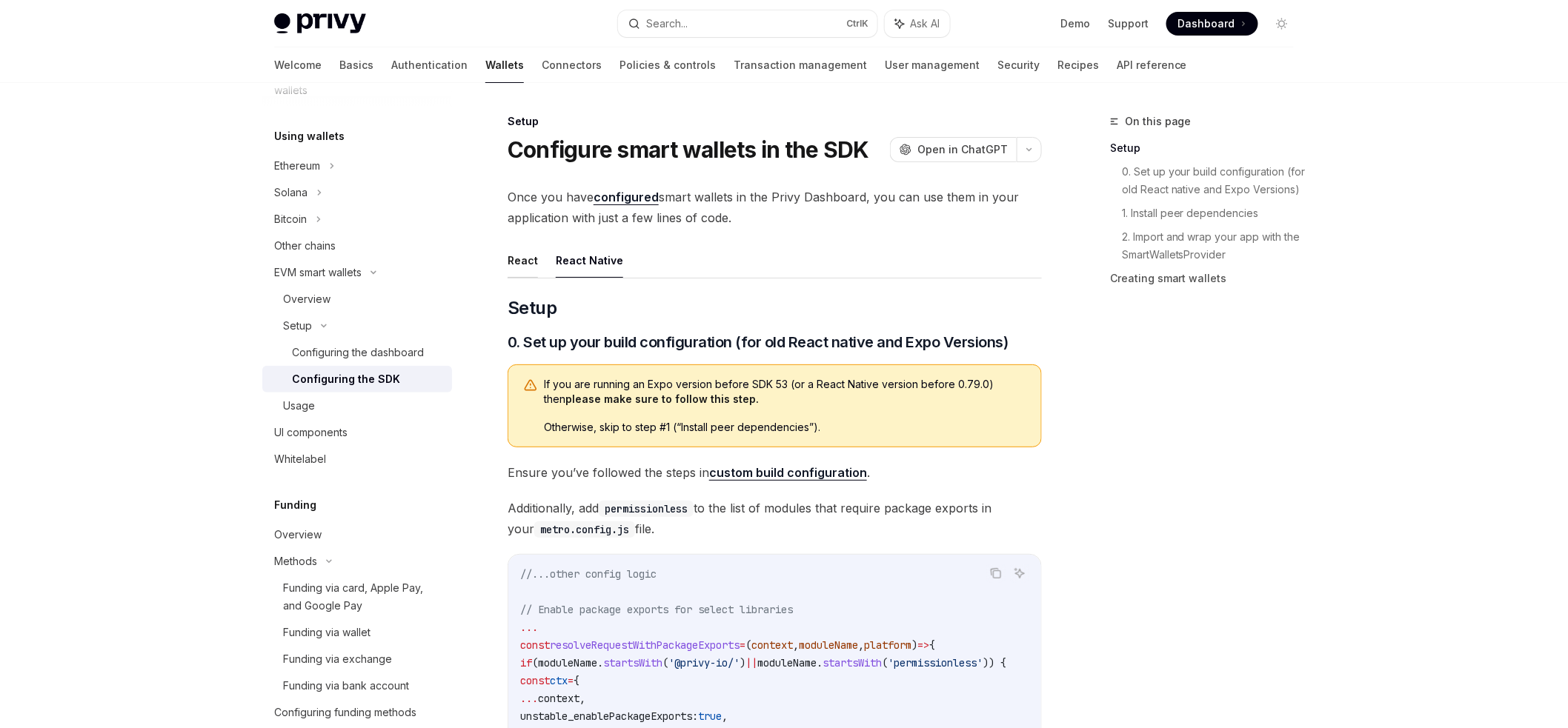
click at [534, 271] on button "React" at bounding box center [523, 260] width 31 height 35
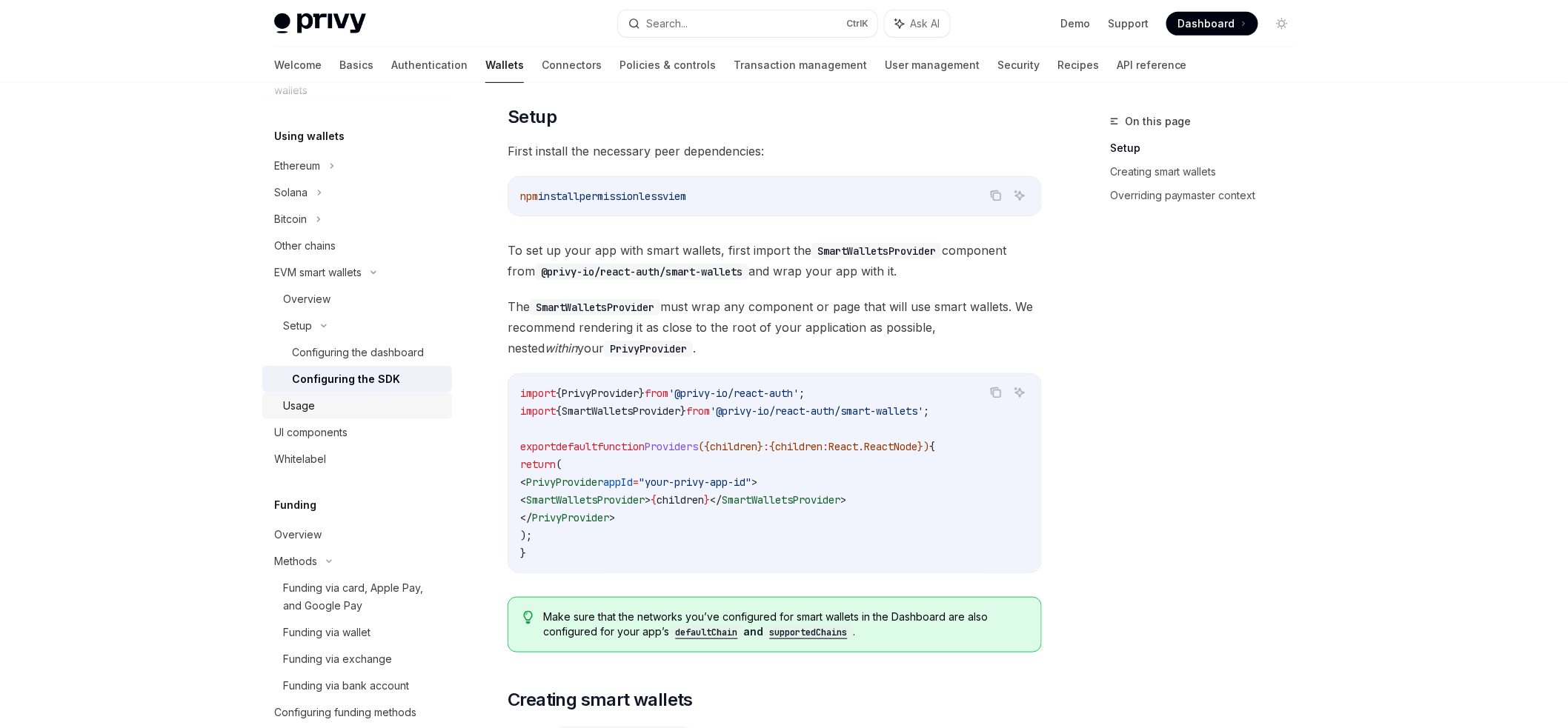
scroll to position [297, 0]
click at [330, 408] on div "Usage" at bounding box center [363, 406] width 160 height 18
type textarea "*"
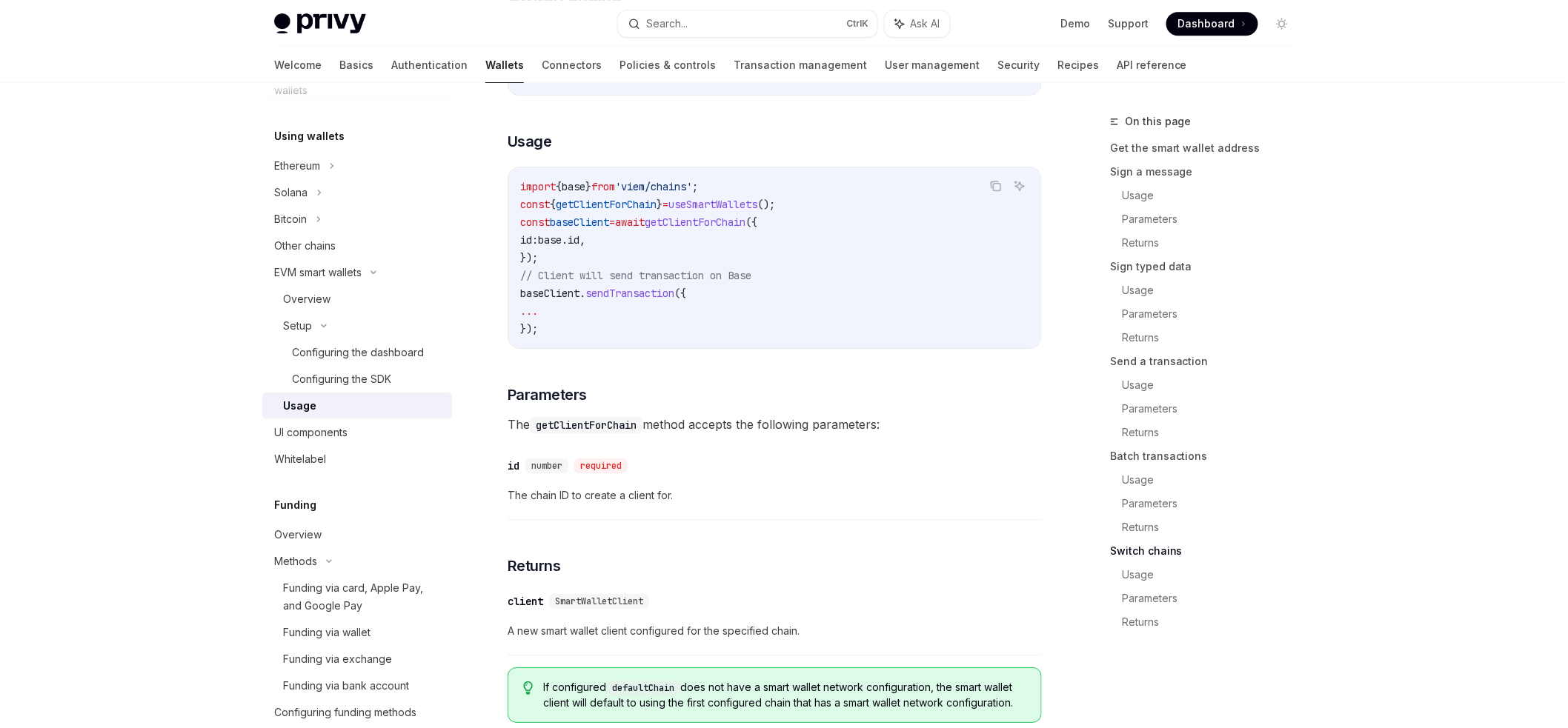
scroll to position [4515, 0]
